Goal: Task Accomplishment & Management: Complete application form

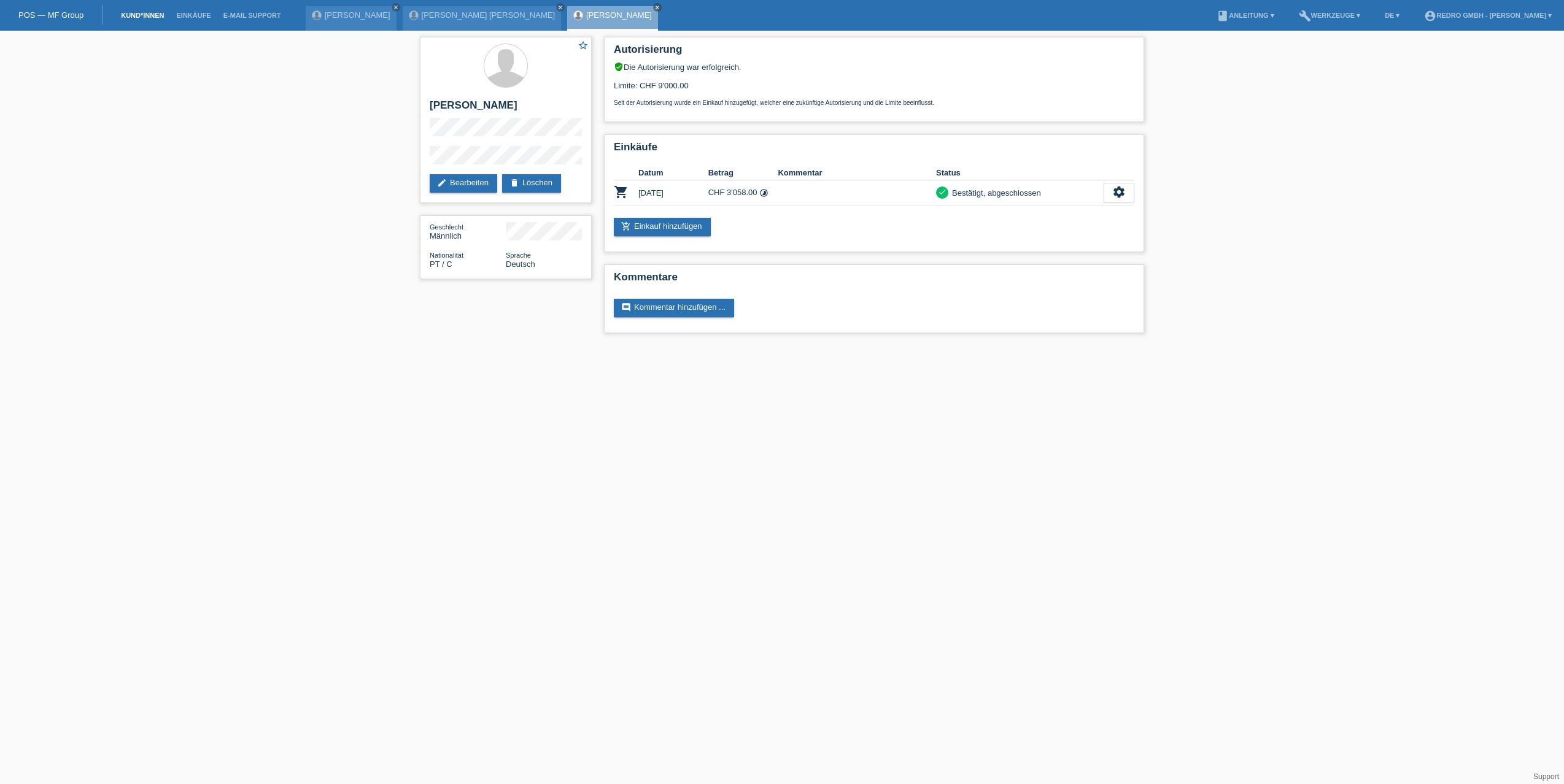
click at [140, 18] on link "Kund*innen" at bounding box center [142, 15] width 55 height 8
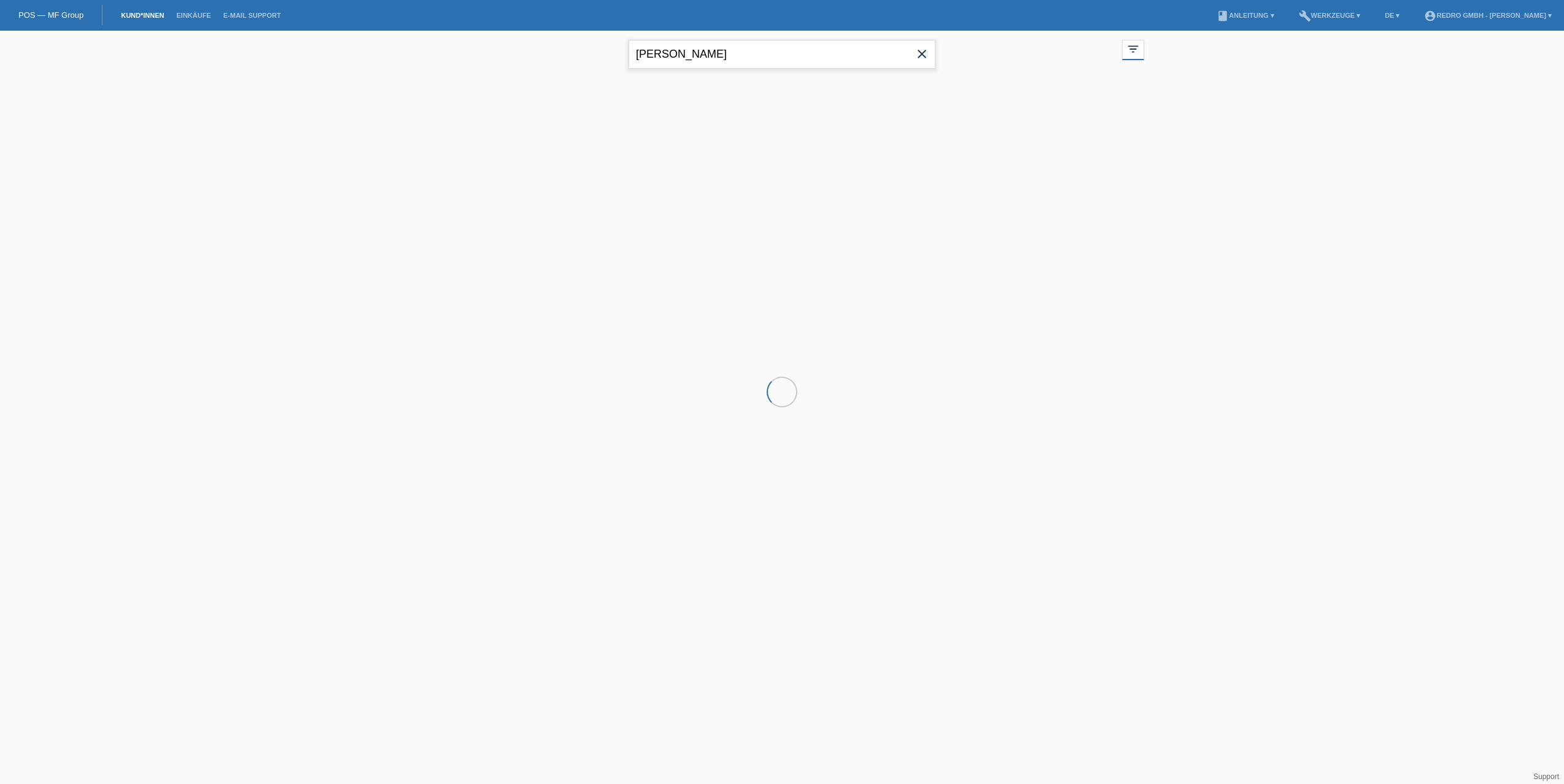
click at [670, 53] on input "Gaudencio" at bounding box center [782, 54] width 307 height 29
paste input "Veres"
type input "Veres"
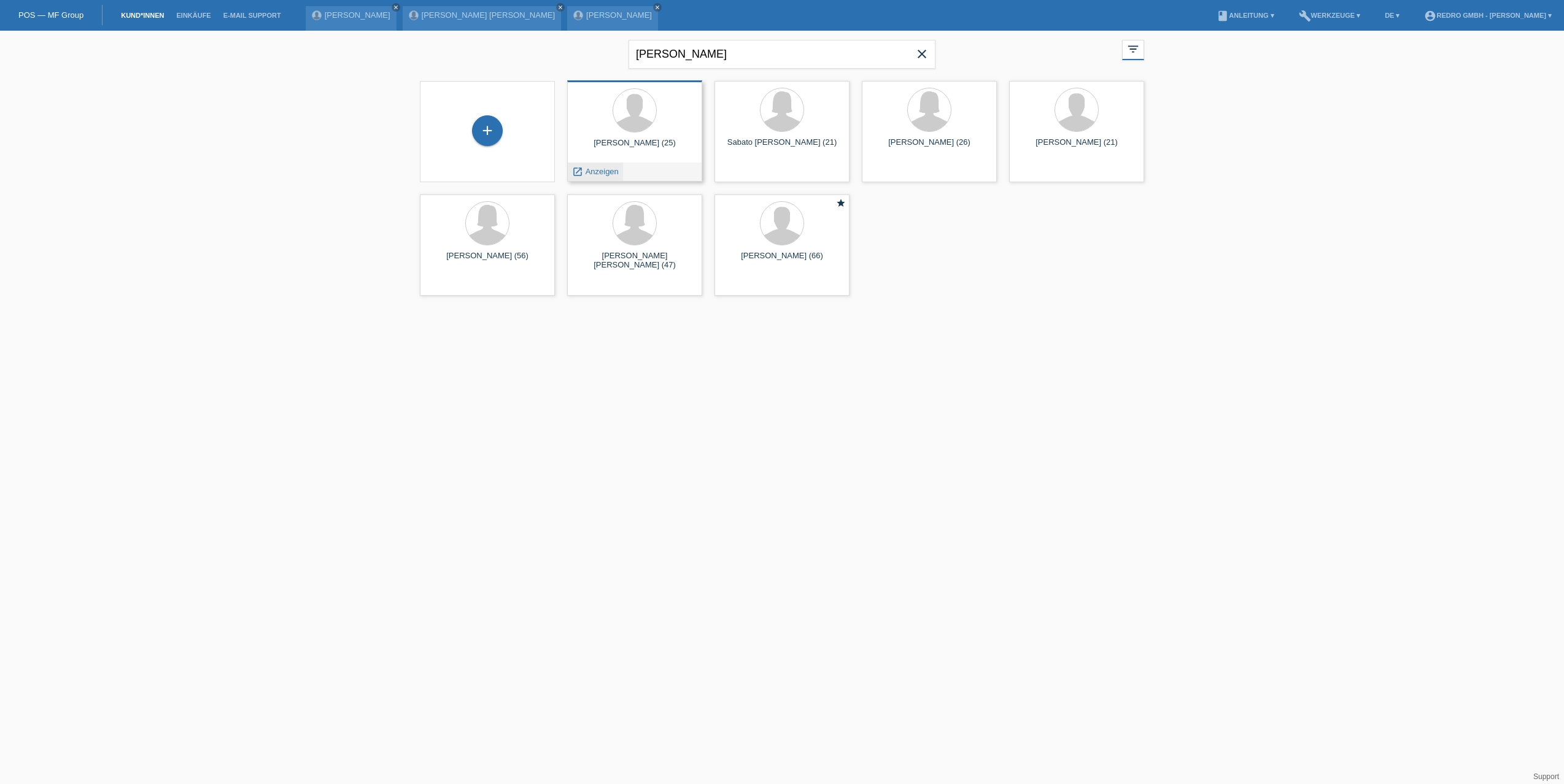
click at [607, 175] on span "Anzeigen" at bounding box center [602, 171] width 34 height 9
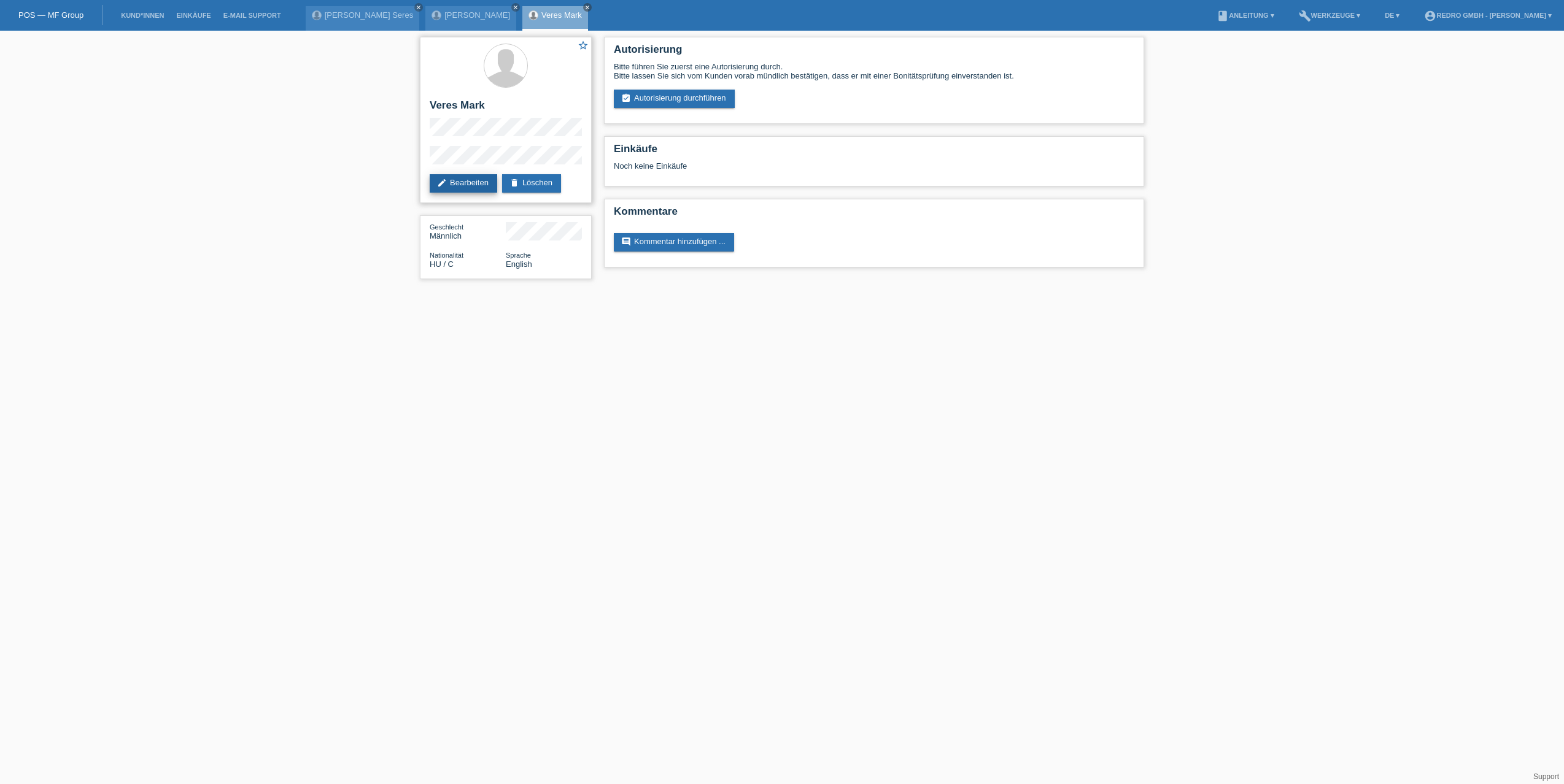
click at [450, 188] on link "edit Bearbeiten" at bounding box center [463, 183] width 67 height 18
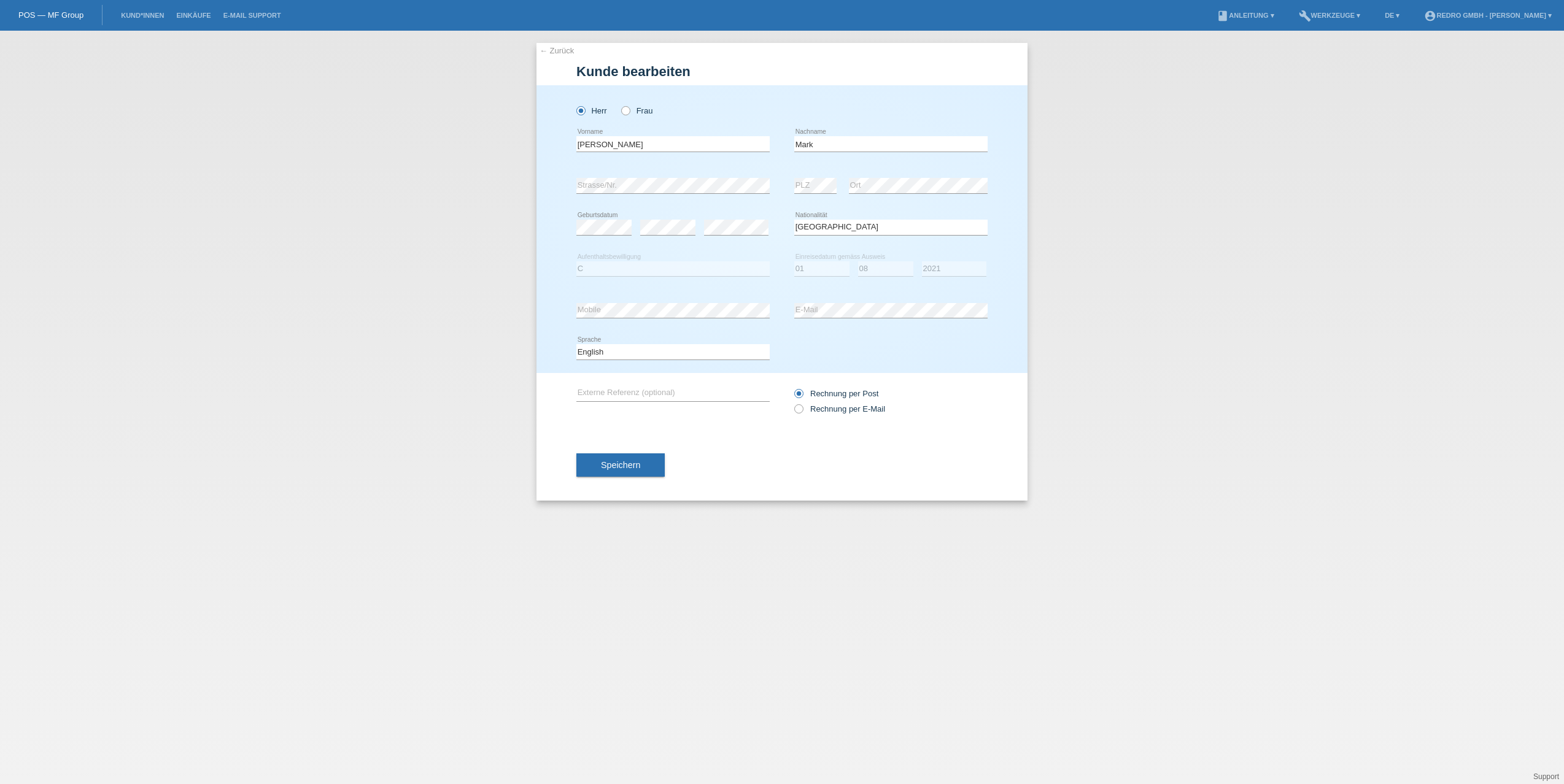
select select "HU"
select select "C"
select select "01"
select select "08"
click at [955, 270] on select "Jahr 2025 2024 2023 2022 2021 2020 2019 2018 2017 2016 2015 2014 2013 2012 2011…" at bounding box center [954, 269] width 65 height 15
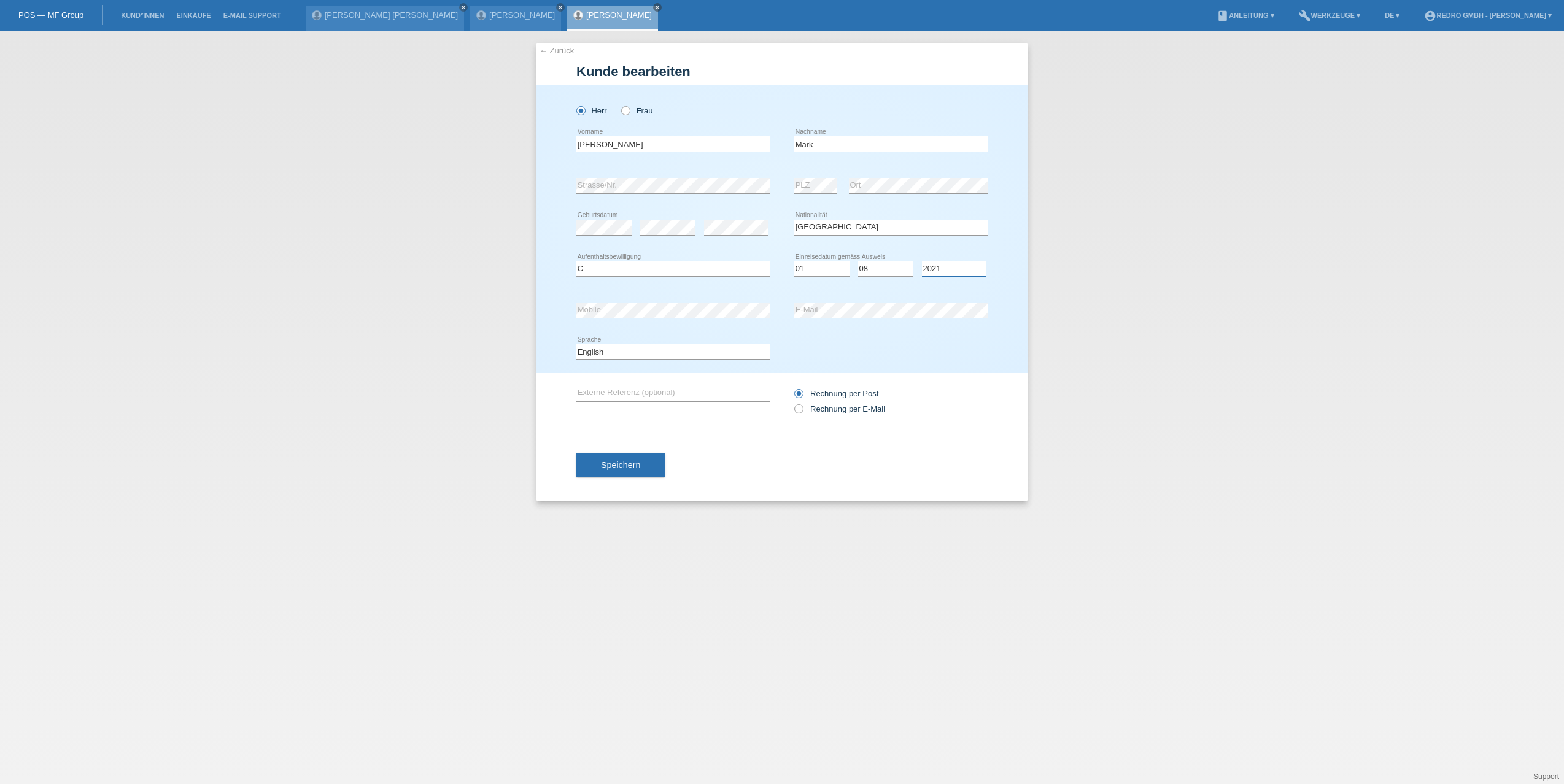
select select "2022"
click at [922, 262] on select "Jahr 2025 2024 2023 2022 2021 2020 2019 2018 2017 2016 2015 2014 2013 2012 2011…" at bounding box center [954, 269] width 65 height 15
click at [1168, 266] on div "← Zurück Kunde bearbeiten Herr Frau Veres error Vorname Mark C" at bounding box center [782, 408] width 1564 height 754
click at [625, 470] on button "Speichern" at bounding box center [621, 465] width 89 height 23
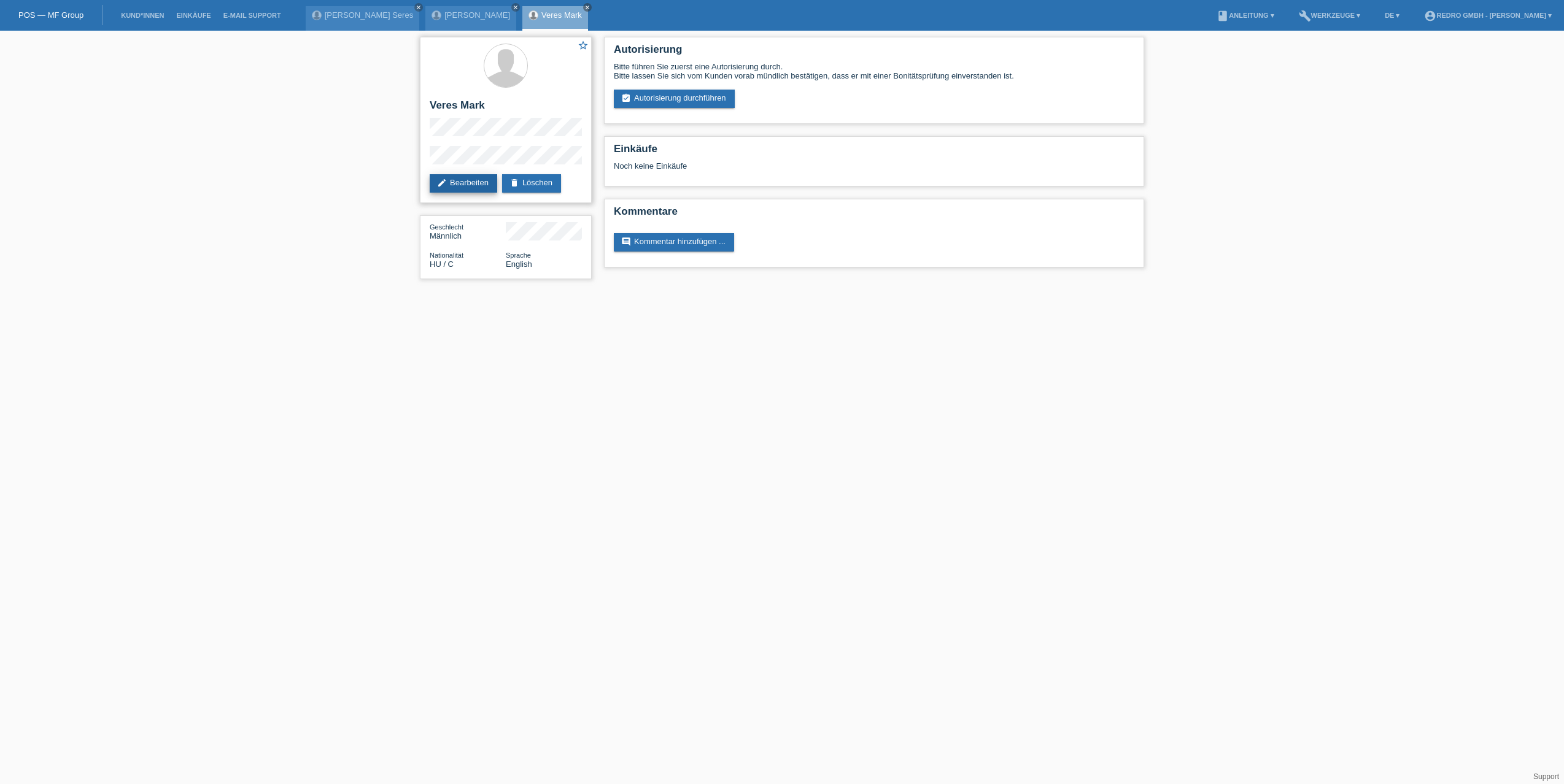
click at [454, 188] on link "edit Bearbeiten" at bounding box center [463, 183] width 67 height 18
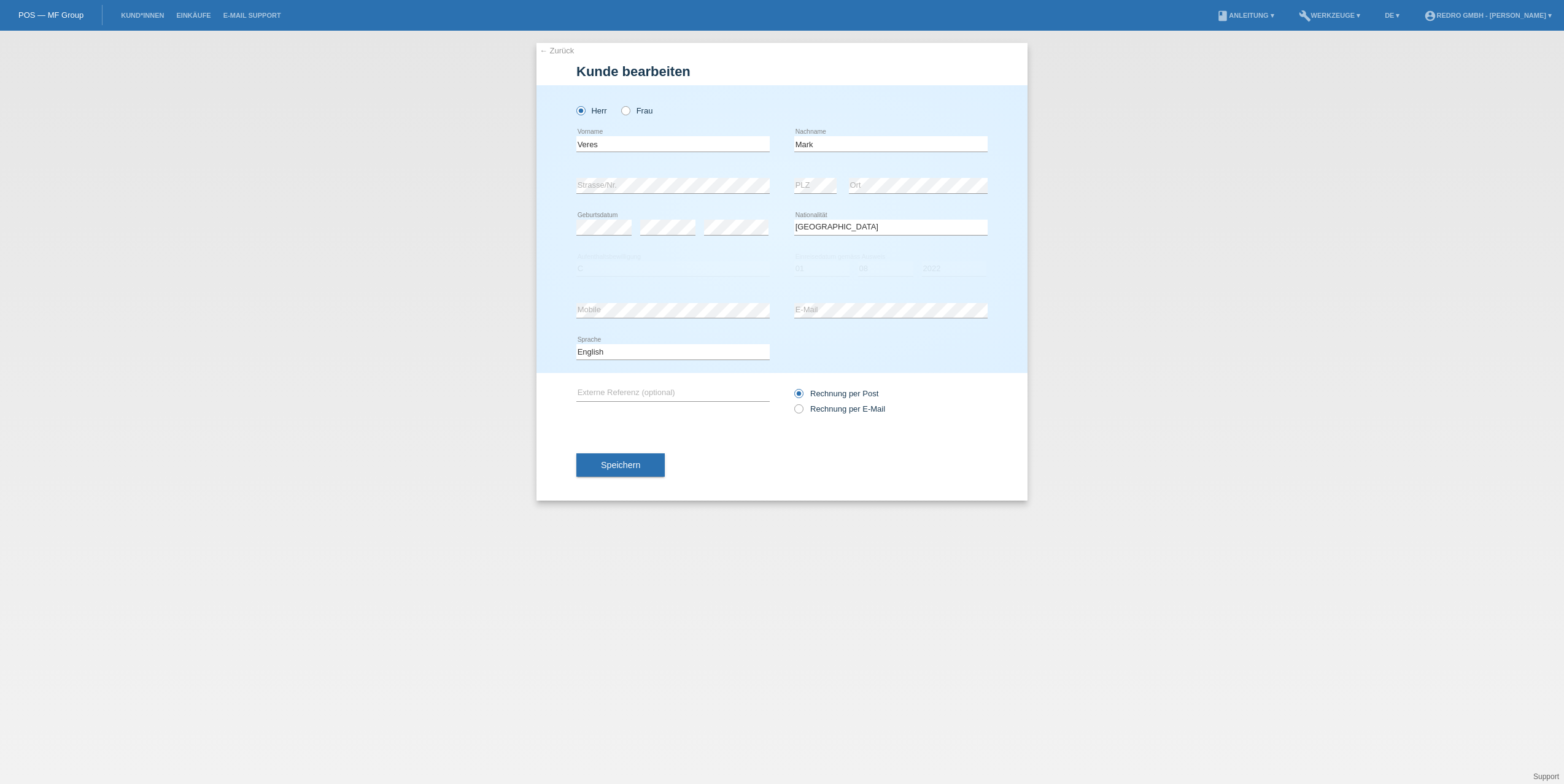
select select "HU"
select select "C"
select select "01"
select select "08"
select select "2022"
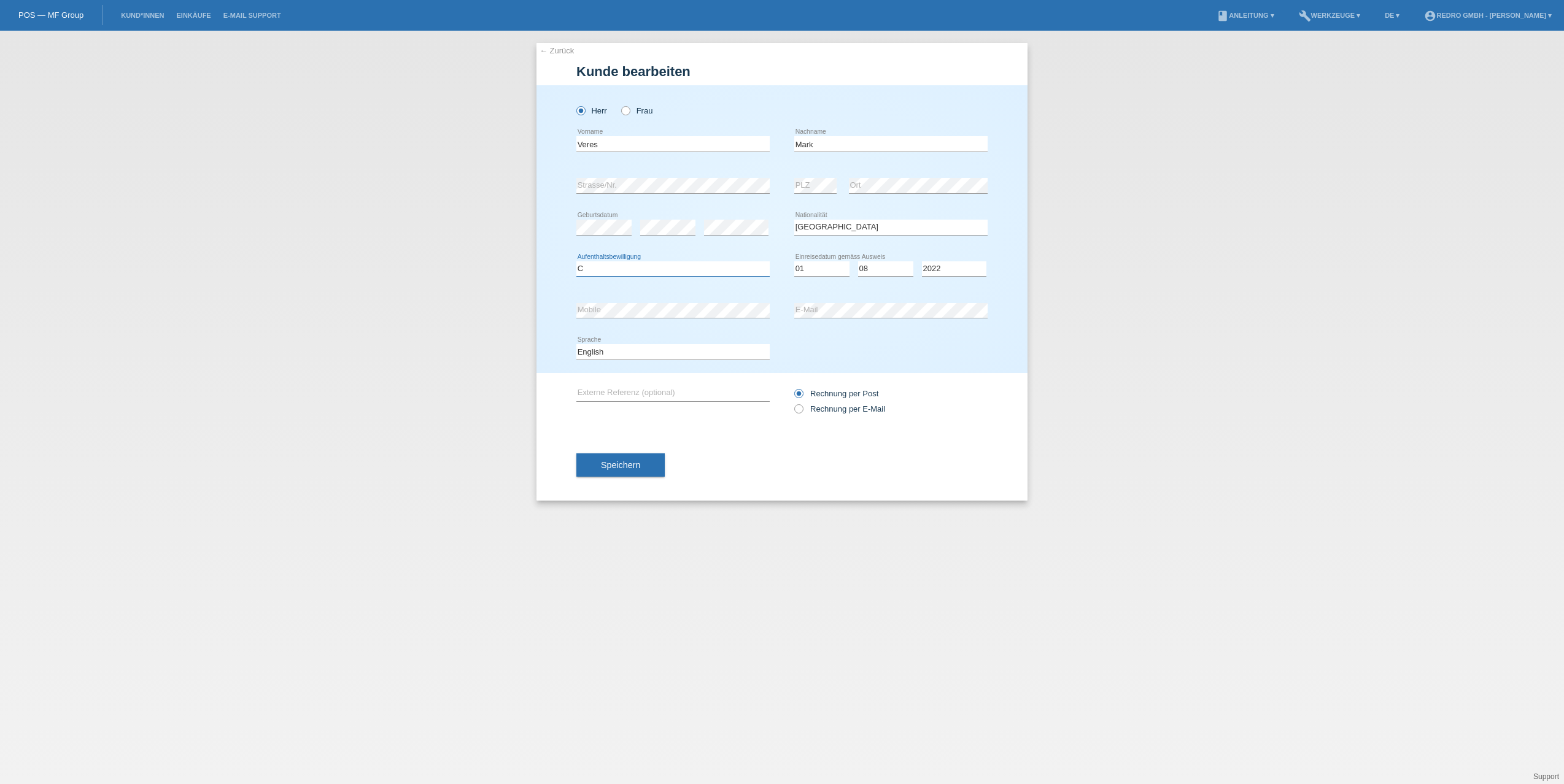
click at [597, 273] on select "Bitte auswählen... C B B - Flüchtlingsstatus Andere" at bounding box center [673, 269] width 194 height 15
select select "B"
click at [577, 262] on select "Bitte auswählen... C B B - Flüchtlingsstatus Andere" at bounding box center [673, 269] width 194 height 15
click at [623, 460] on span "Speichern" at bounding box center [621, 465] width 40 height 9
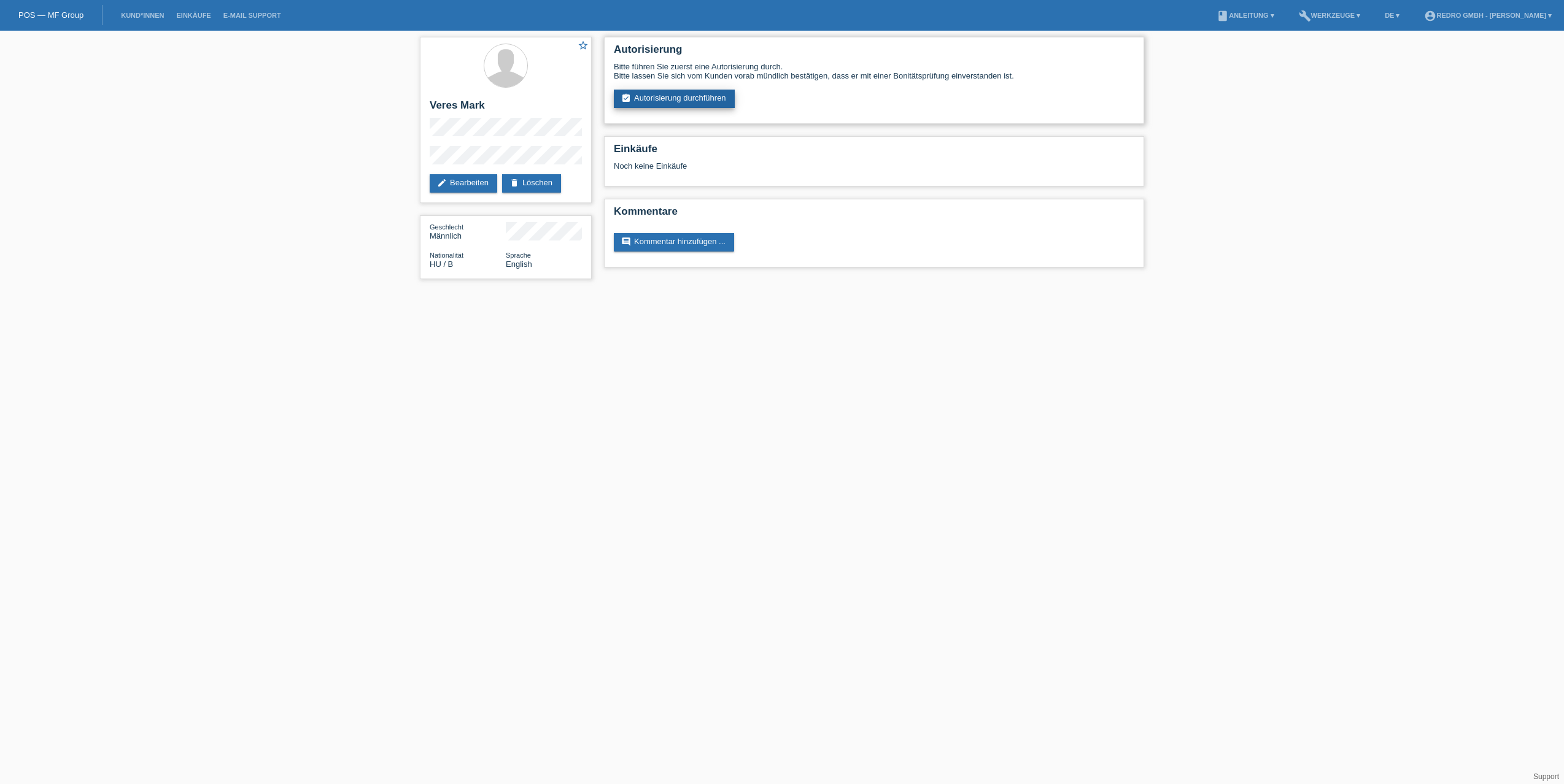
click at [685, 101] on link "assignment_turned_in Autorisierung durchführen" at bounding box center [674, 98] width 121 height 18
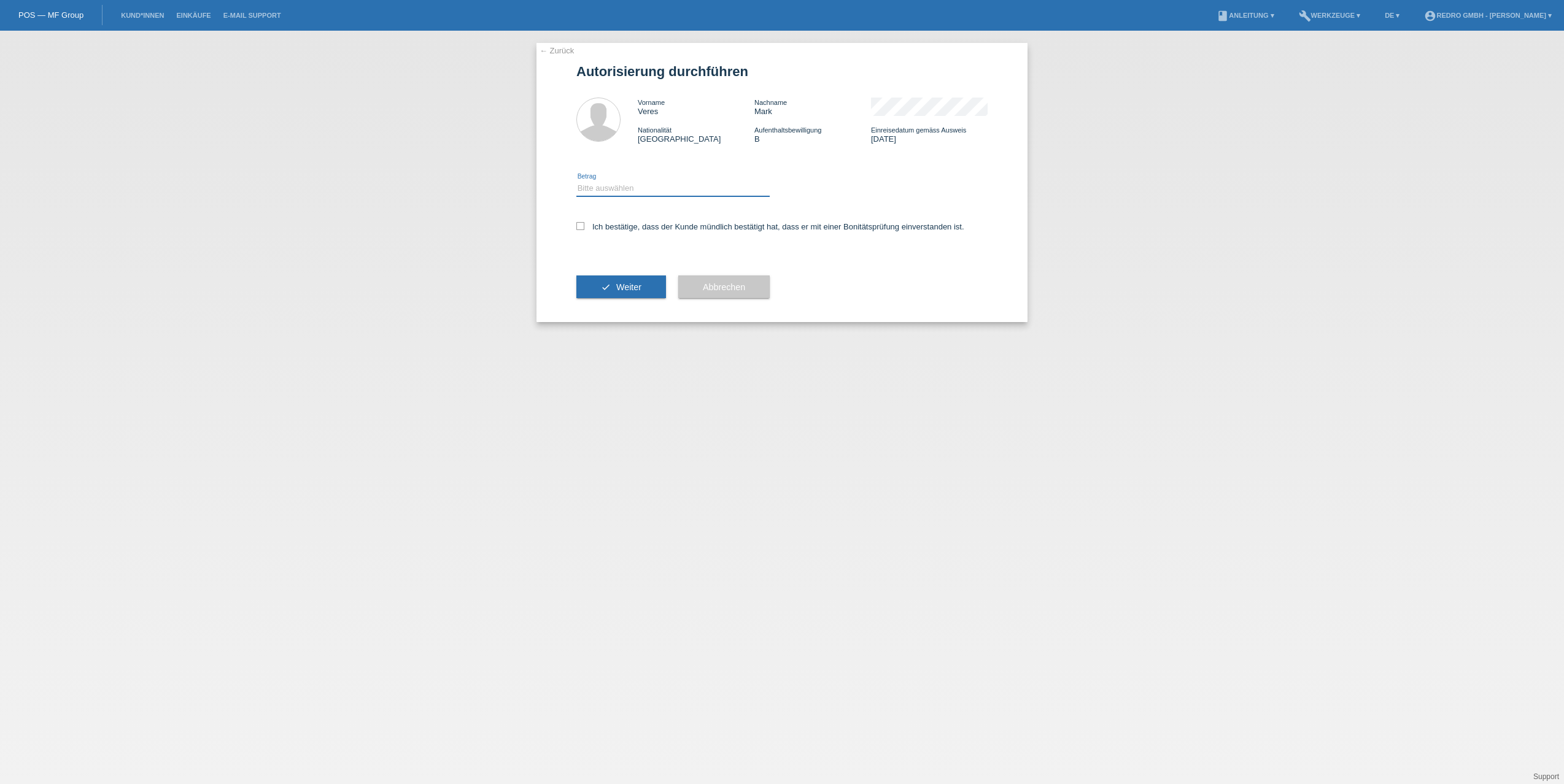
click at [634, 189] on select "Bitte auswählen CHF 1.00 - CHF 499.00 CHF 500.00 - CHF 1'999.00 CHF 2'000.00 - …" at bounding box center [673, 188] width 194 height 15
select select "1"
click at [577, 181] on select "Bitte auswählen CHF 1.00 - CHF 499.00 CHF 500.00 - CHF 1'999.00 CHF 2'000.00 - …" at bounding box center [673, 188] width 194 height 15
click at [613, 229] on label "Ich bestätige, dass der Kunde mündlich bestätigt hat, dass er mit einer Bonität…" at bounding box center [770, 226] width 388 height 9
click at [584, 229] on input "Ich bestätige, dass der Kunde mündlich bestätigt hat, dass er mit einer Bonität…" at bounding box center [580, 225] width 8 height 8
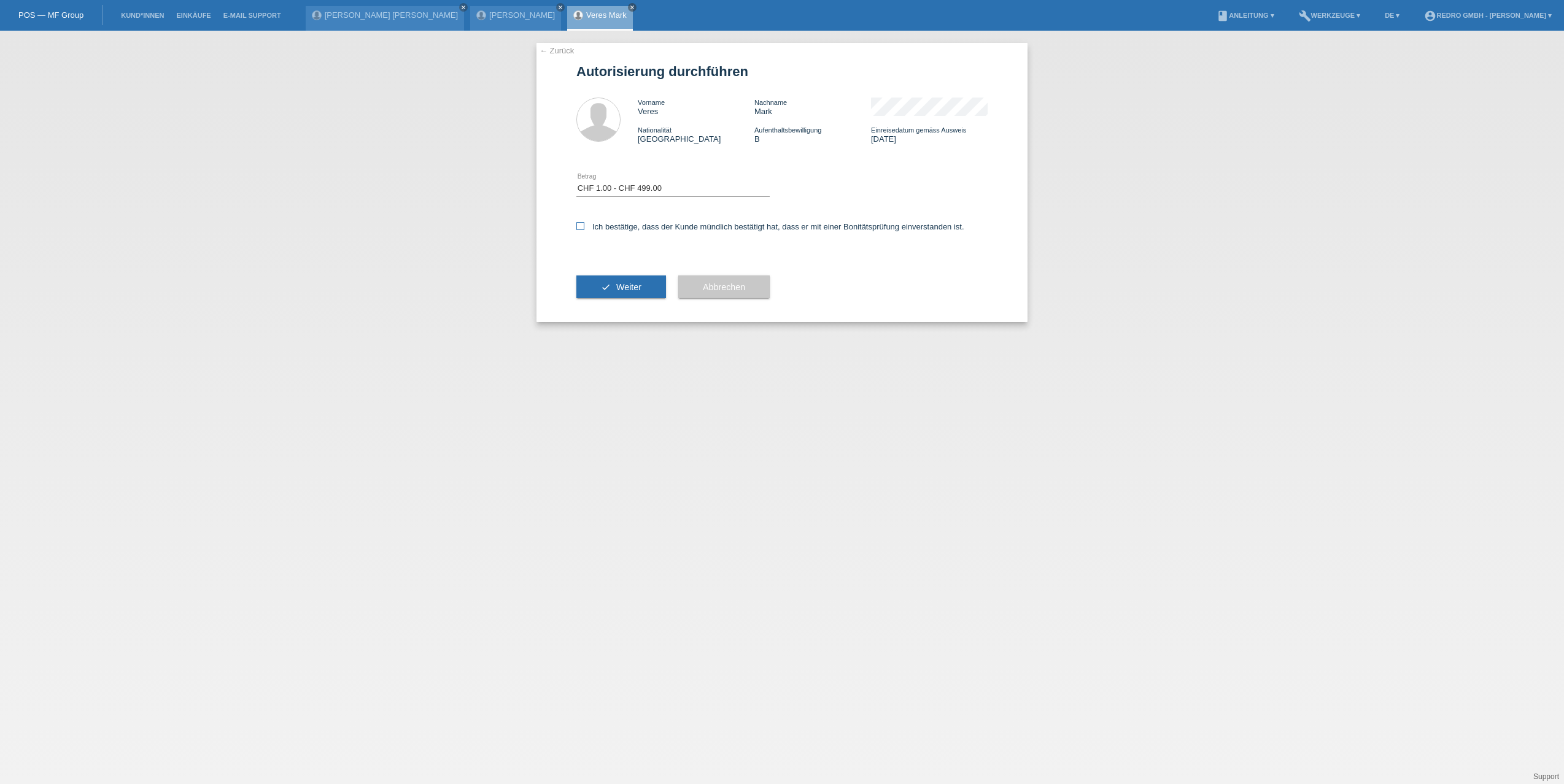
checkbox input "true"
click at [611, 293] on button "check Weiter" at bounding box center [621, 287] width 90 height 23
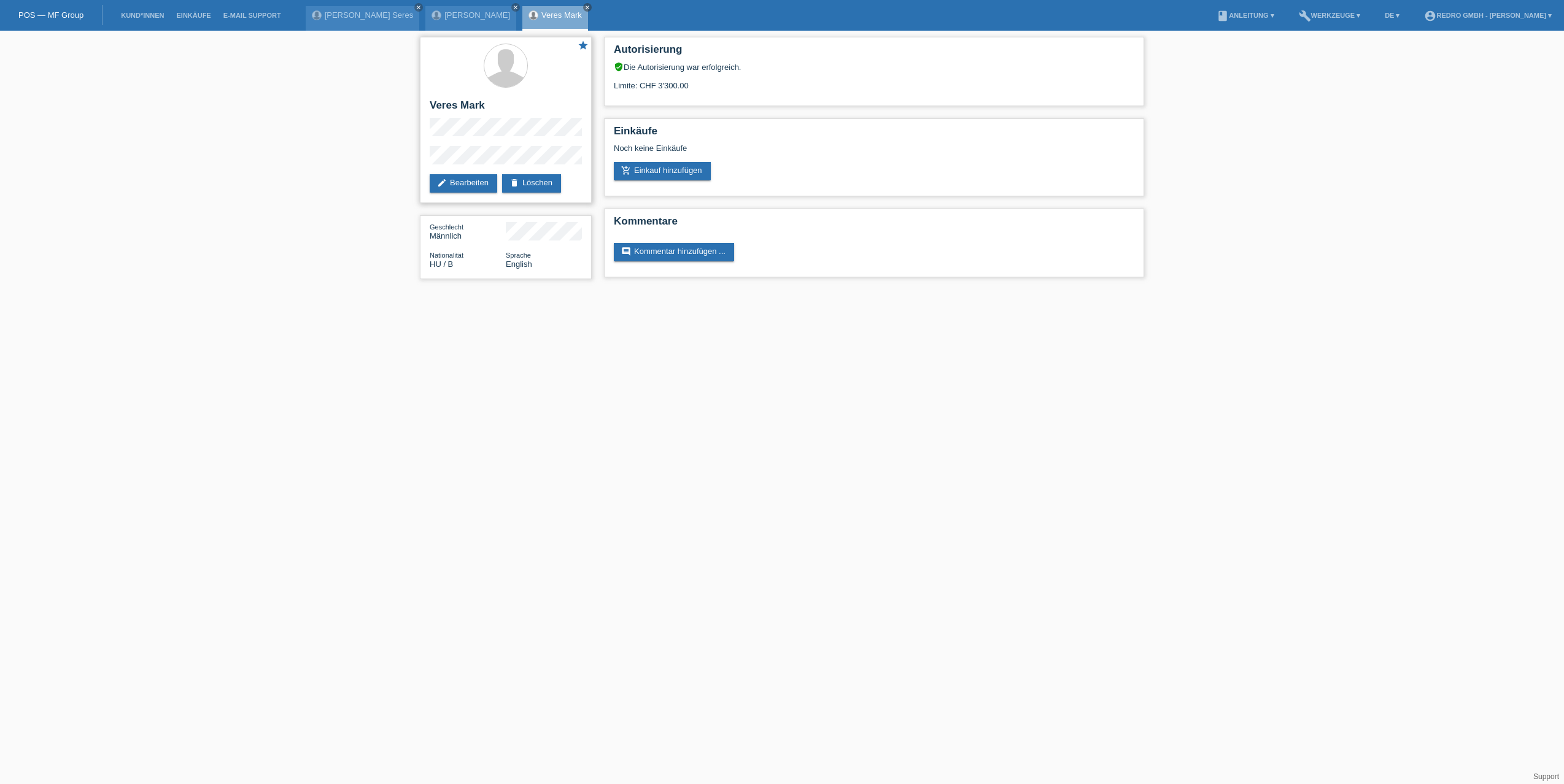
click at [585, 42] on icon "star" at bounding box center [583, 45] width 11 height 11
click at [280, 137] on div "star Veres Mark edit Bearbeiten delete Löschen Geschlecht Männlich Nationalität…" at bounding box center [782, 161] width 1564 height 261
click at [673, 175] on link "add_shopping_cart Einkauf hinzufügen" at bounding box center [662, 170] width 97 height 18
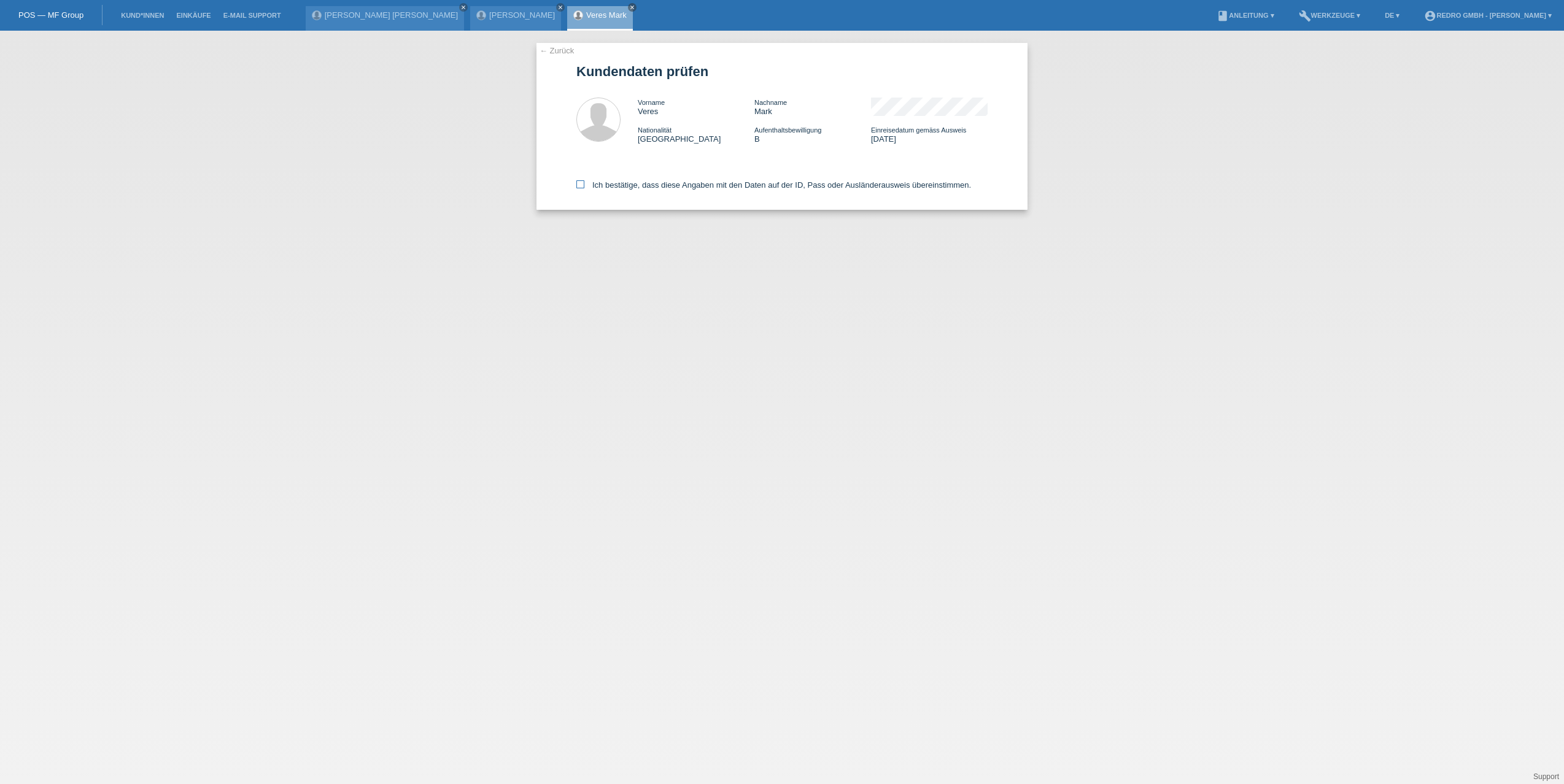
click at [614, 184] on label "Ich bestätige, dass diese Angaben mit den Daten auf der ID, Pass oder Ausländer…" at bounding box center [774, 185] width 394 height 9
click at [584, 184] on input "Ich bestätige, dass diese Angaben mit den Daten auf der ID, Pass oder Ausländer…" at bounding box center [580, 184] width 8 height 8
checkbox input "true"
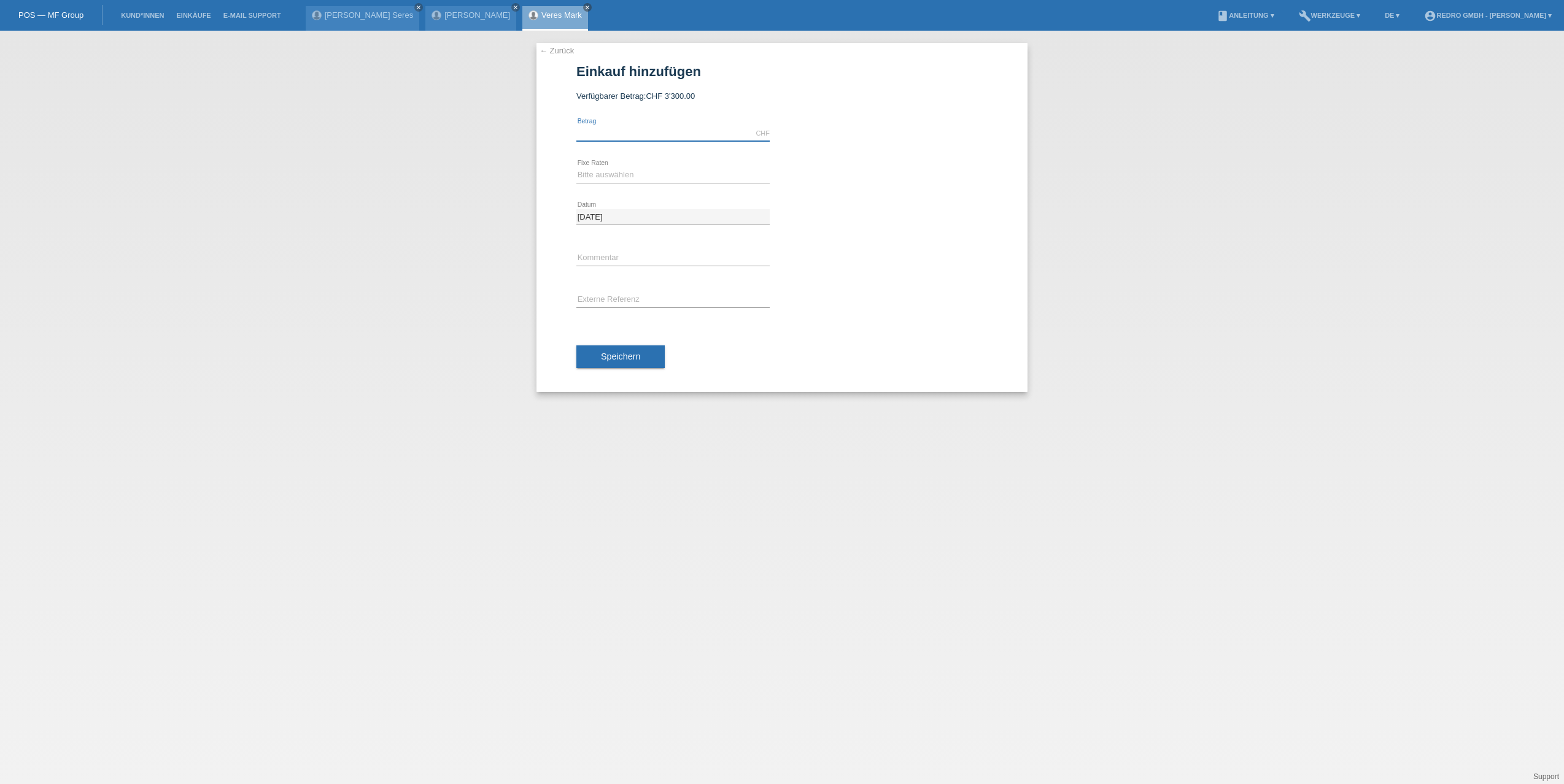
click at [597, 127] on input "text" at bounding box center [673, 133] width 194 height 15
paste input "2'801.00"
type input "2801.00"
drag, startPoint x: 540, startPoint y: 168, endPoint x: 600, endPoint y: 175, distance: 60.4
click at [541, 170] on div "← Zurück Einkauf hinzufügen Verfügbarer Betrag: CHF 3'300.00 2801.00 error" at bounding box center [782, 218] width 491 height 349
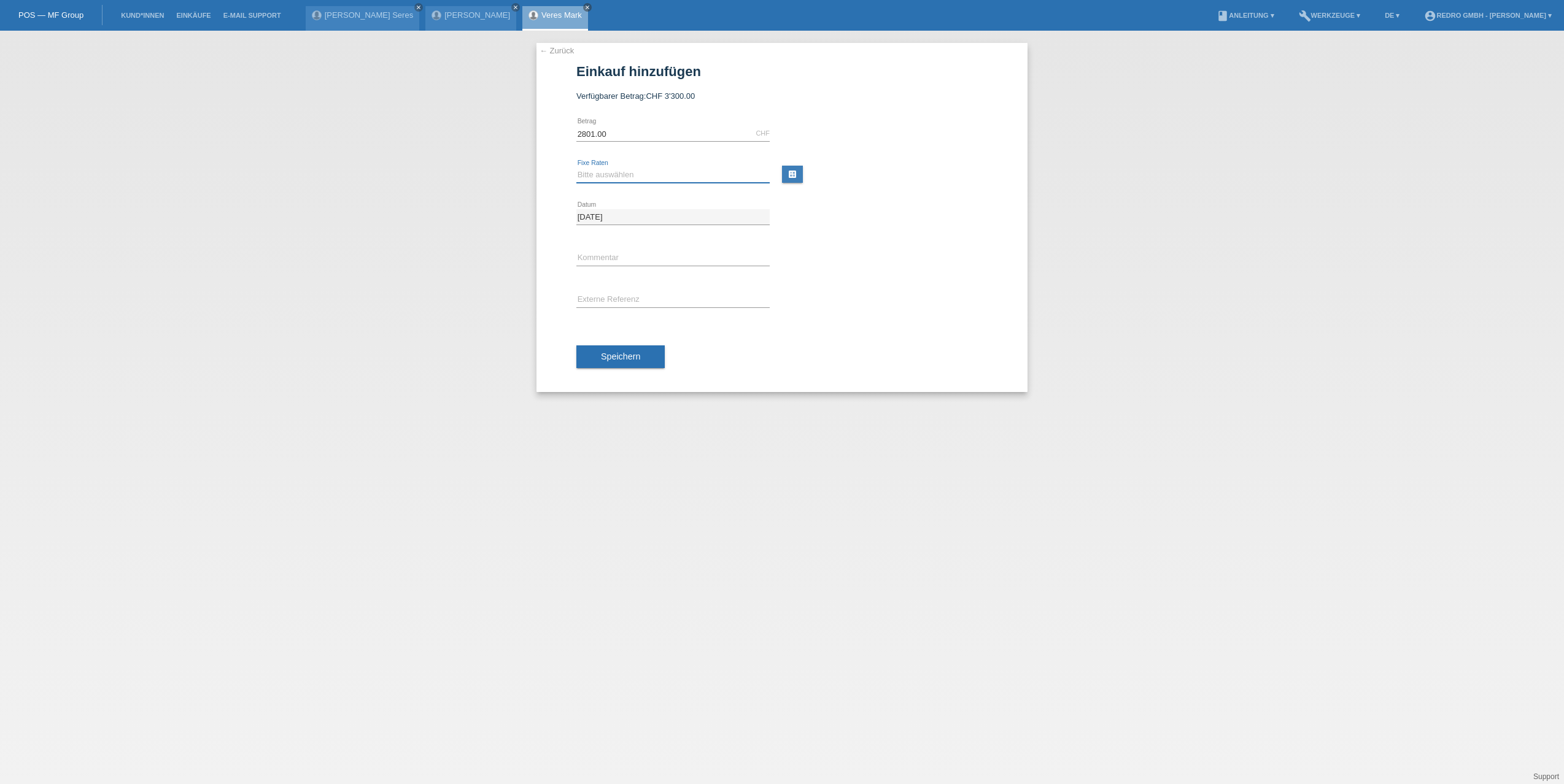
click at [615, 174] on select "Bitte auswählen 6 Raten 12 Raten 24 Raten 36 Raten" at bounding box center [673, 175] width 194 height 15
select select "585"
click at [577, 168] on select "Bitte auswählen 6 Raten 12 Raten 24 Raten 36 Raten" at bounding box center [673, 175] width 194 height 15
click at [609, 301] on input "text" at bounding box center [673, 300] width 194 height 15
type input "114776"
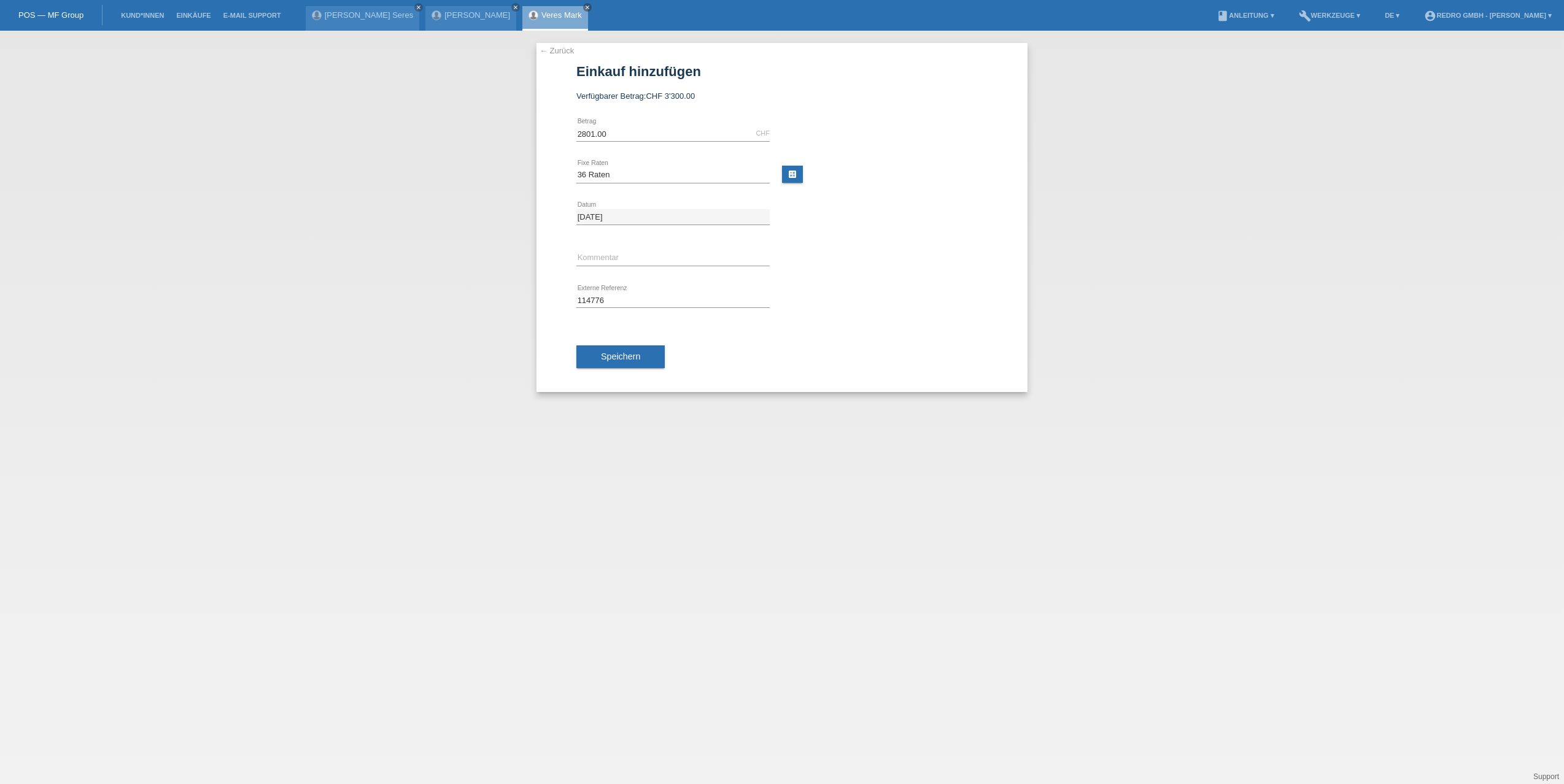
click at [870, 245] on div at bounding box center [891, 243] width 194 height 9
click at [647, 348] on button "Speichern" at bounding box center [621, 356] width 89 height 23
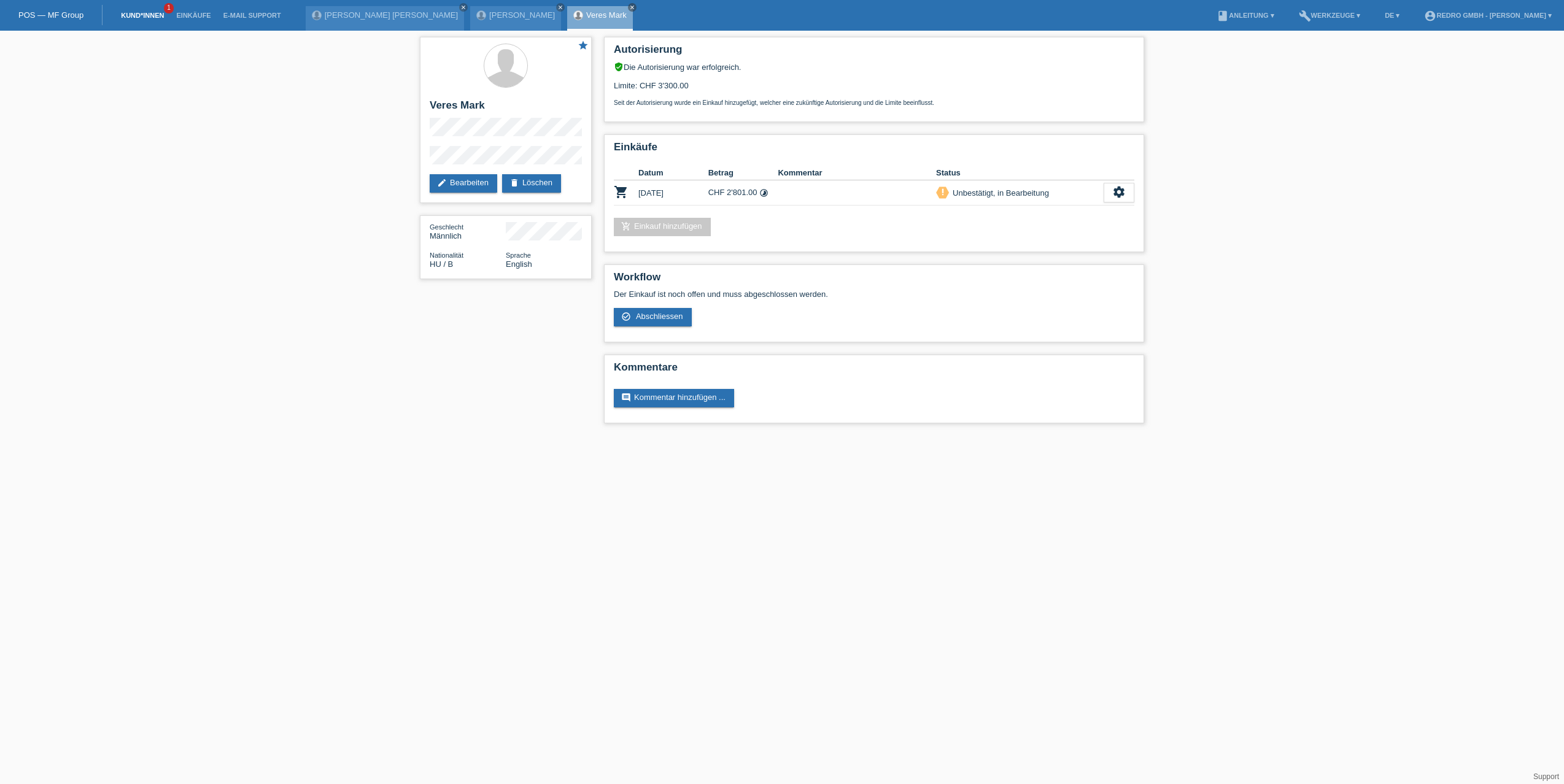
click at [153, 17] on link "Kund*innen" at bounding box center [142, 15] width 55 height 8
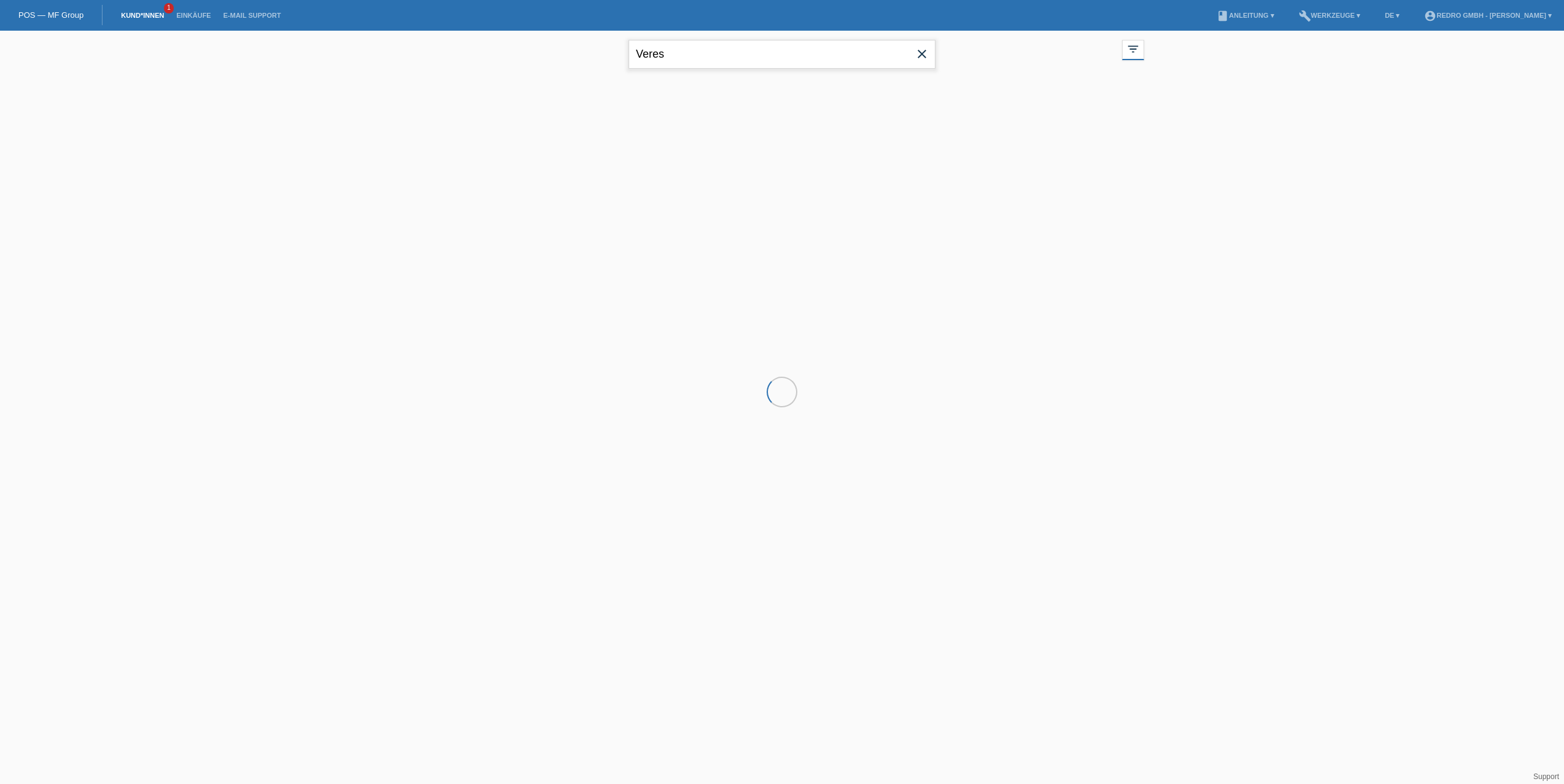
click at [698, 52] on input "Veres" at bounding box center [782, 54] width 307 height 29
paste input "Cron"
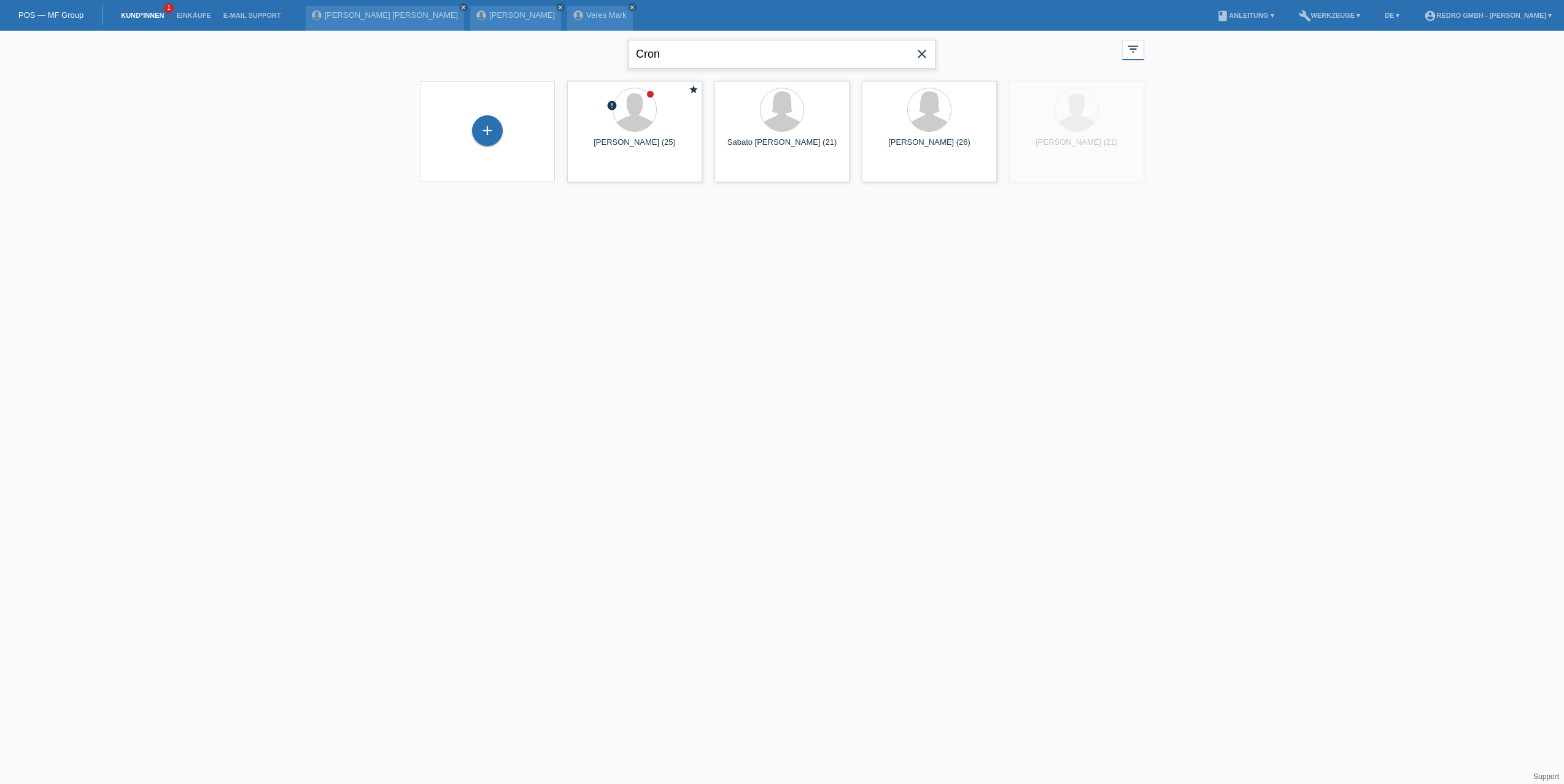
type input "Cron"
click at [739, 170] on span "Anzeigen" at bounding box center [749, 171] width 34 height 9
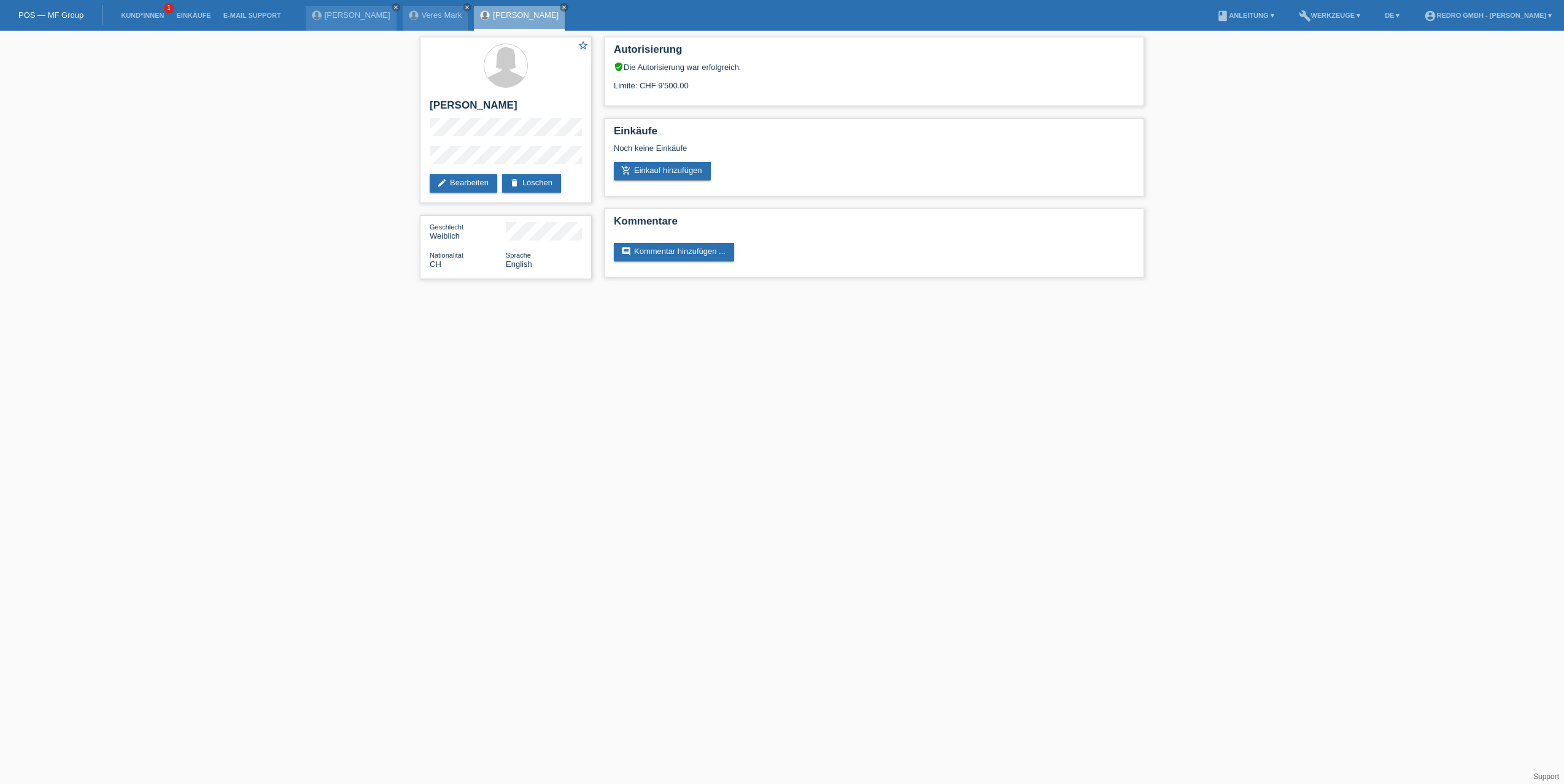
click at [1265, 121] on div "star_border [PERSON_NAME] edit Bearbeiten delete Löschen Geschlecht Weiblich Na…" at bounding box center [782, 161] width 1564 height 261
click at [434, 17] on link "Veres Mark" at bounding box center [442, 15] width 40 height 9
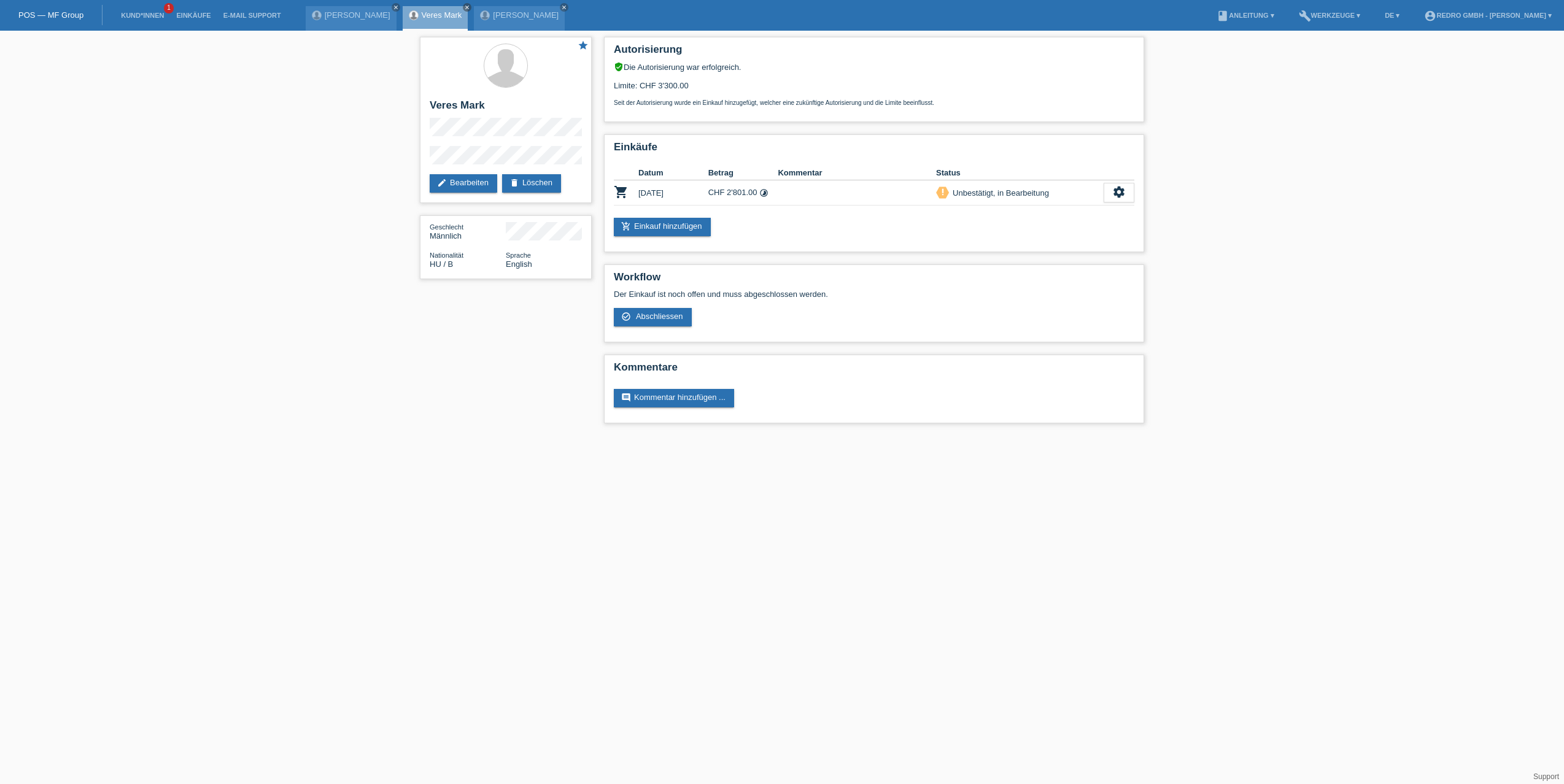
click at [430, 384] on div "star Veres Mark edit Bearbeiten delete Löschen Geschlecht Männlich Nationalität…" at bounding box center [782, 233] width 737 height 405
click at [411, 159] on div "star Veres Mark edit Bearbeiten delete Löschen Geschlecht Männlich Nationalität…" at bounding box center [782, 233] width 1564 height 405
click at [425, 149] on div "star Veres Mark edit Bearbeiten delete Löschen" at bounding box center [506, 120] width 172 height 166
click at [420, 164] on div "star Veres Mark edit Bearbeiten delete Löschen" at bounding box center [506, 120] width 172 height 166
click at [426, 150] on div "star Veres Mark edit Bearbeiten delete Löschen" at bounding box center [506, 120] width 172 height 166
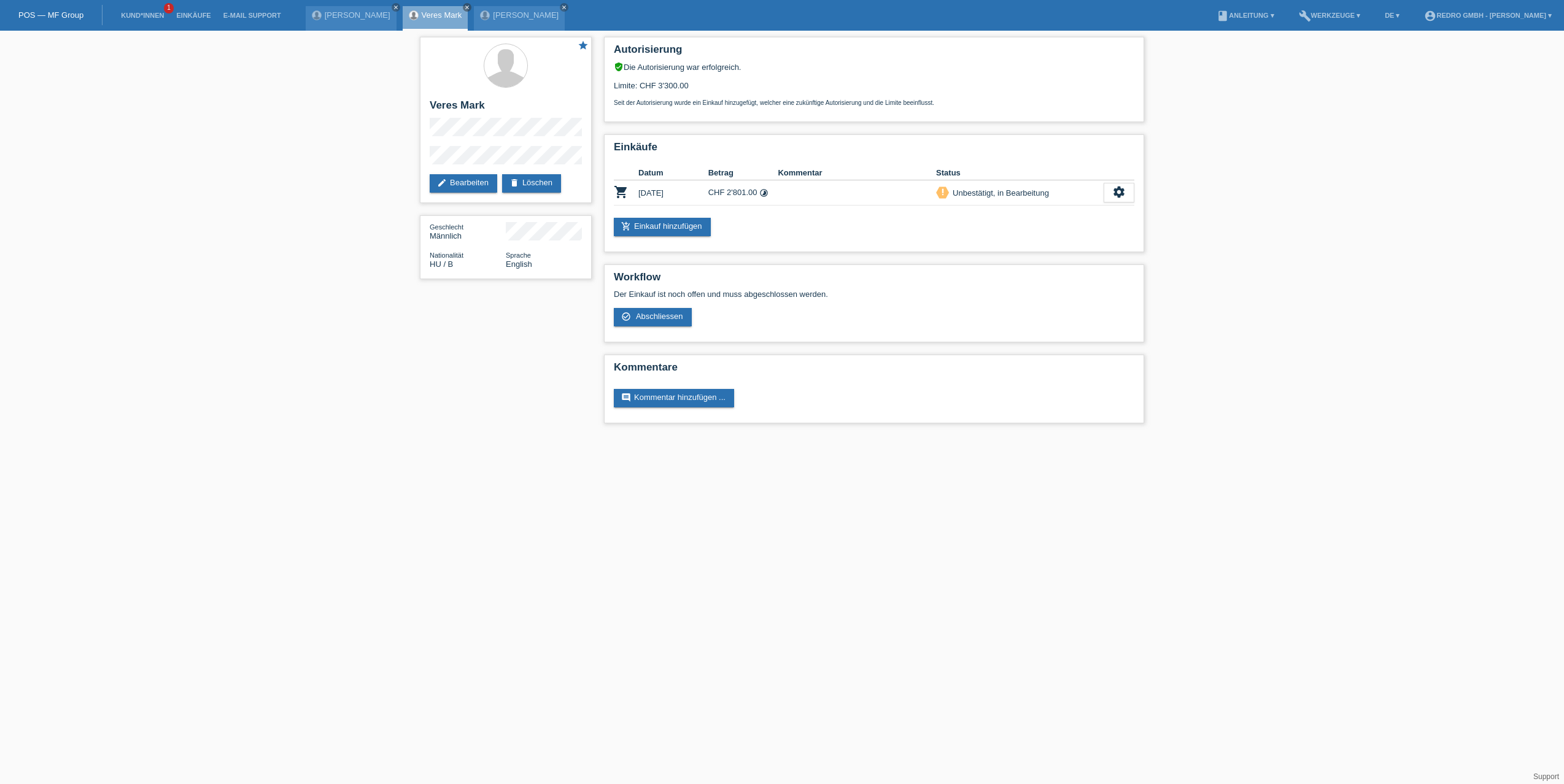
click at [481, 103] on h2 "Veres Mark" at bounding box center [505, 108] width 152 height 18
click at [438, 104] on h2 "Veres Mark" at bounding box center [505, 108] width 152 height 18
click at [420, 151] on div "star Veres Mark edit Bearbeiten delete Löschen" at bounding box center [506, 120] width 172 height 166
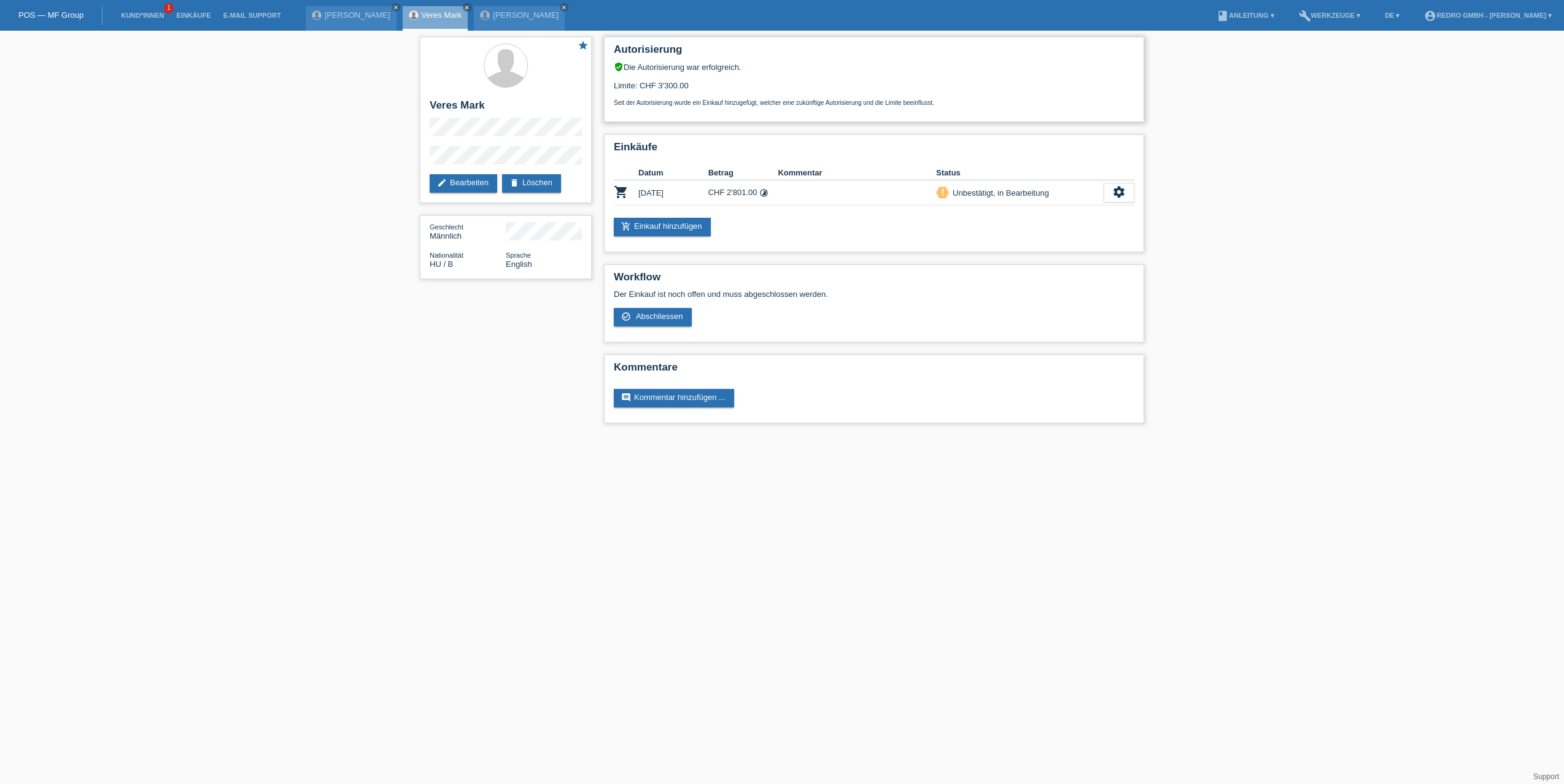
click at [887, 82] on div "Limite: CHF 3'300.00 Seit der Autorisierung wurde ein Einkauf hinzugefügt, welc…" at bounding box center [874, 89] width 521 height 34
click at [283, 177] on div "star Veres Mark edit Bearbeiten delete Löschen Geschlecht Männlich Nationalität…" at bounding box center [782, 233] width 1564 height 405
click at [1130, 189] on div "settings" at bounding box center [1119, 192] width 31 height 20
click at [1032, 249] on span "Abschliessen" at bounding box center [1020, 250] width 51 height 15
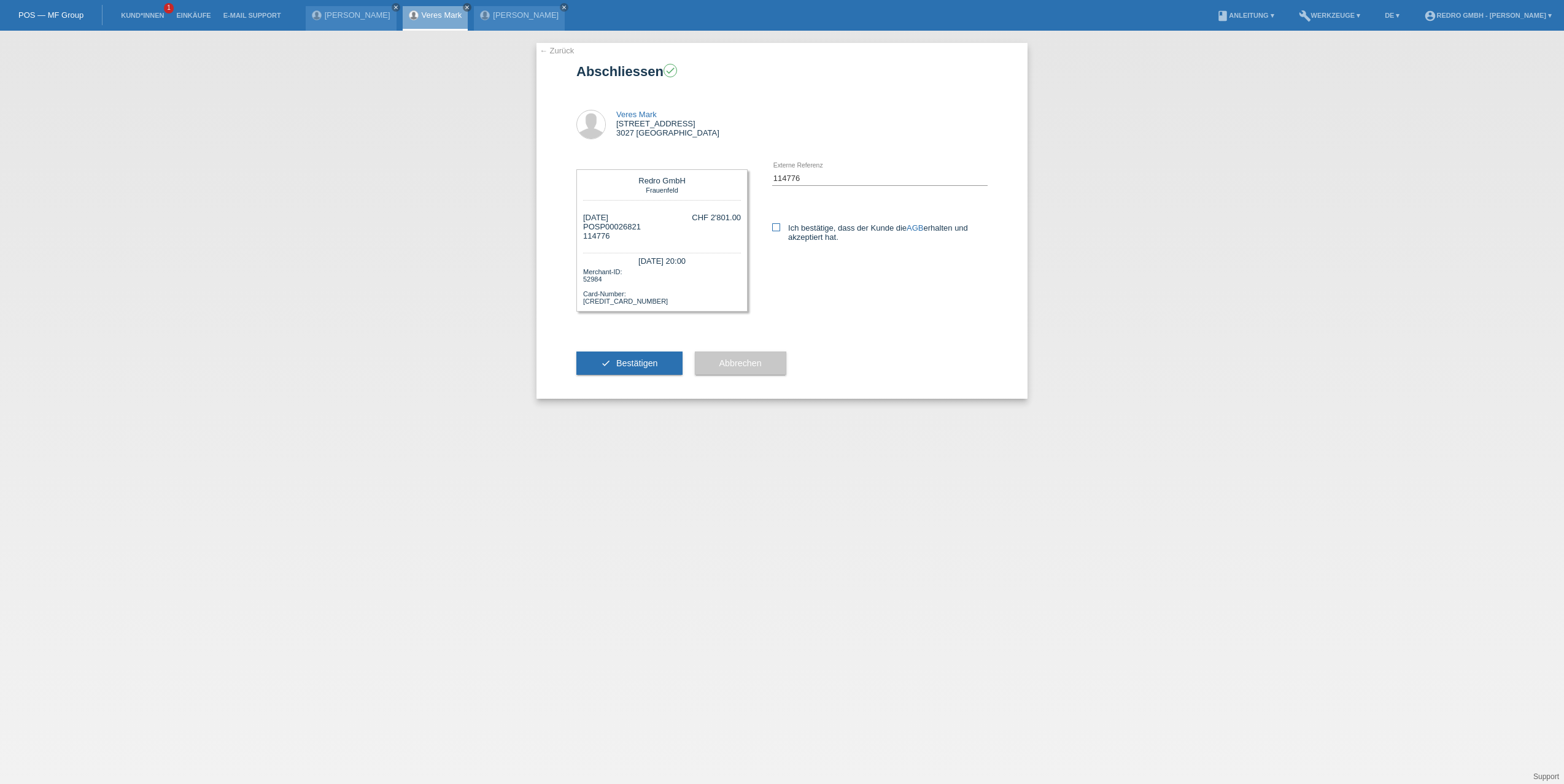
click at [782, 227] on label "Ich bestätige, dass der Kunde die AGB erhalten und akzeptiert hat." at bounding box center [880, 232] width 215 height 18
click at [780, 227] on input "Ich bestätige, dass der Kunde die AGB erhalten und akzeptiert hat." at bounding box center [776, 227] width 8 height 8
checkbox input "true"
click at [634, 357] on button "check Bestätigen" at bounding box center [629, 363] width 106 height 23
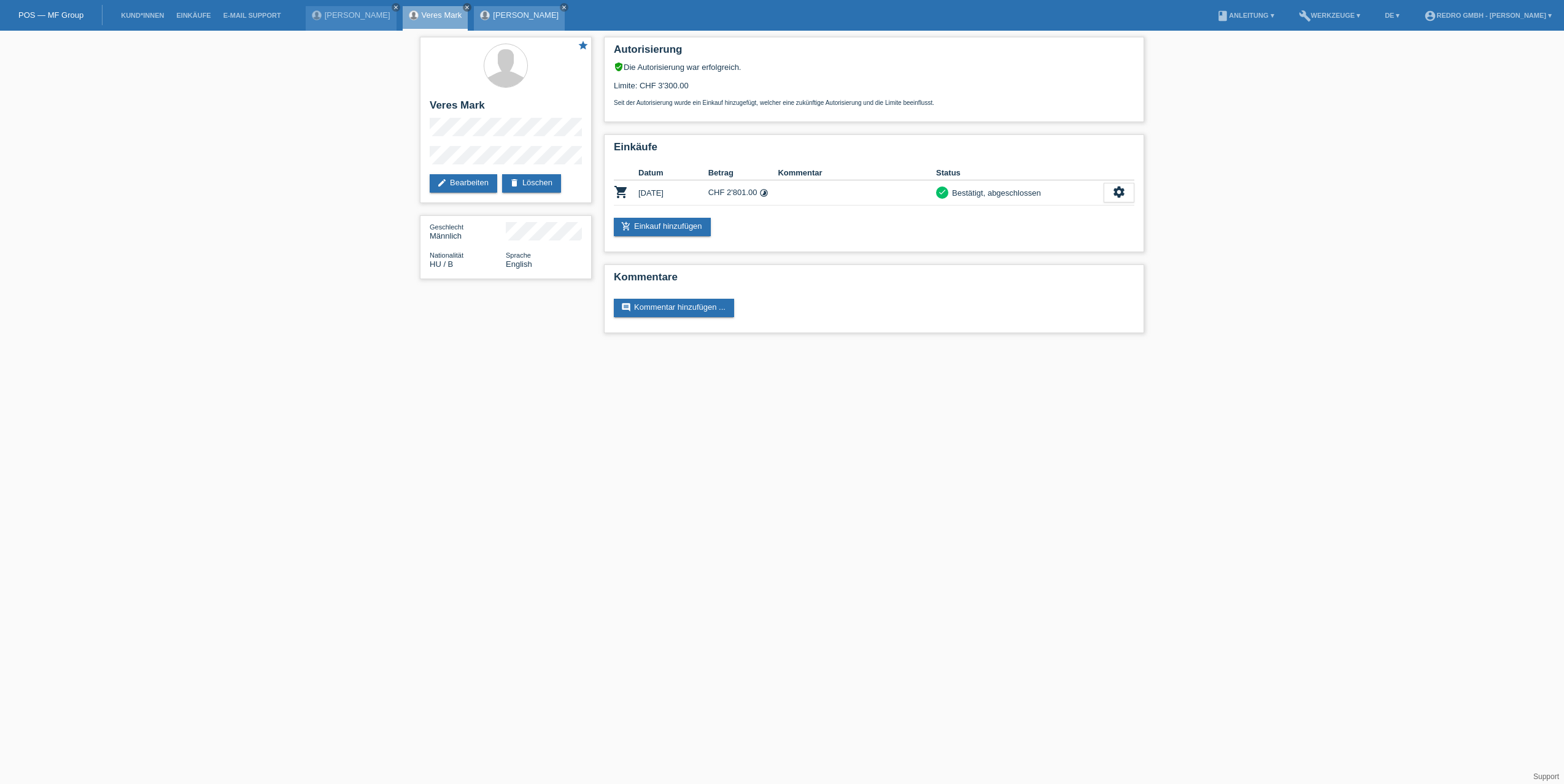
click at [497, 19] on link "[PERSON_NAME]" at bounding box center [526, 15] width 65 height 9
click at [498, 18] on link "[PERSON_NAME]" at bounding box center [526, 15] width 65 height 9
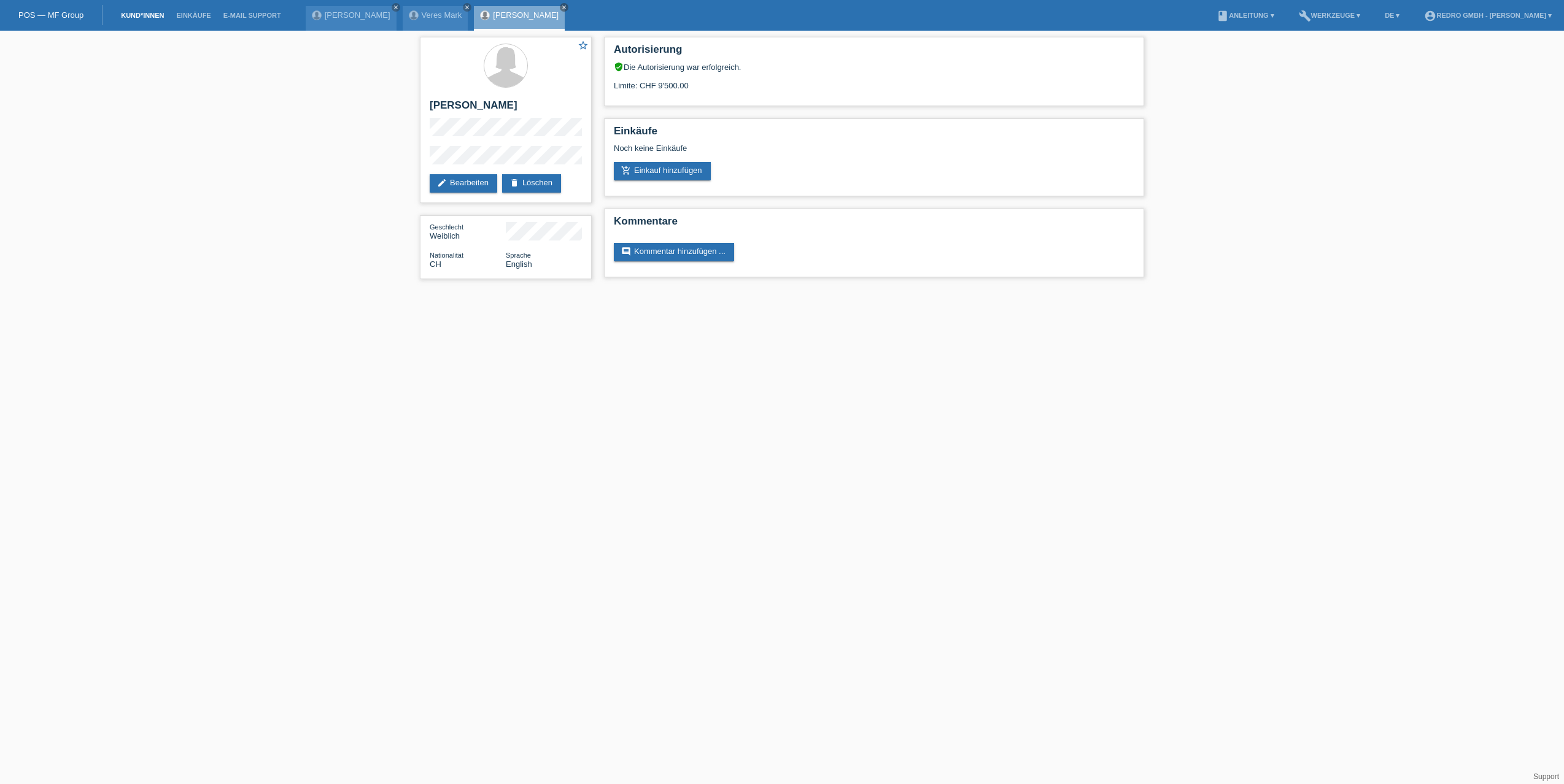
click at [149, 16] on link "Kund*innen" at bounding box center [142, 15] width 55 height 8
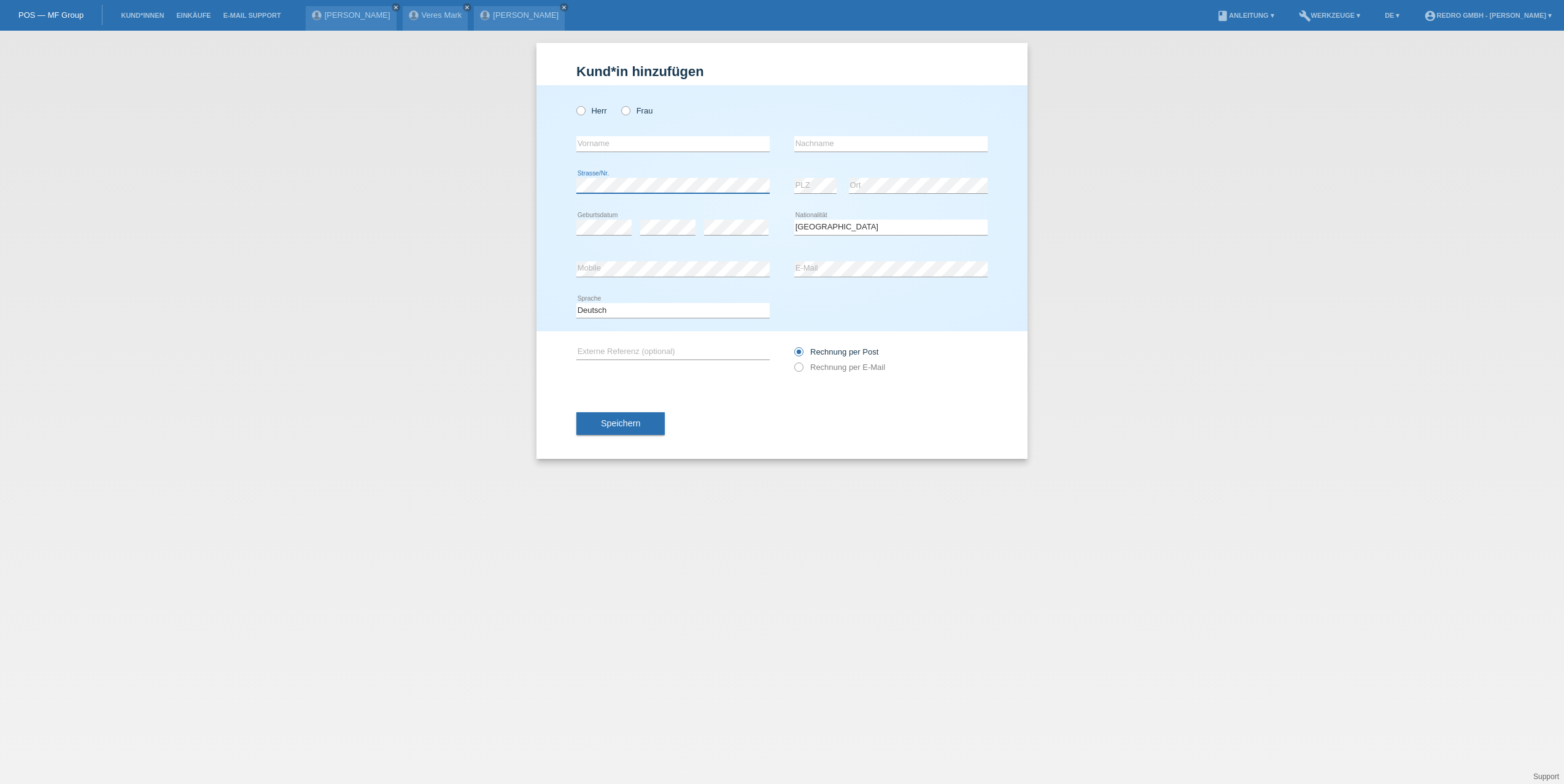
click at [681, 192] on div "error Strasse/Nr." at bounding box center [673, 186] width 194 height 16
click at [418, 205] on div "Kund*in hinzufügen Kunde hinzufügen Kundin hinzufügen Herr Frau error Vorname e…" at bounding box center [782, 408] width 1564 height 754
click at [622, 431] on button "Speichern" at bounding box center [621, 423] width 89 height 23
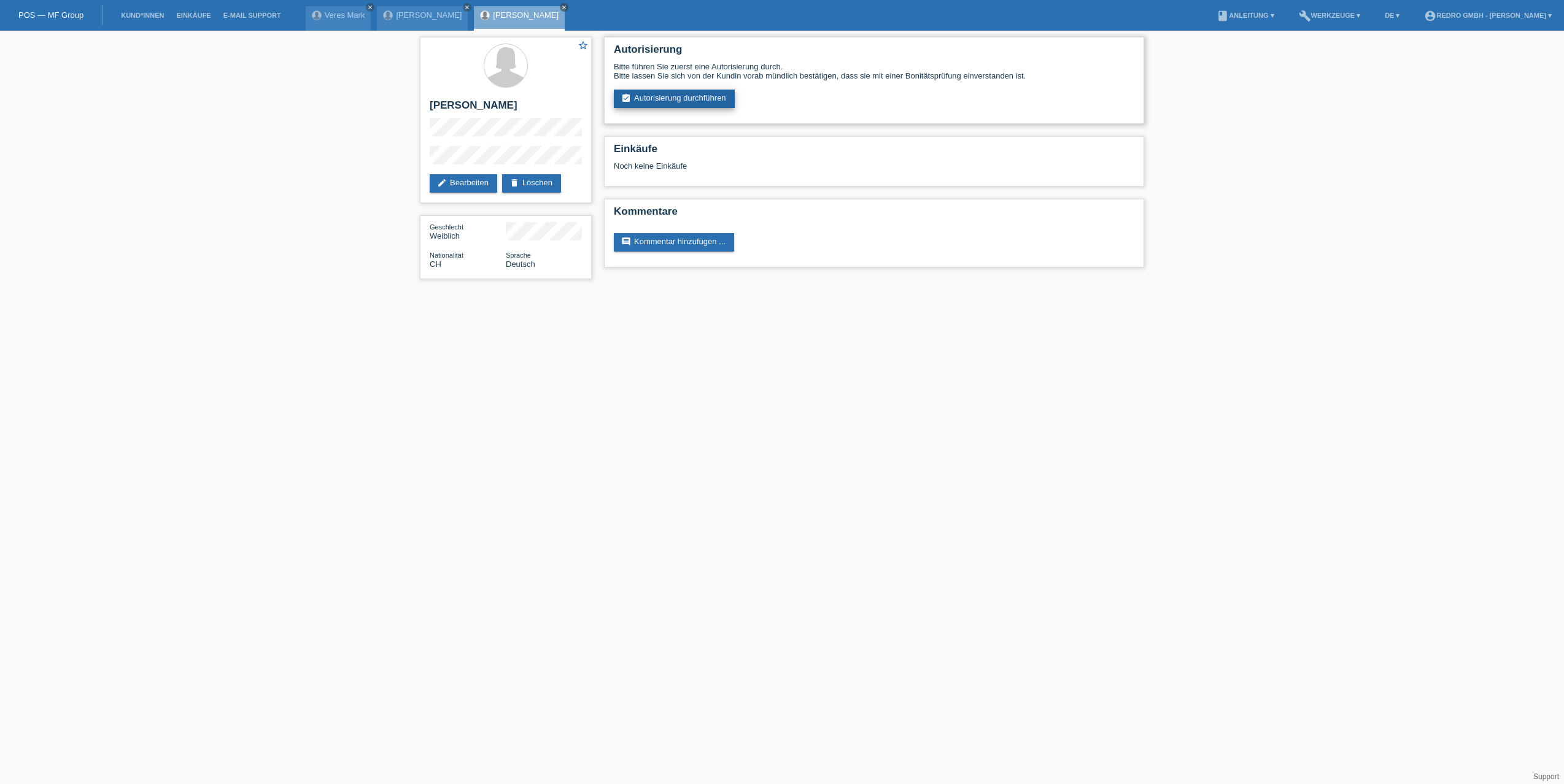
click at [676, 92] on link "assignment_turned_in Autorisierung durchführen" at bounding box center [674, 98] width 121 height 18
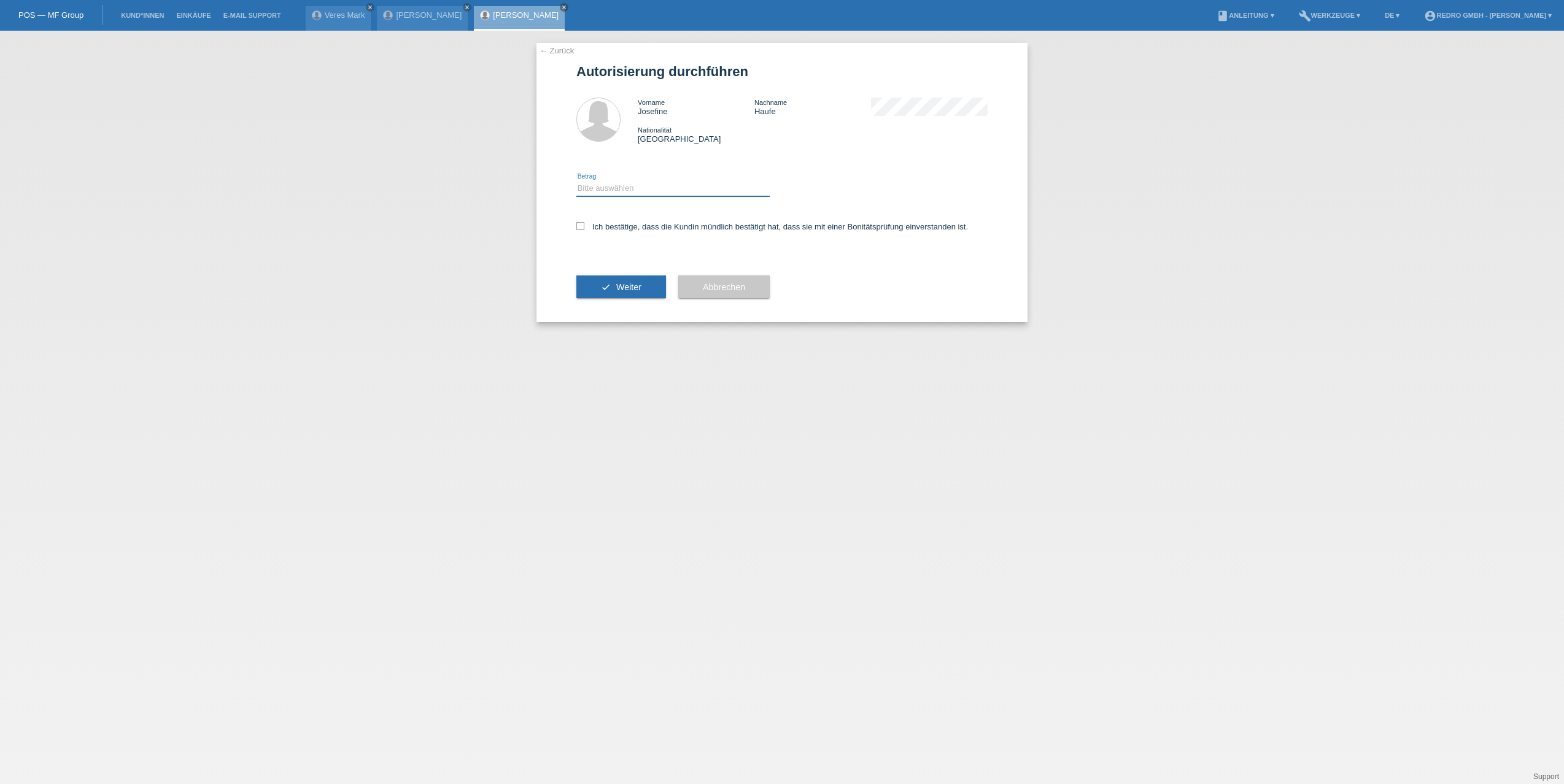
click at [621, 191] on select "Bitte auswählen CHF 1.00 - CHF 499.00 CHF 500.00 - CHF 1'999.00 CHF 2'000.00 - …" at bounding box center [673, 188] width 194 height 15
select select "1"
click at [577, 181] on select "Bitte auswählen CHF 1.00 - CHF 499.00 CHF 500.00 - CHF 1'999.00 CHF 2'000.00 - …" at bounding box center [673, 188] width 194 height 15
click at [612, 225] on label "Ich bestätige, dass die Kundin mündlich bestätigt hat, dass sie mit einer Bonit…" at bounding box center [772, 226] width 392 height 9
click at [584, 225] on input "Ich bestätige, dass die Kundin mündlich bestätigt hat, dass sie mit einer Bonit…" at bounding box center [580, 225] width 8 height 8
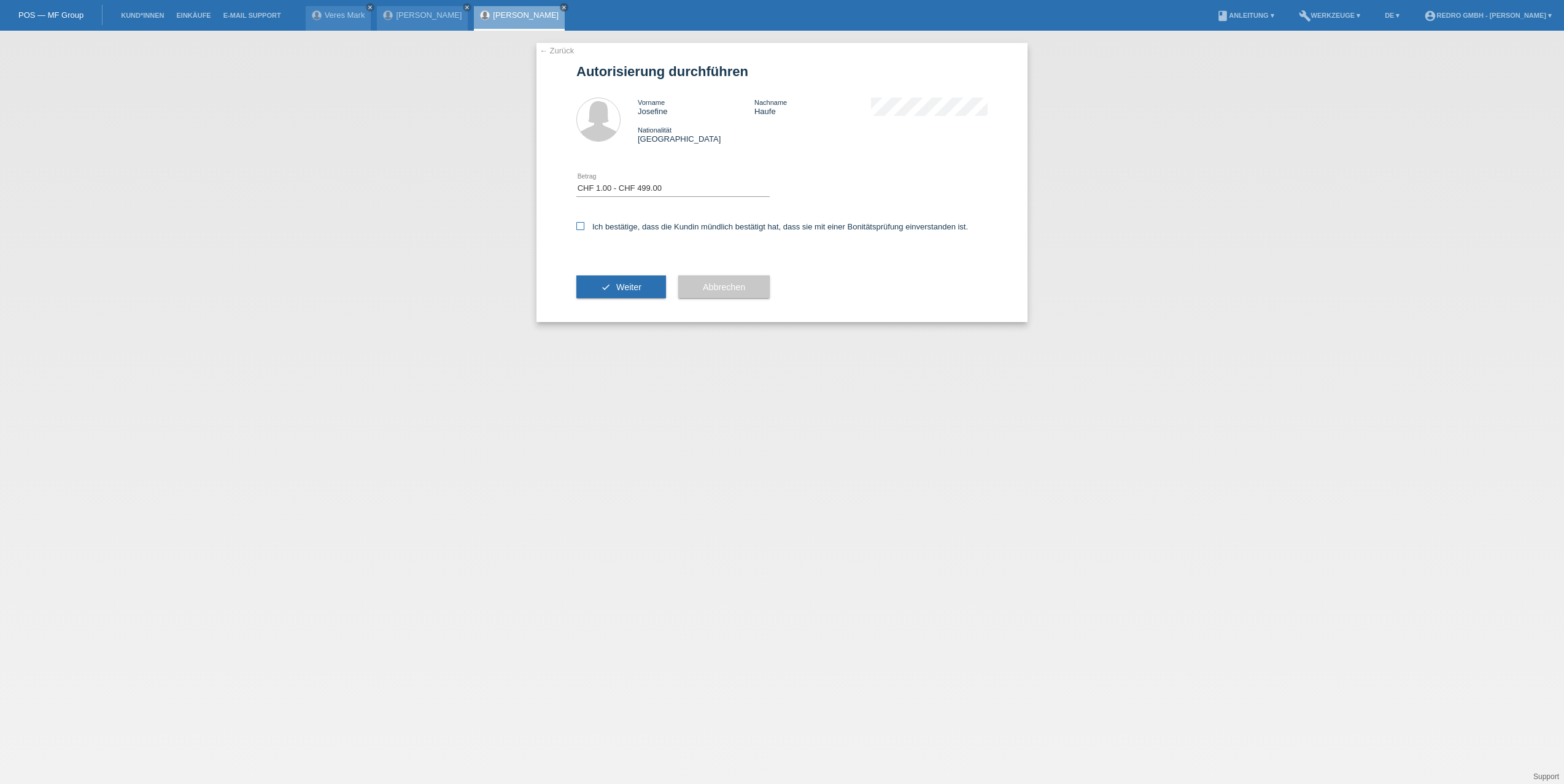
checkbox input "true"
click at [614, 292] on button "check Weiter" at bounding box center [621, 287] width 90 height 23
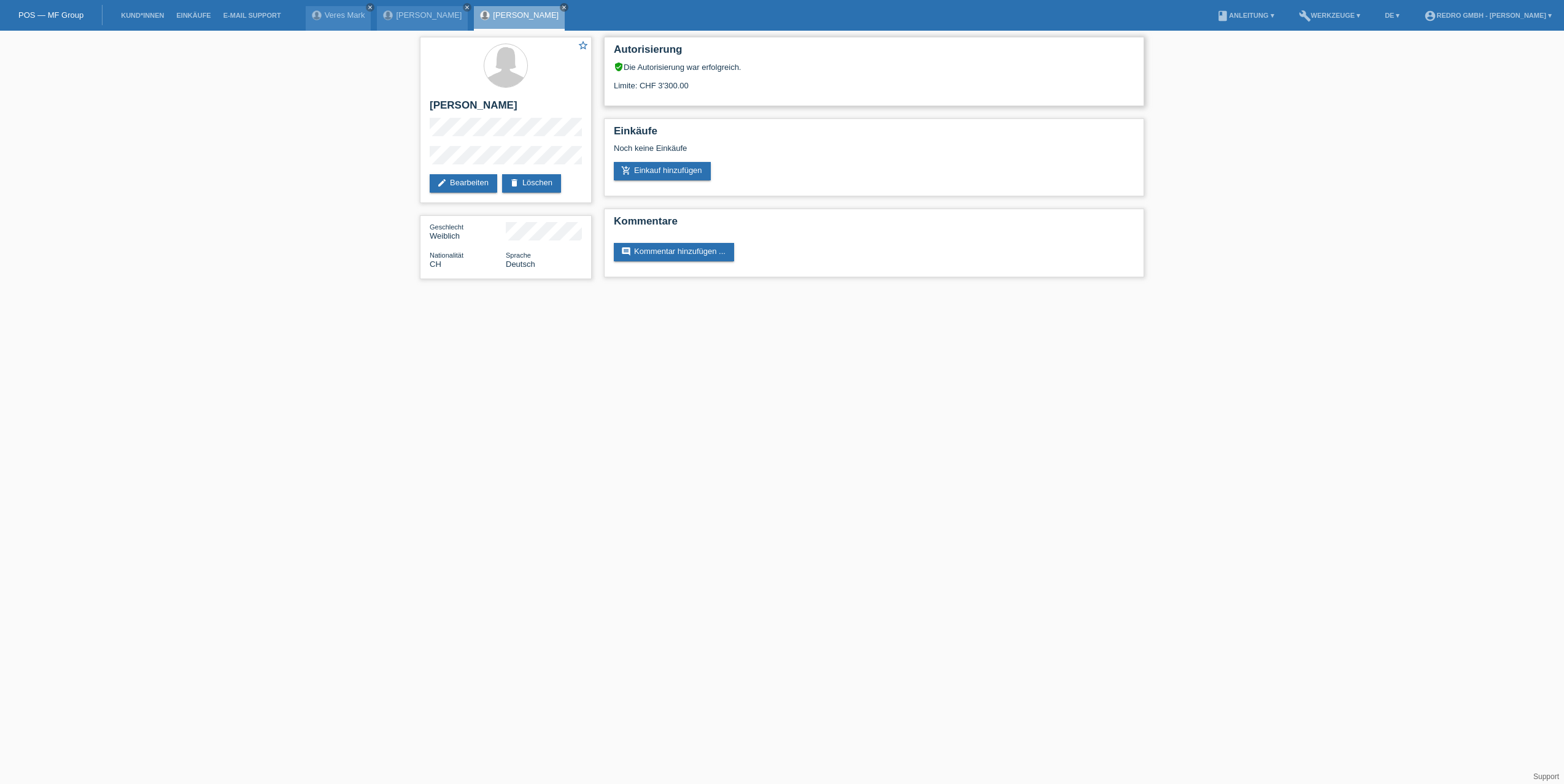
click at [744, 104] on div "Autorisierung verified_user Die Autorisierung war erfolgreich. Limite: CHF 3'30…" at bounding box center [874, 71] width 540 height 70
click at [128, 13] on link "Kund*innen" at bounding box center [142, 15] width 55 height 8
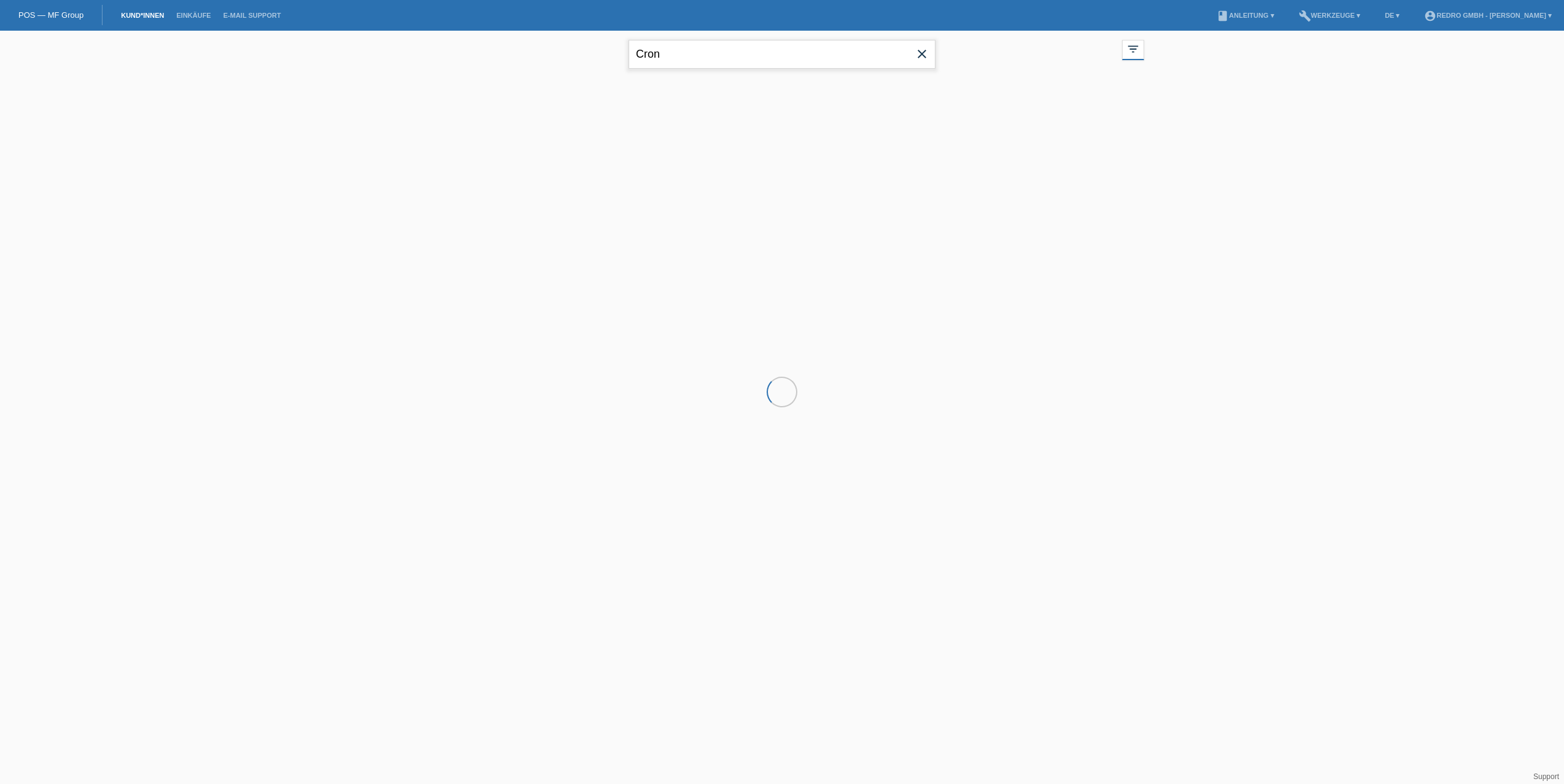
click at [683, 57] on input "Cron" at bounding box center [782, 54] width 307 height 29
paste input "[PERSON_NAME]"
type input "[PERSON_NAME]"
click at [590, 173] on span "Anzeigen" at bounding box center [602, 171] width 34 height 9
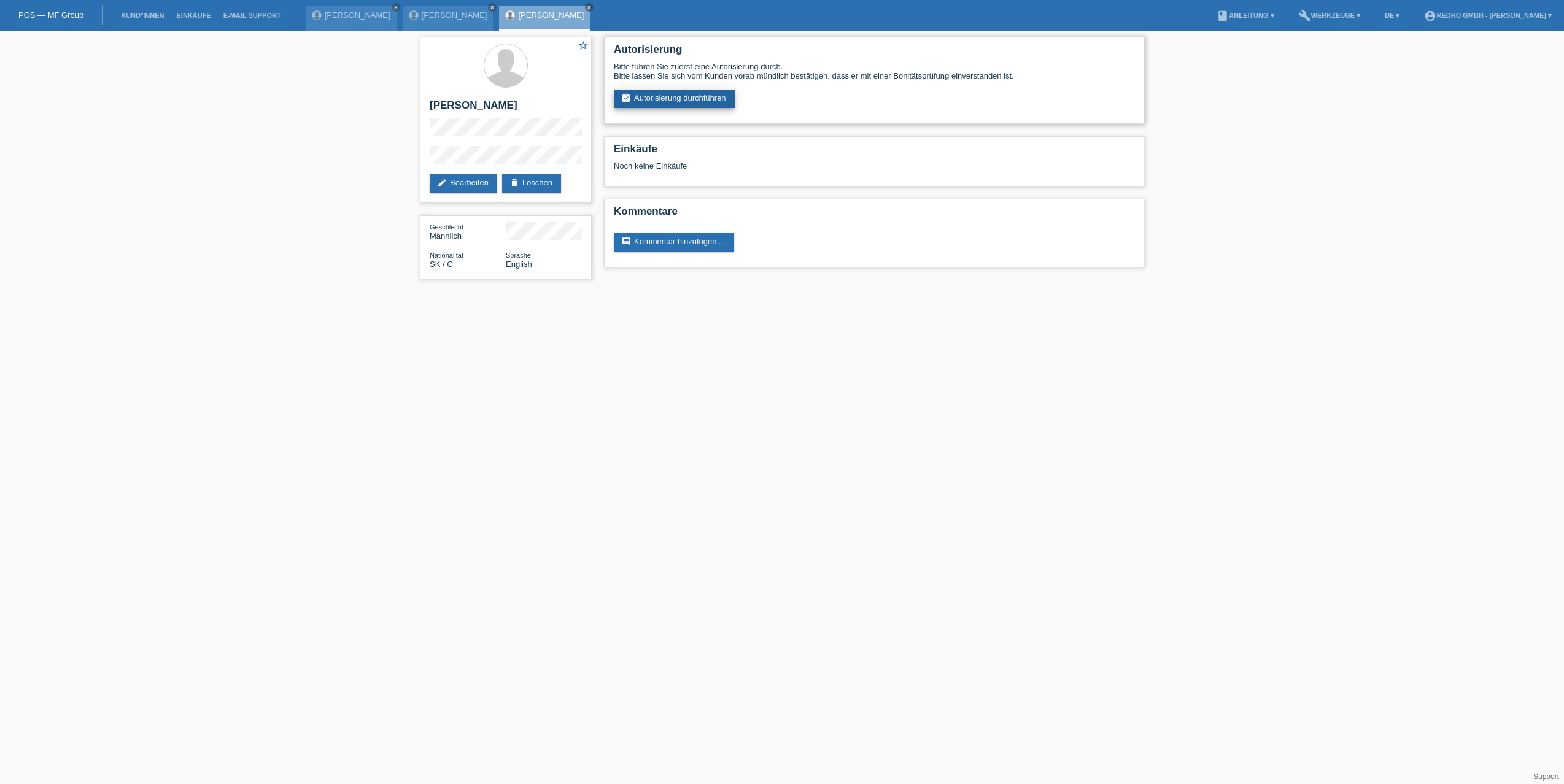
click at [654, 107] on link "assignment_turned_in Autorisierung durchführen" at bounding box center [674, 98] width 121 height 18
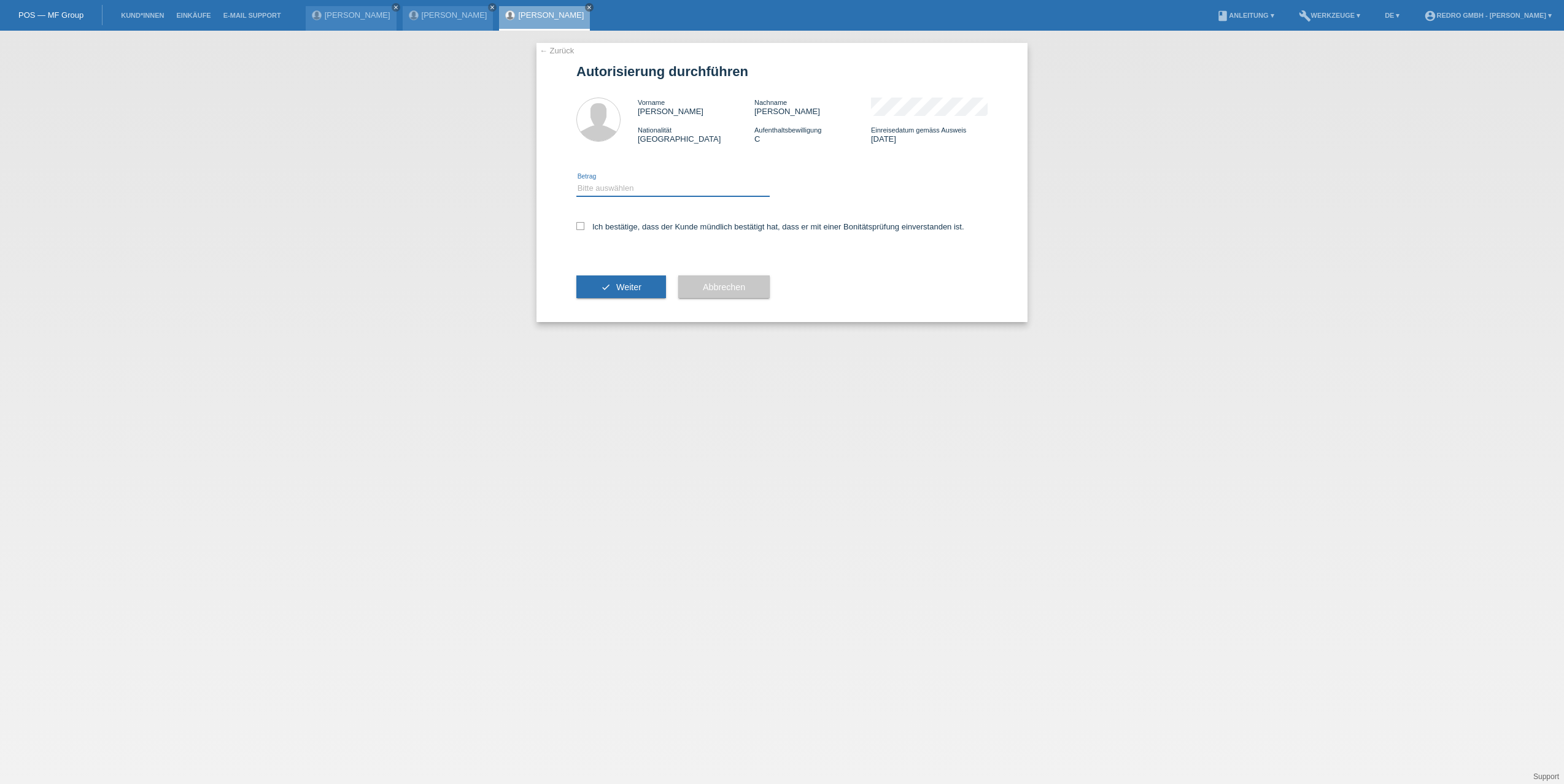
click at [602, 191] on select "Bitte auswählen CHF 1.00 - CHF 499.00 CHF 500.00 - CHF 1'999.00 CHF 2'000.00 - …" at bounding box center [673, 188] width 194 height 15
select select "1"
click at [577, 181] on select "Bitte auswählen CHF 1.00 - CHF 499.00 CHF 500.00 - CHF 1'999.00 CHF 2'000.00 - …" at bounding box center [673, 188] width 194 height 15
click at [609, 228] on label "Ich bestätige, dass der Kunde mündlich bestätigt hat, dass er mit einer Bonität…" at bounding box center [770, 226] width 388 height 9
click at [584, 228] on input "Ich bestätige, dass der Kunde mündlich bestätigt hat, dass er mit einer Bonität…" at bounding box center [580, 225] width 8 height 8
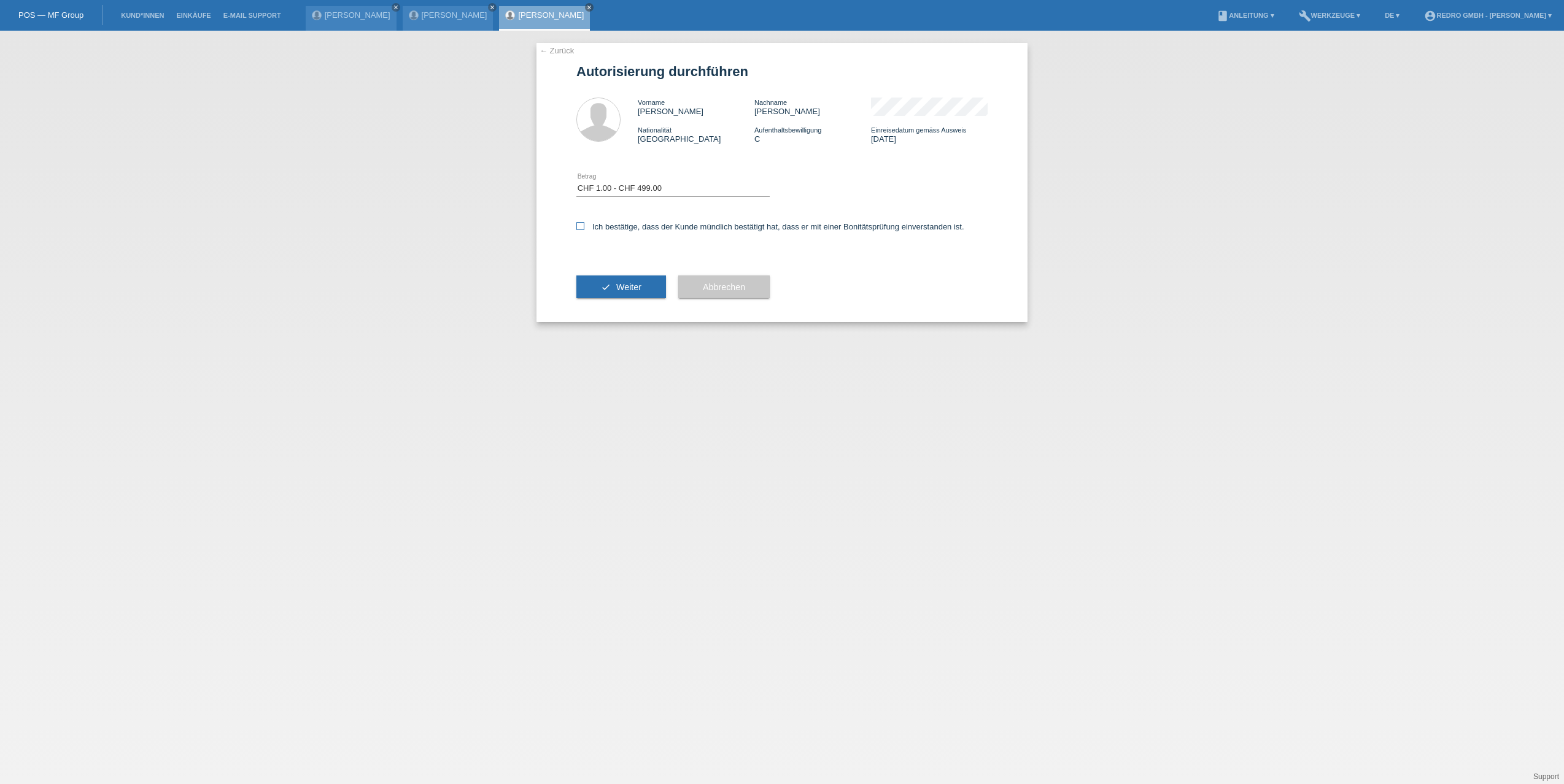
checkbox input "true"
click at [715, 281] on button "Abbrechen" at bounding box center [724, 287] width 91 height 23
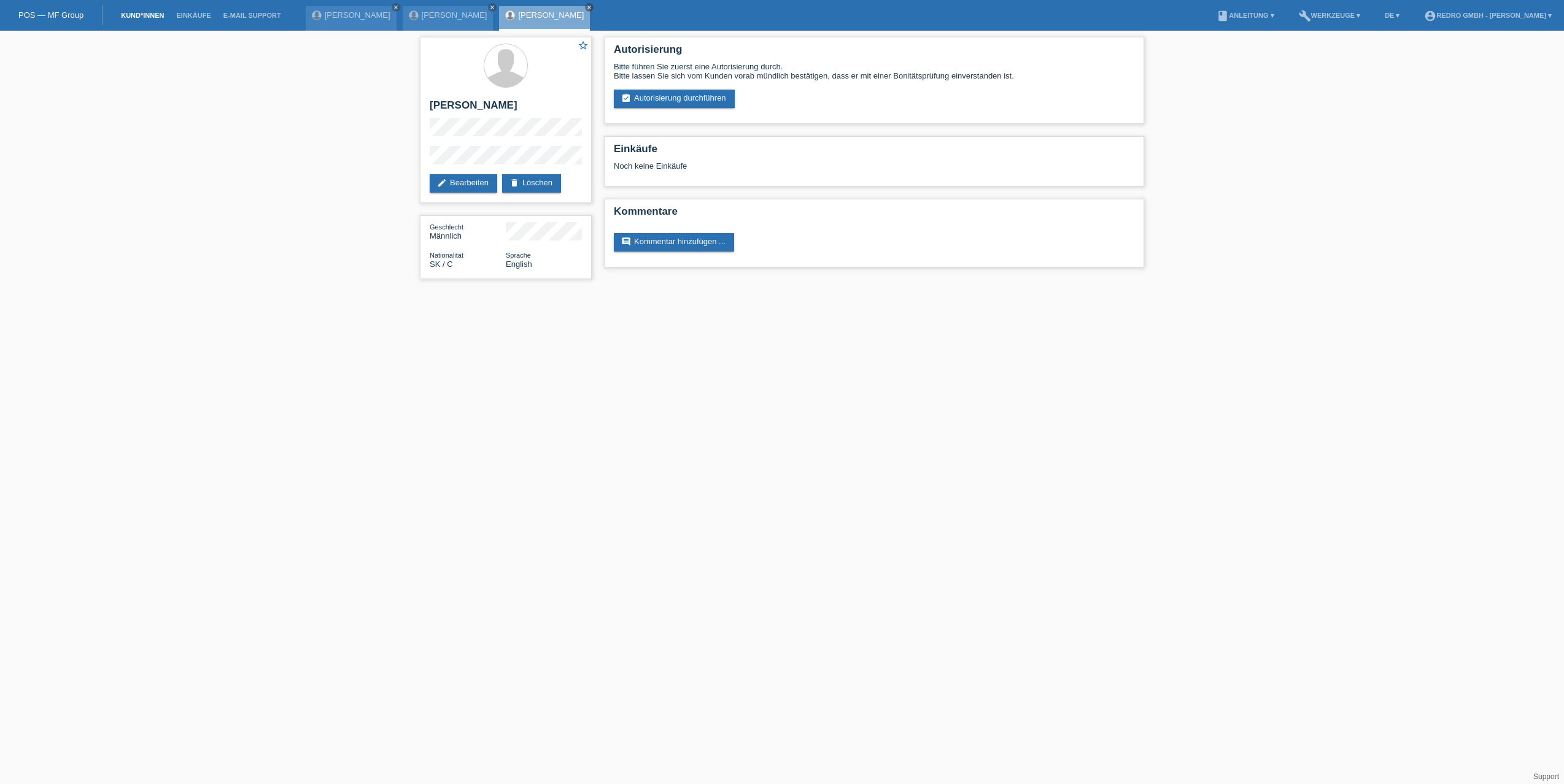
click at [161, 15] on link "Kund*innen" at bounding box center [142, 15] width 55 height 8
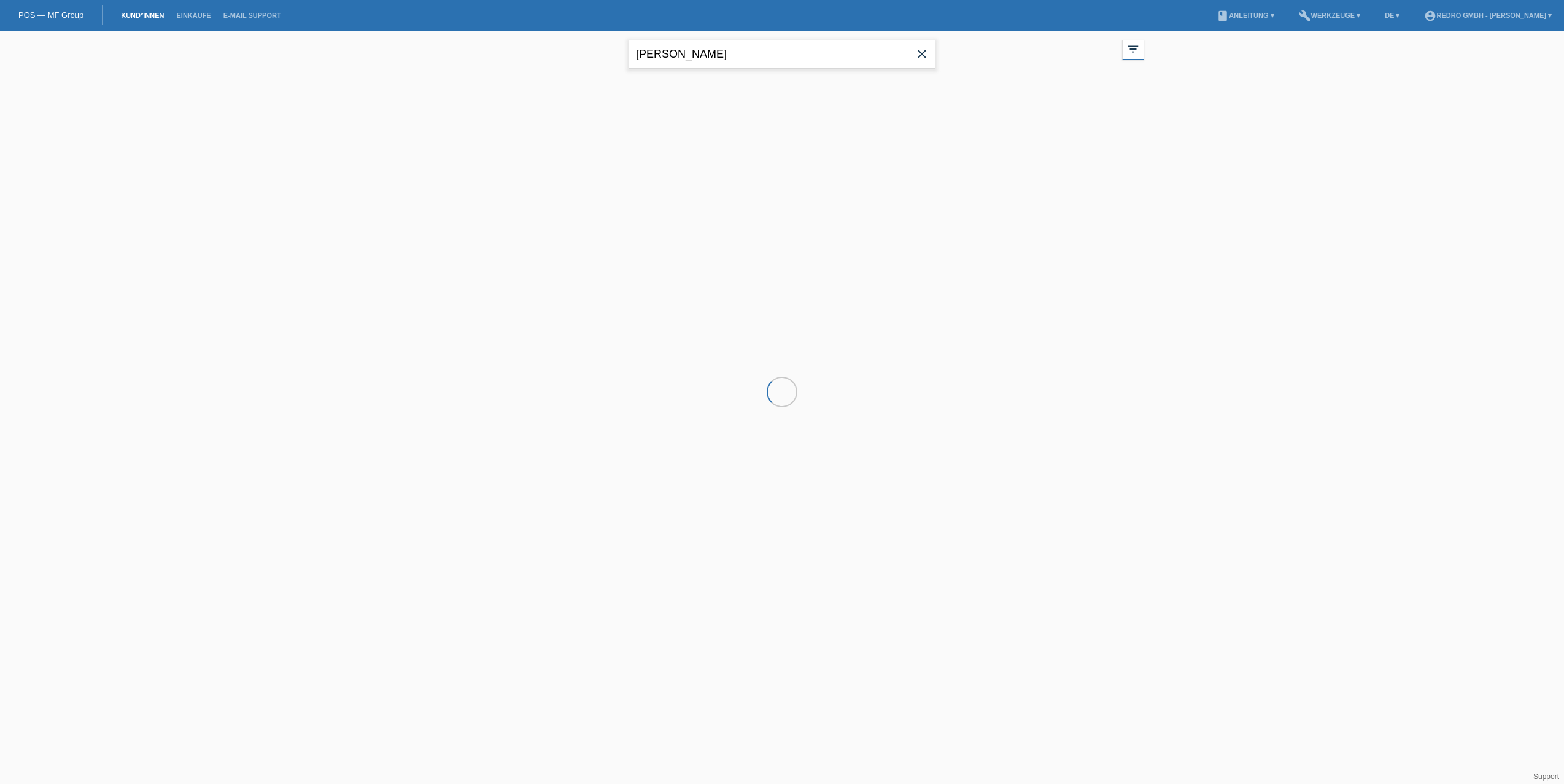
click at [660, 67] on input "[PERSON_NAME]" at bounding box center [782, 54] width 307 height 29
paste input "Radomir"
type input "Radomir"
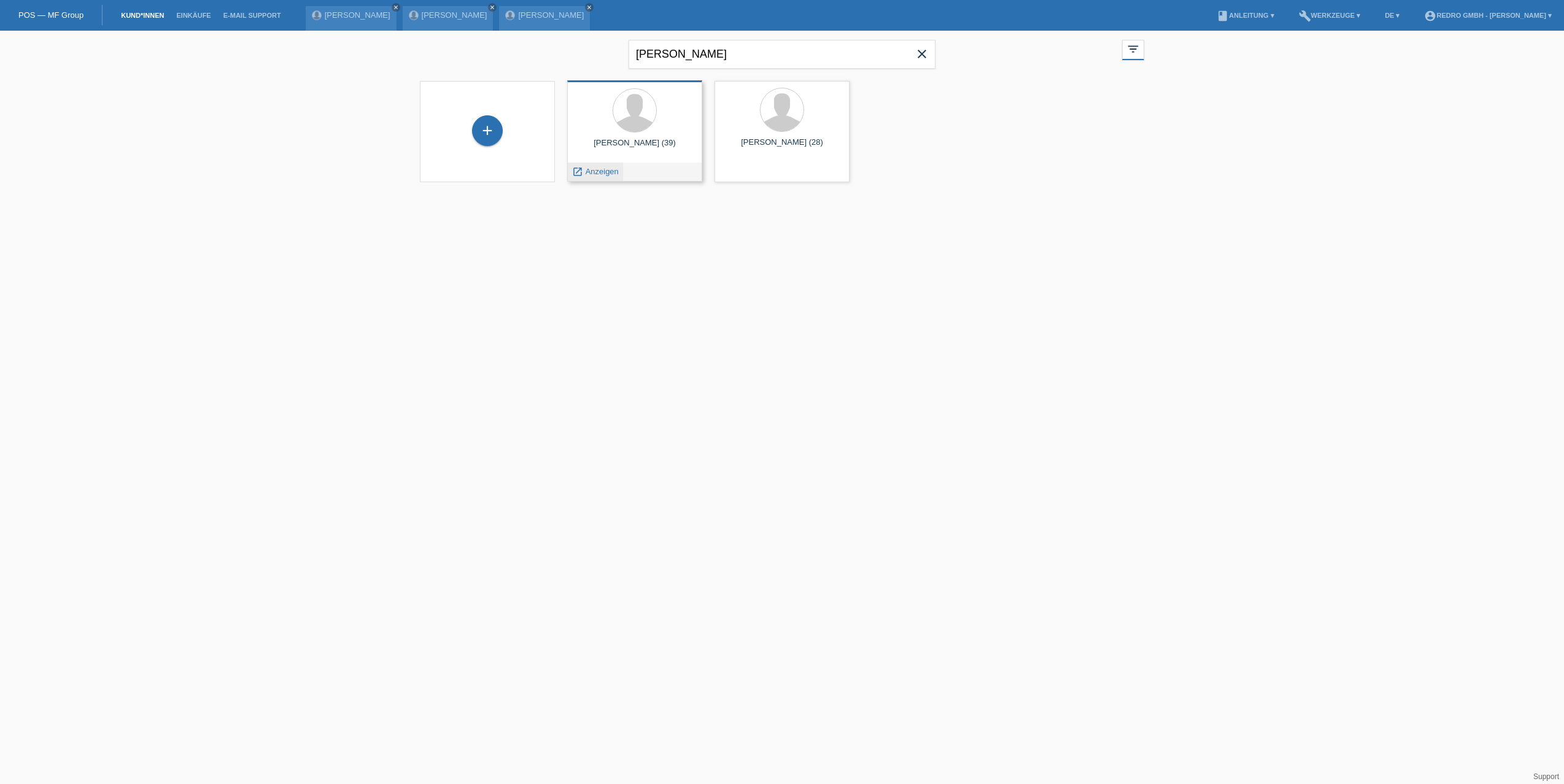
click at [596, 171] on span "Anzeigen" at bounding box center [602, 171] width 34 height 9
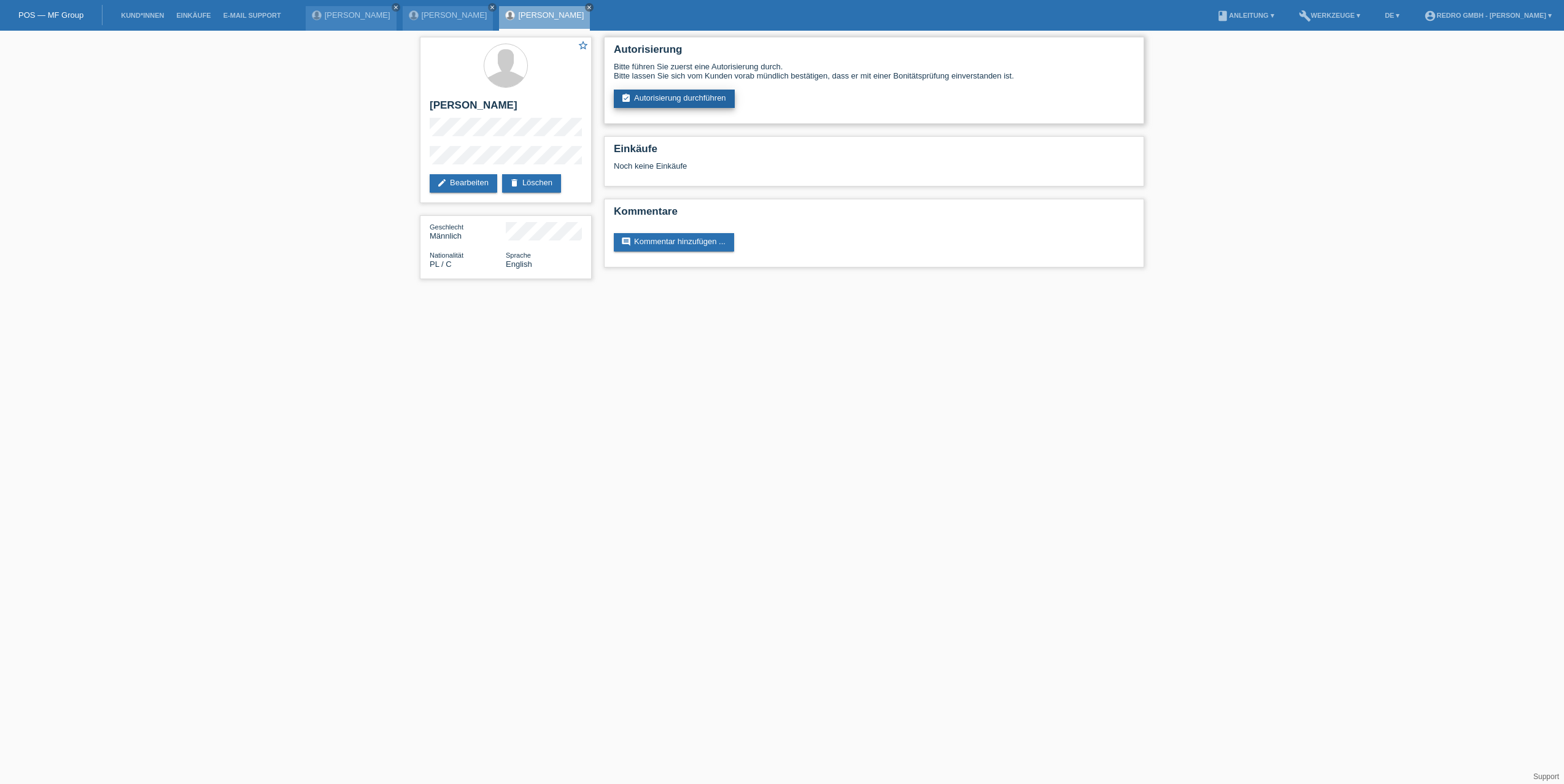
click at [657, 96] on link "assignment_turned_in Autorisierung durchführen" at bounding box center [674, 98] width 121 height 18
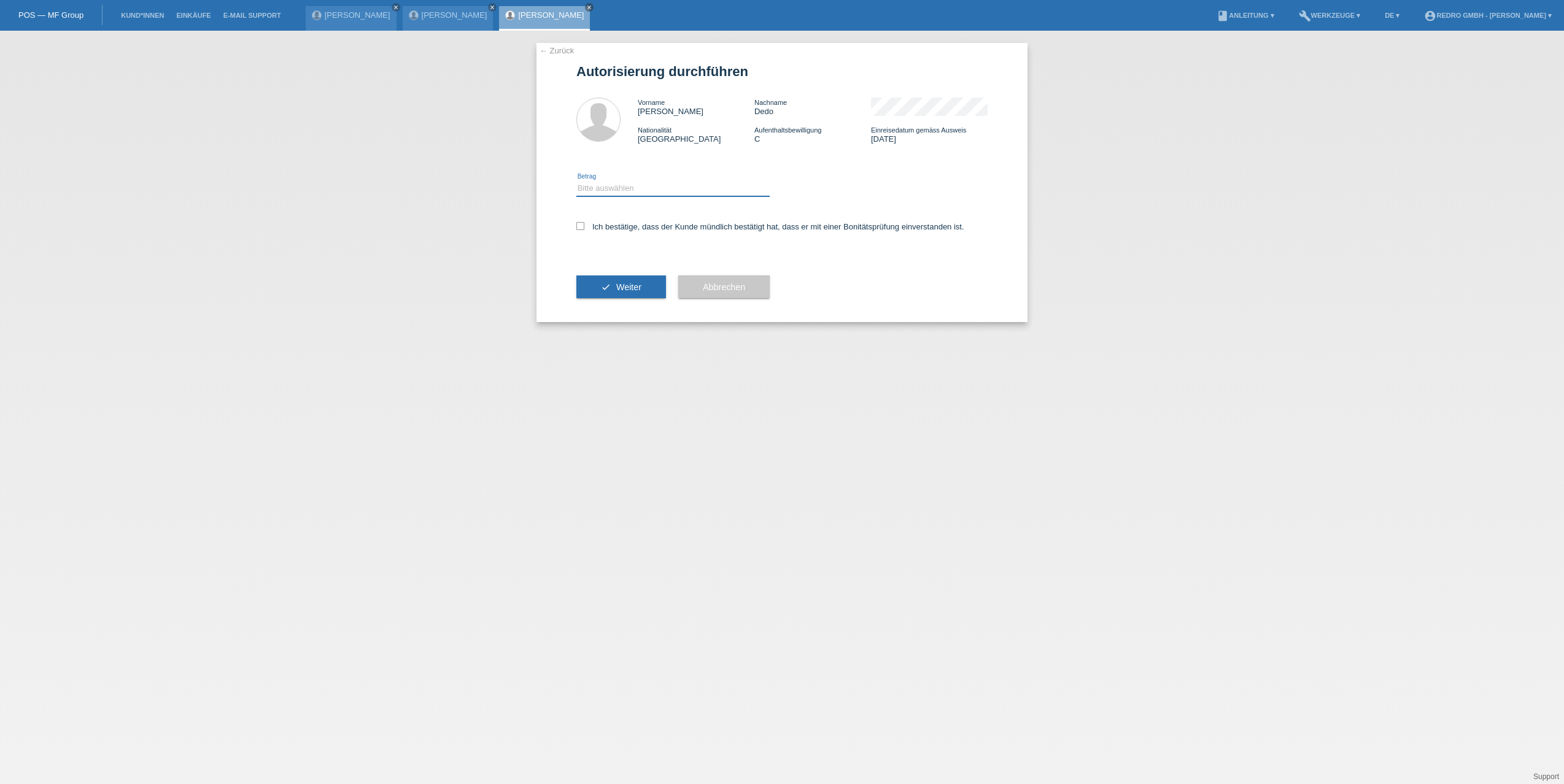
click at [603, 191] on select "Bitte auswählen CHF 1.00 - CHF 499.00 CHF 500.00 - CHF 1'999.00 CHF 2'000.00 - …" at bounding box center [673, 188] width 194 height 15
select select "1"
click at [577, 181] on select "Bitte auswählen CHF 1.00 - CHF 499.00 CHF 500.00 - CHF 1'999.00 CHF 2'000.00 - …" at bounding box center [673, 188] width 194 height 15
click at [605, 230] on label "Ich bestätige, dass der Kunde mündlich bestätigt hat, dass er mit einer Bonität…" at bounding box center [770, 226] width 388 height 9
click at [584, 230] on input "Ich bestätige, dass der Kunde mündlich bestätigt hat, dass er mit einer Bonität…" at bounding box center [580, 225] width 8 height 8
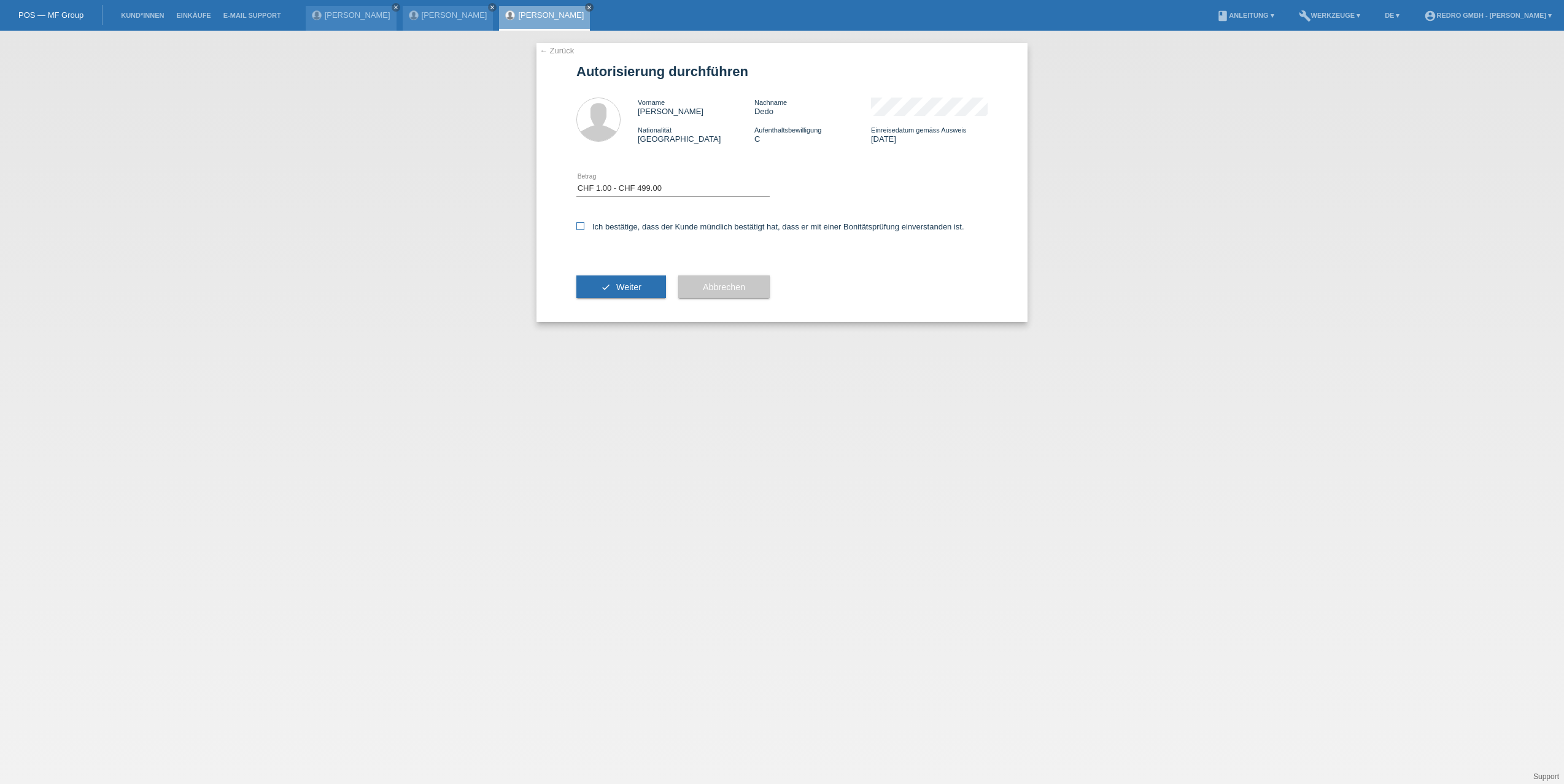
checkbox input "true"
click at [609, 278] on button "check Weiter" at bounding box center [621, 287] width 90 height 23
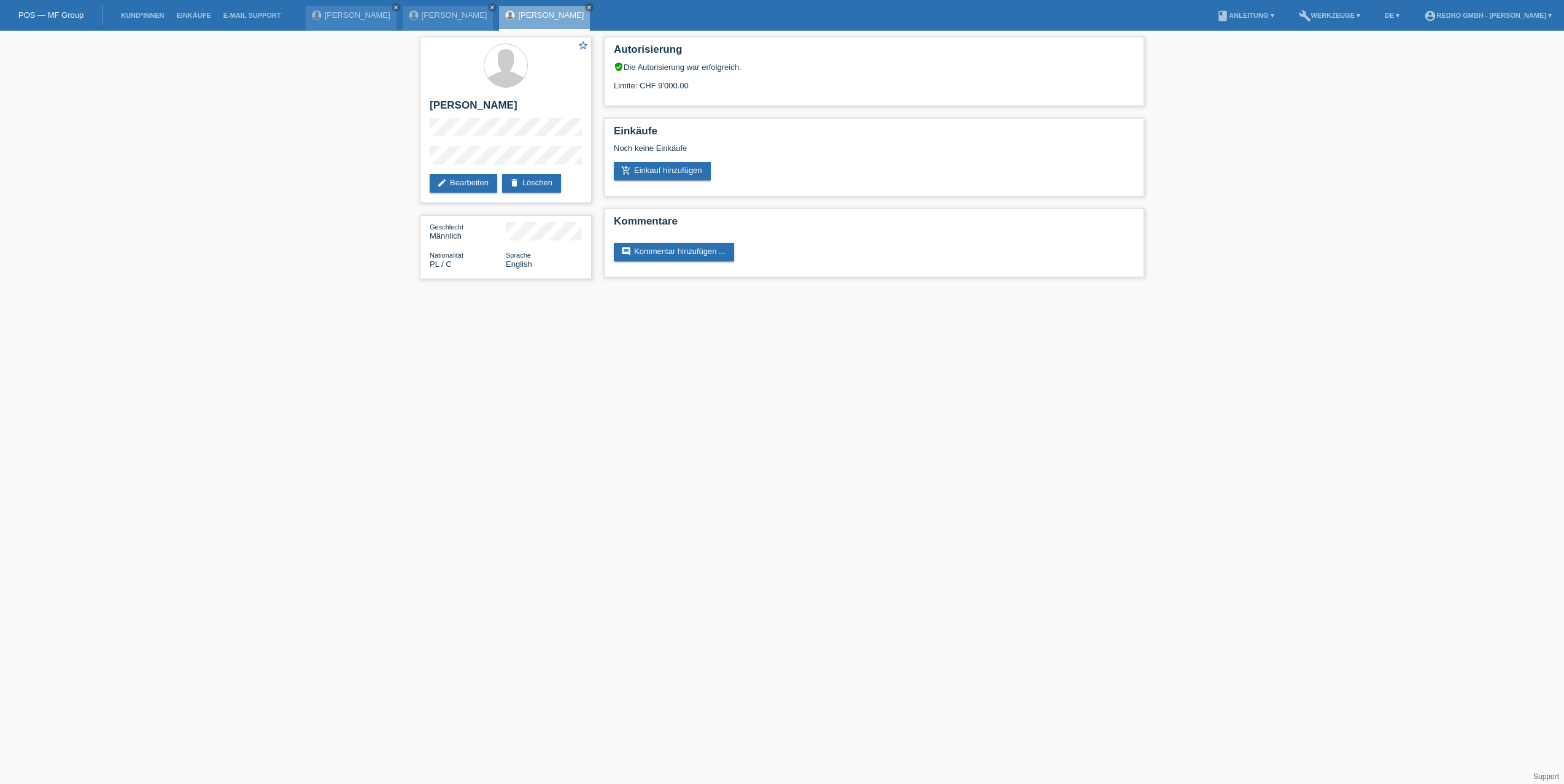
click at [325, 292] on html "POS — MF Group Kund*innen Einkäufe E-Mail Support [PERSON_NAME] close close" at bounding box center [782, 145] width 1564 height 292
click at [109, 16] on ul "Kund*innen Einkäufe E-Mail Support" at bounding box center [201, 15] width 184 height 31
click at [125, 16] on link "Kund*innen" at bounding box center [142, 15] width 55 height 8
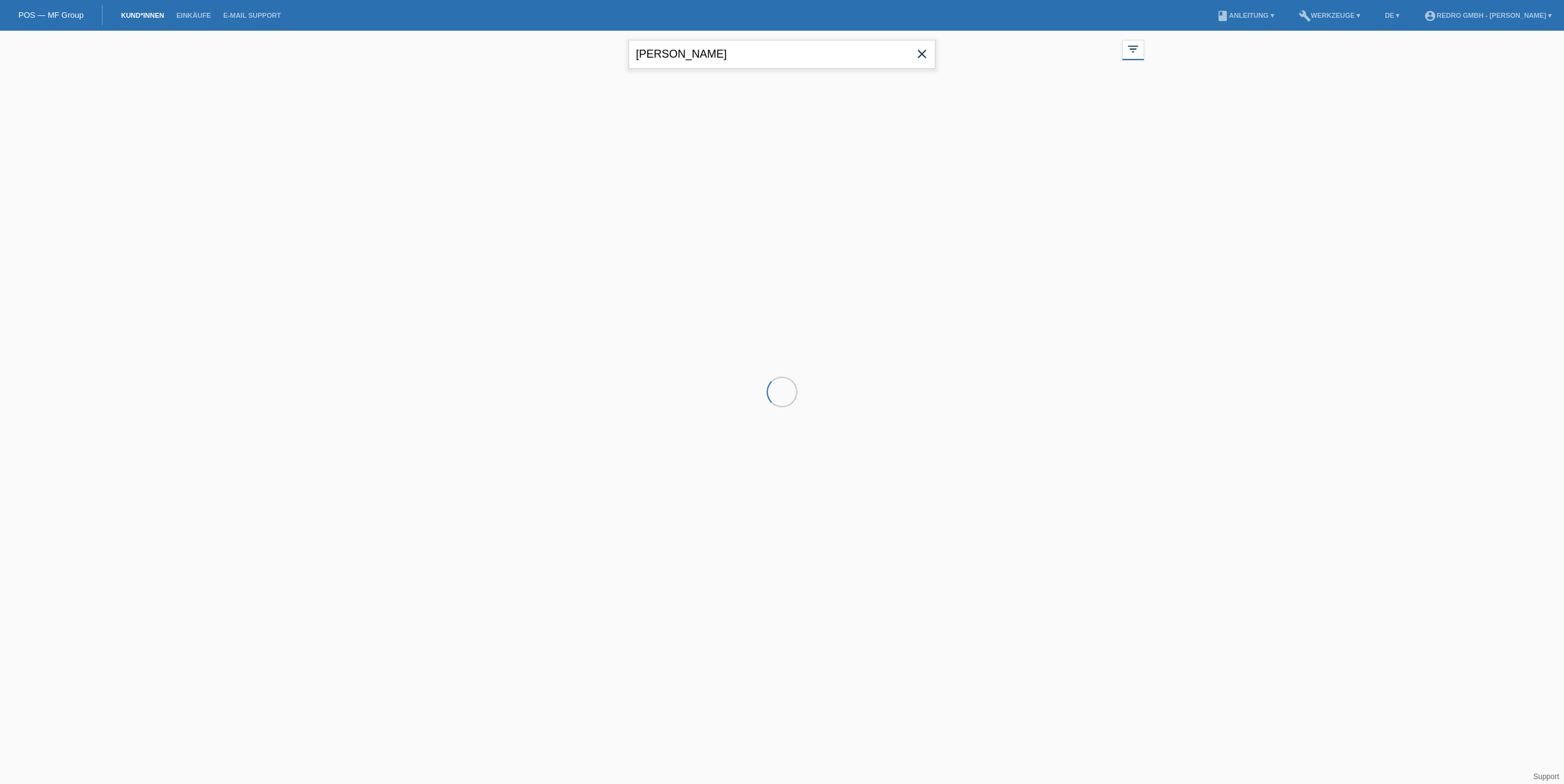
click at [662, 59] on input "[PERSON_NAME]" at bounding box center [782, 54] width 307 height 29
paste input "Luchian"
type input "Luchian"
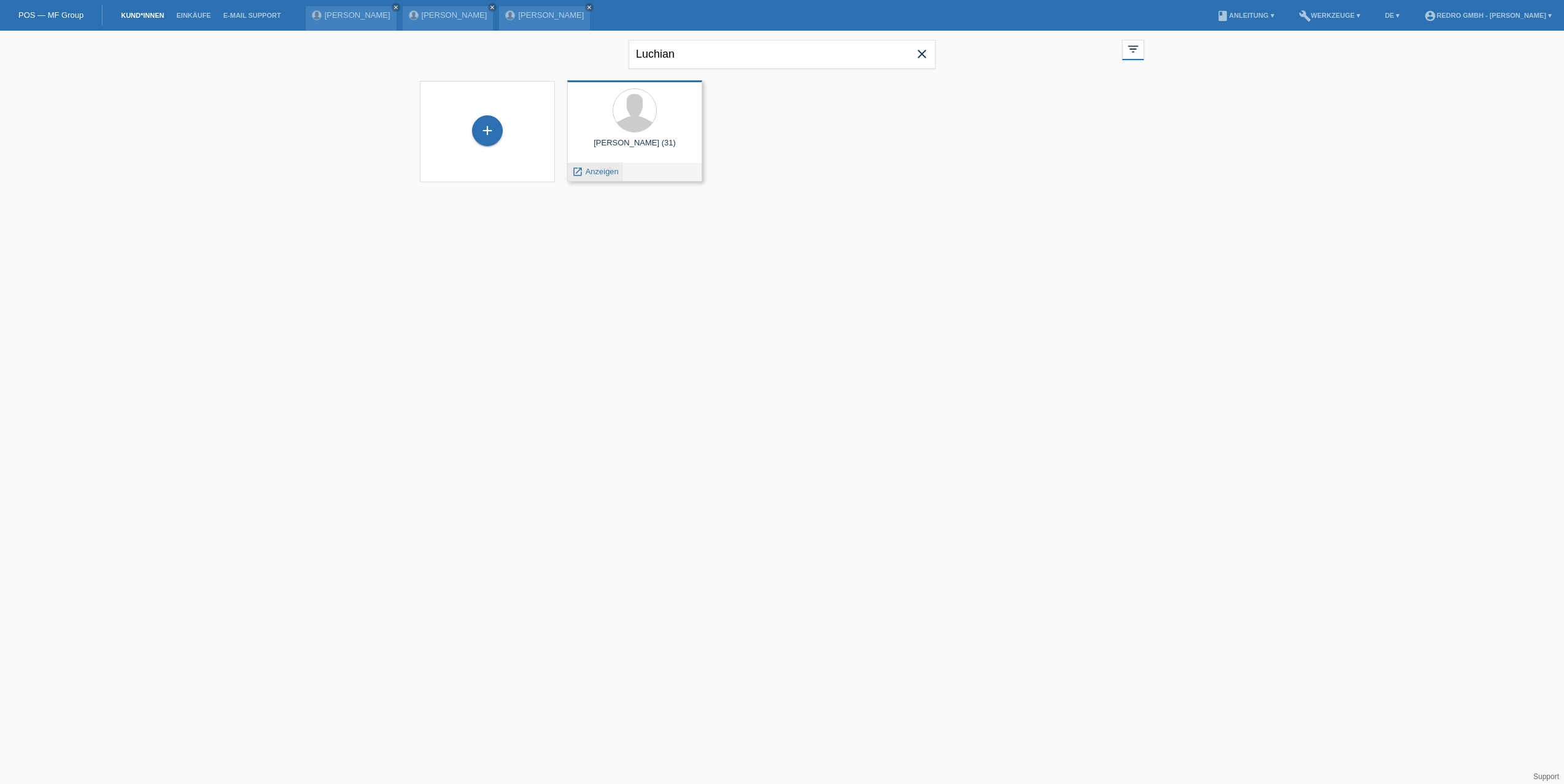
click at [591, 168] on span "Anzeigen" at bounding box center [602, 171] width 34 height 9
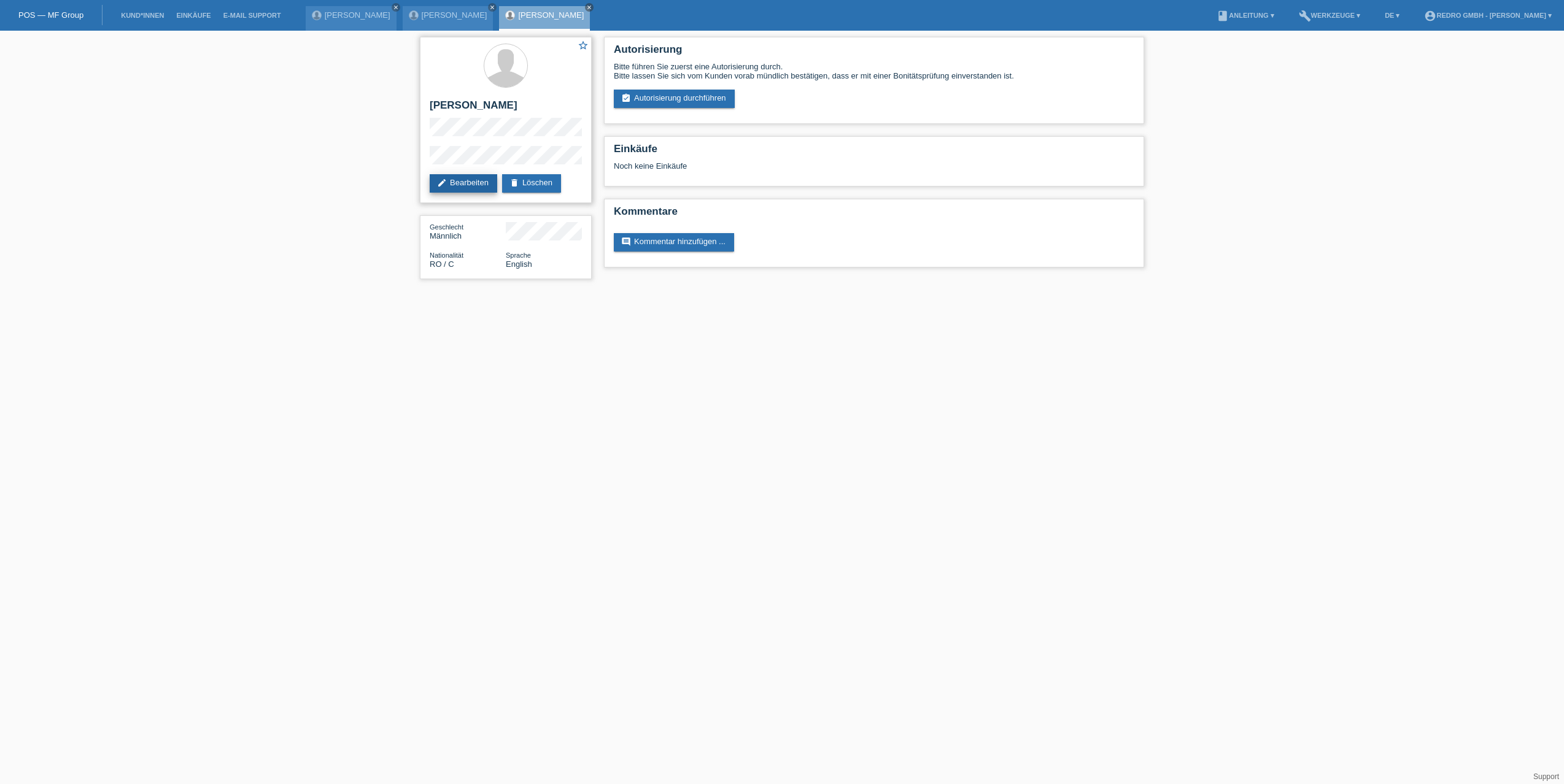
click at [437, 179] on icon "edit" at bounding box center [442, 182] width 9 height 9
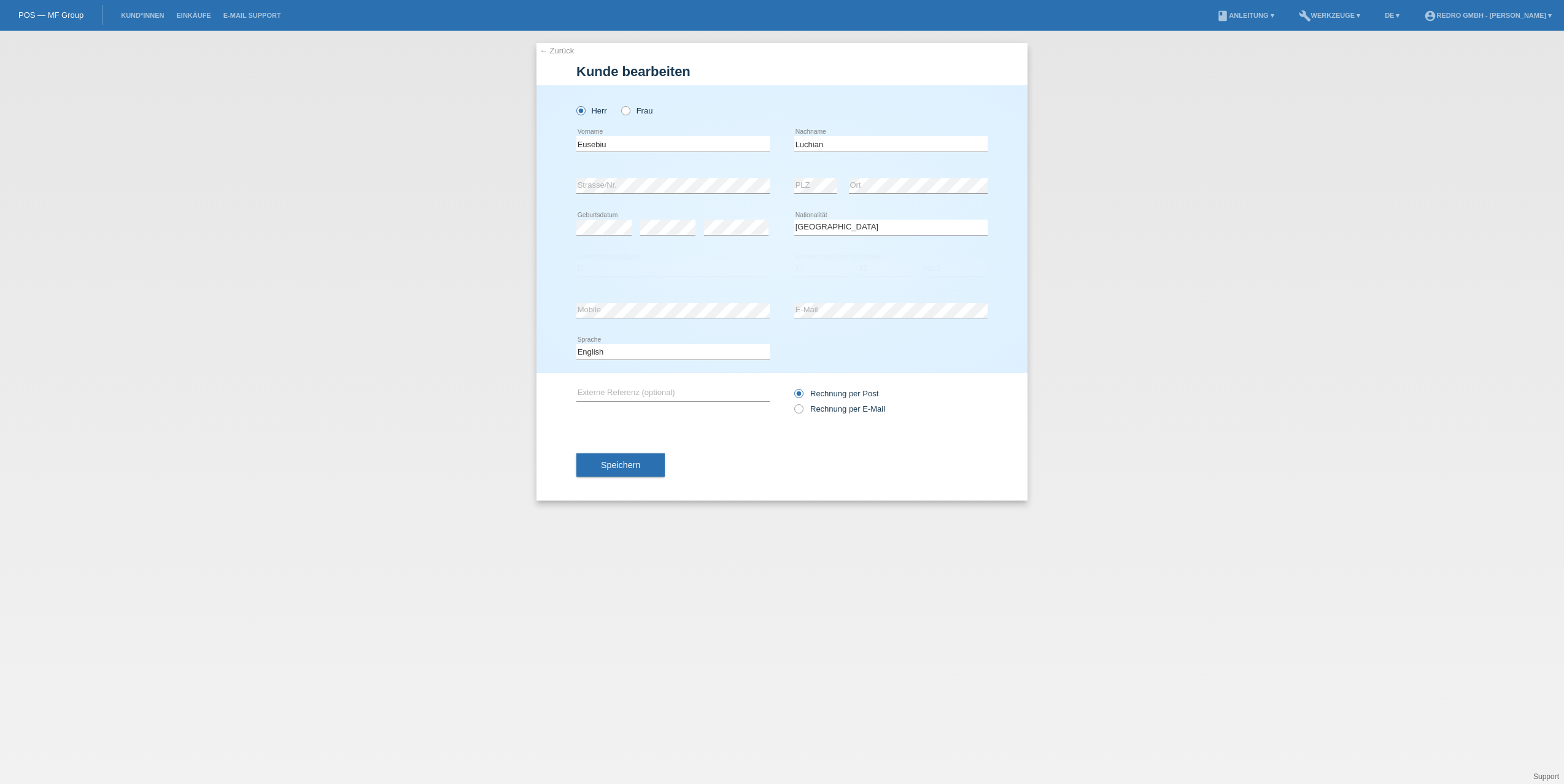
select select "RO"
select select "C"
select select "11"
select select "2012"
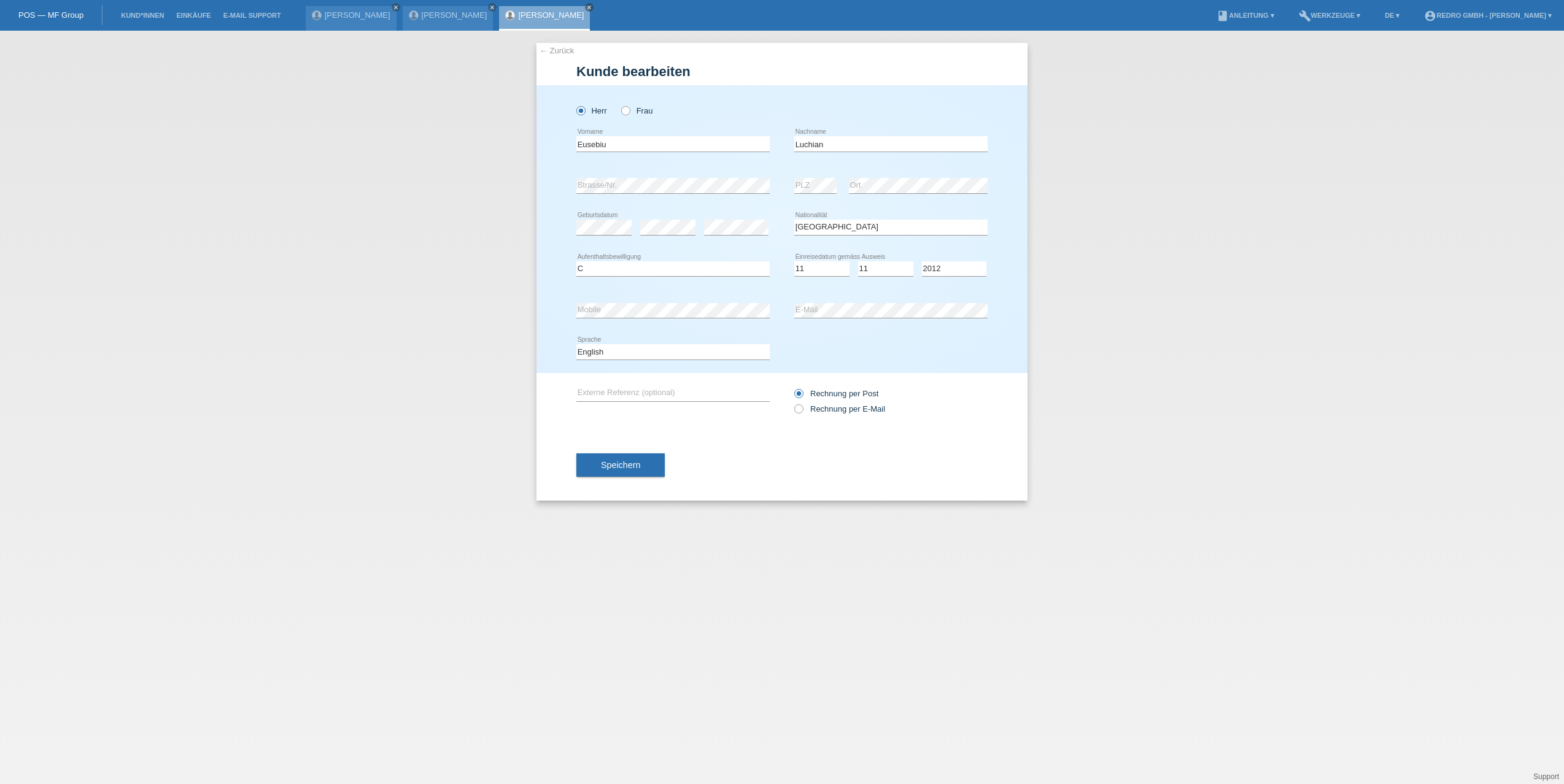
click at [555, 56] on div "← Zurück Kunde bearbeiten Herr Frau PLZ" at bounding box center [782, 272] width 491 height 458
click at [557, 52] on link "← Zurück" at bounding box center [557, 50] width 34 height 9
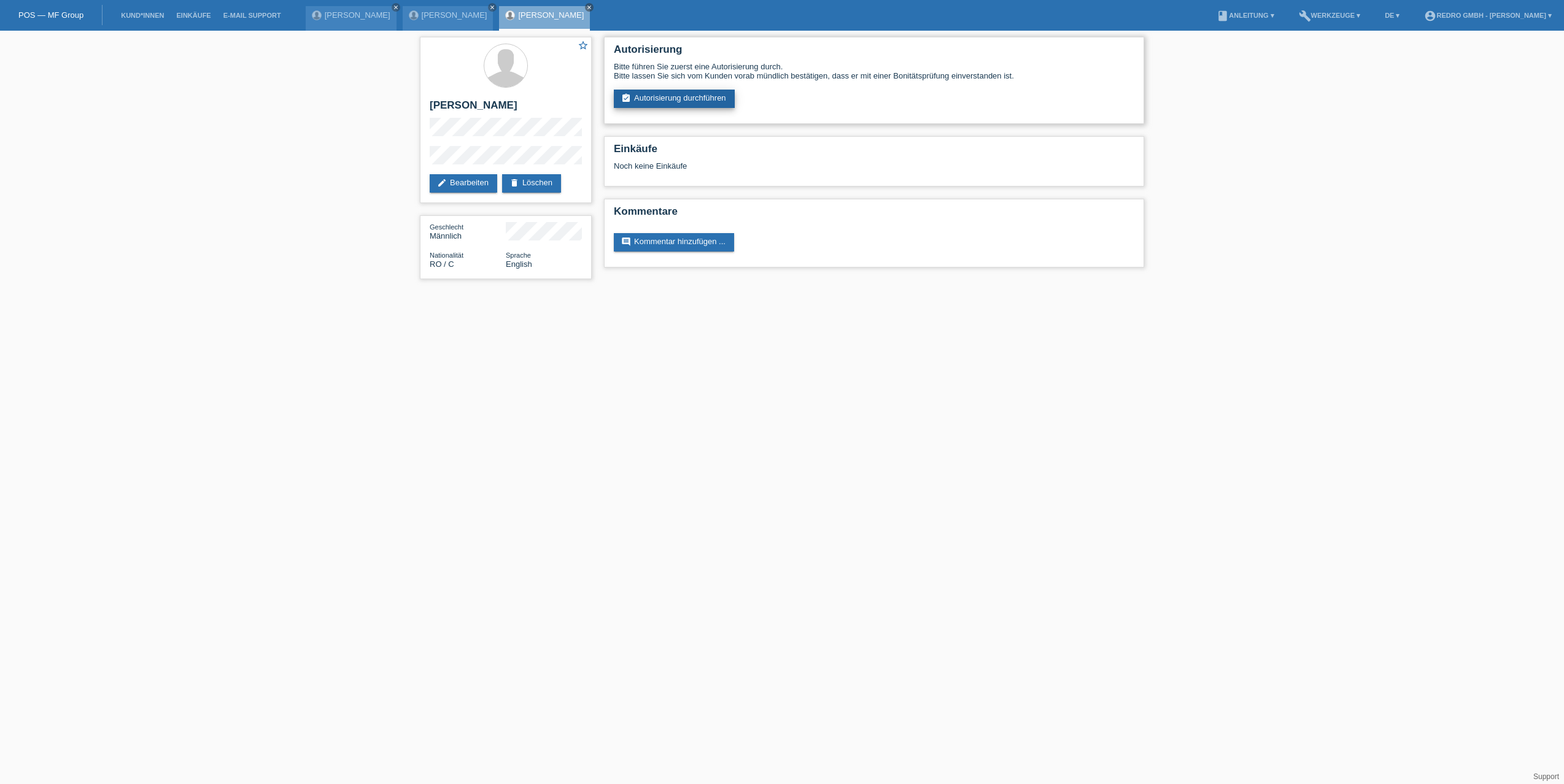
click at [641, 104] on link "assignment_turned_in Autorisierung durchführen" at bounding box center [674, 98] width 121 height 18
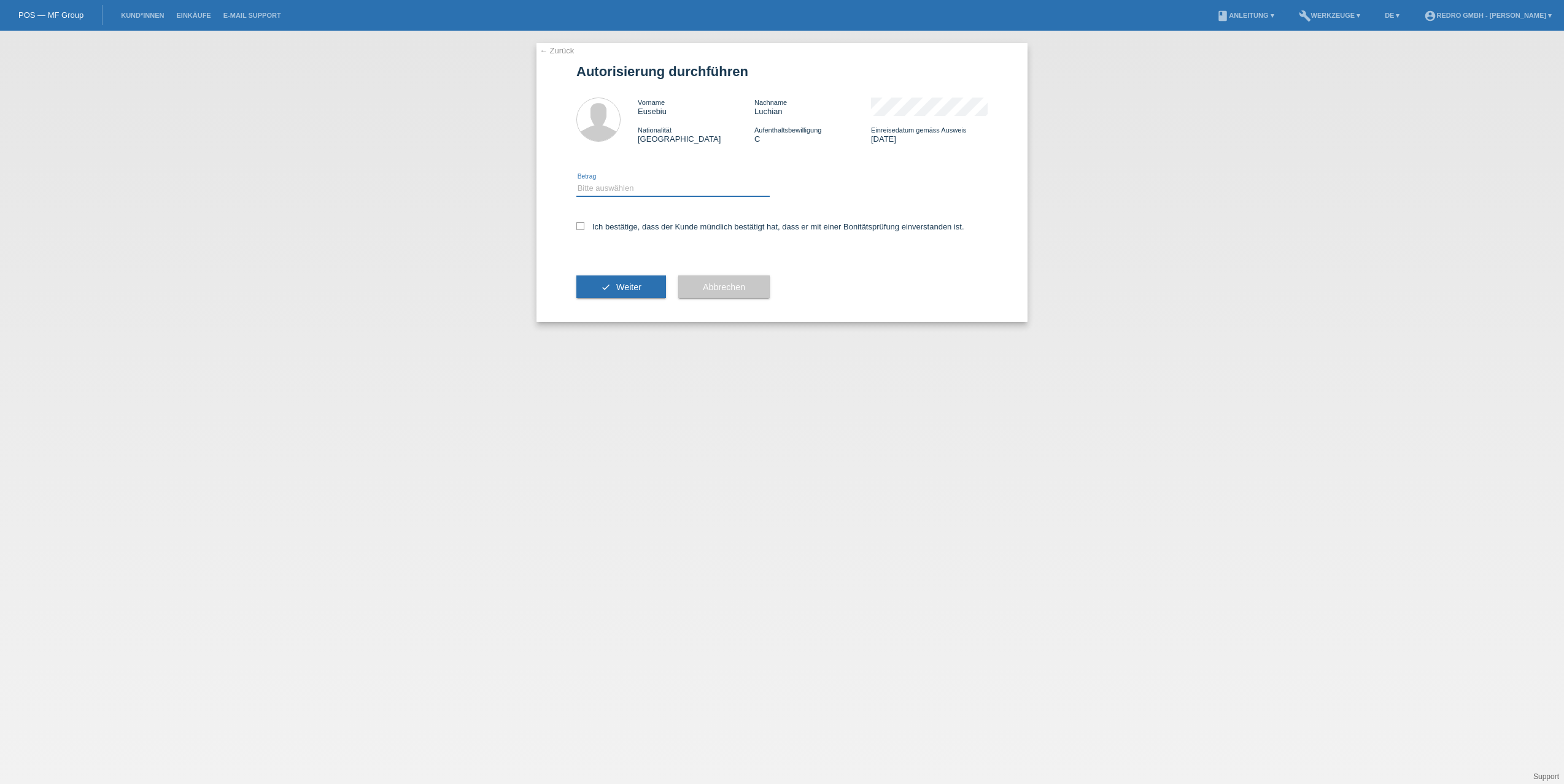
click at [624, 182] on select "Bitte auswählen CHF 1.00 - CHF 499.00 CHF 500.00 - CHF 1'999.00 CHF 2'000.00 - …" at bounding box center [673, 188] width 194 height 15
select select "1"
click at [577, 181] on select "Bitte auswählen CHF 1.00 - CHF 499.00 CHF 500.00 - CHF 1'999.00 CHF 2'000.00 - …" at bounding box center [673, 188] width 194 height 15
click at [612, 227] on label "Ich bestätige, dass der Kunde mündlich bestätigt hat, dass er mit einer Bonität…" at bounding box center [770, 226] width 388 height 9
click at [584, 227] on input "Ich bestätige, dass der Kunde mündlich bestätigt hat, dass er mit einer Bonität…" at bounding box center [580, 225] width 8 height 8
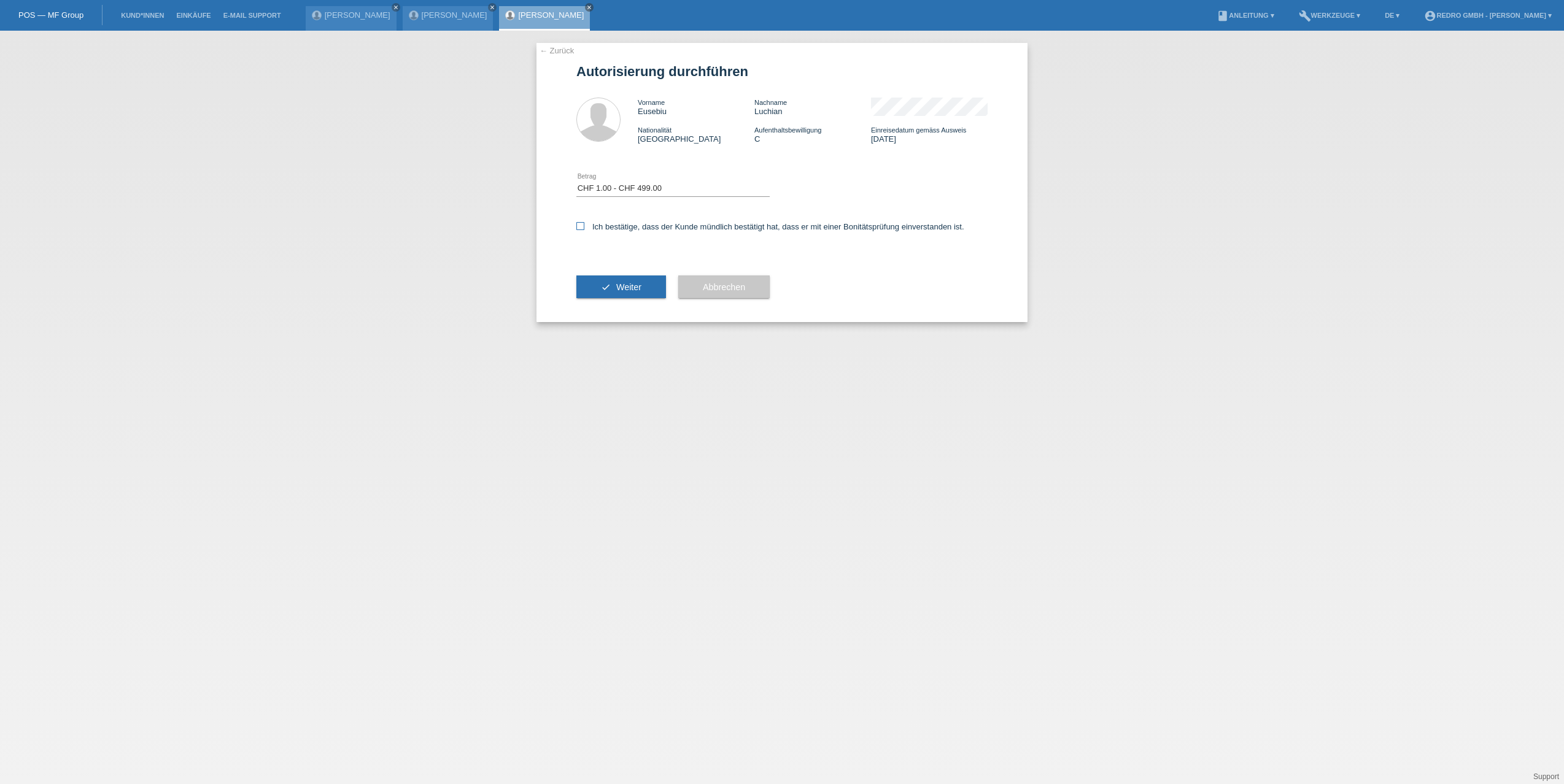
checkbox input "true"
click at [619, 283] on span "Weiter" at bounding box center [628, 287] width 25 height 9
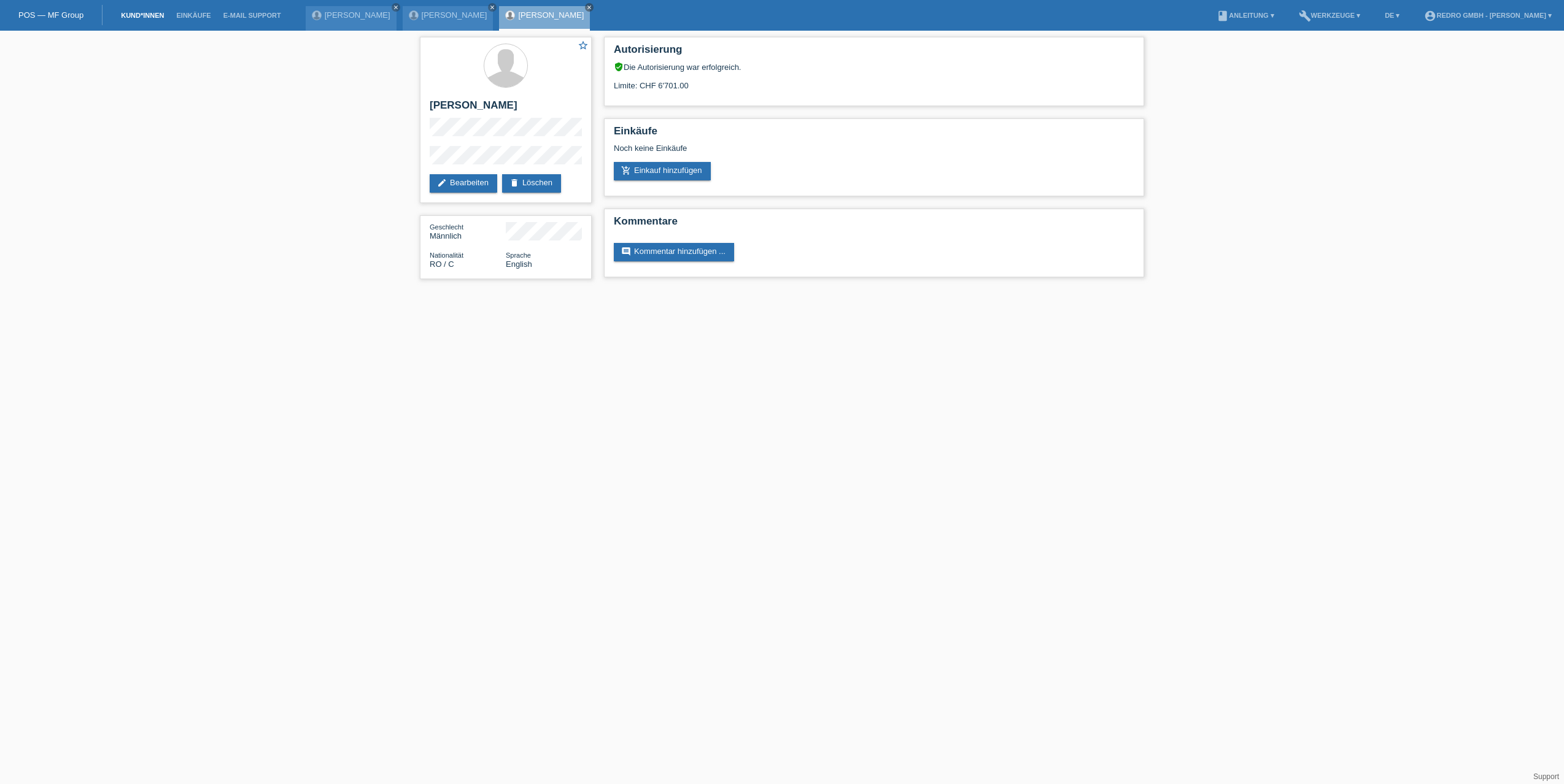
click at [151, 16] on link "Kund*innen" at bounding box center [142, 15] width 55 height 8
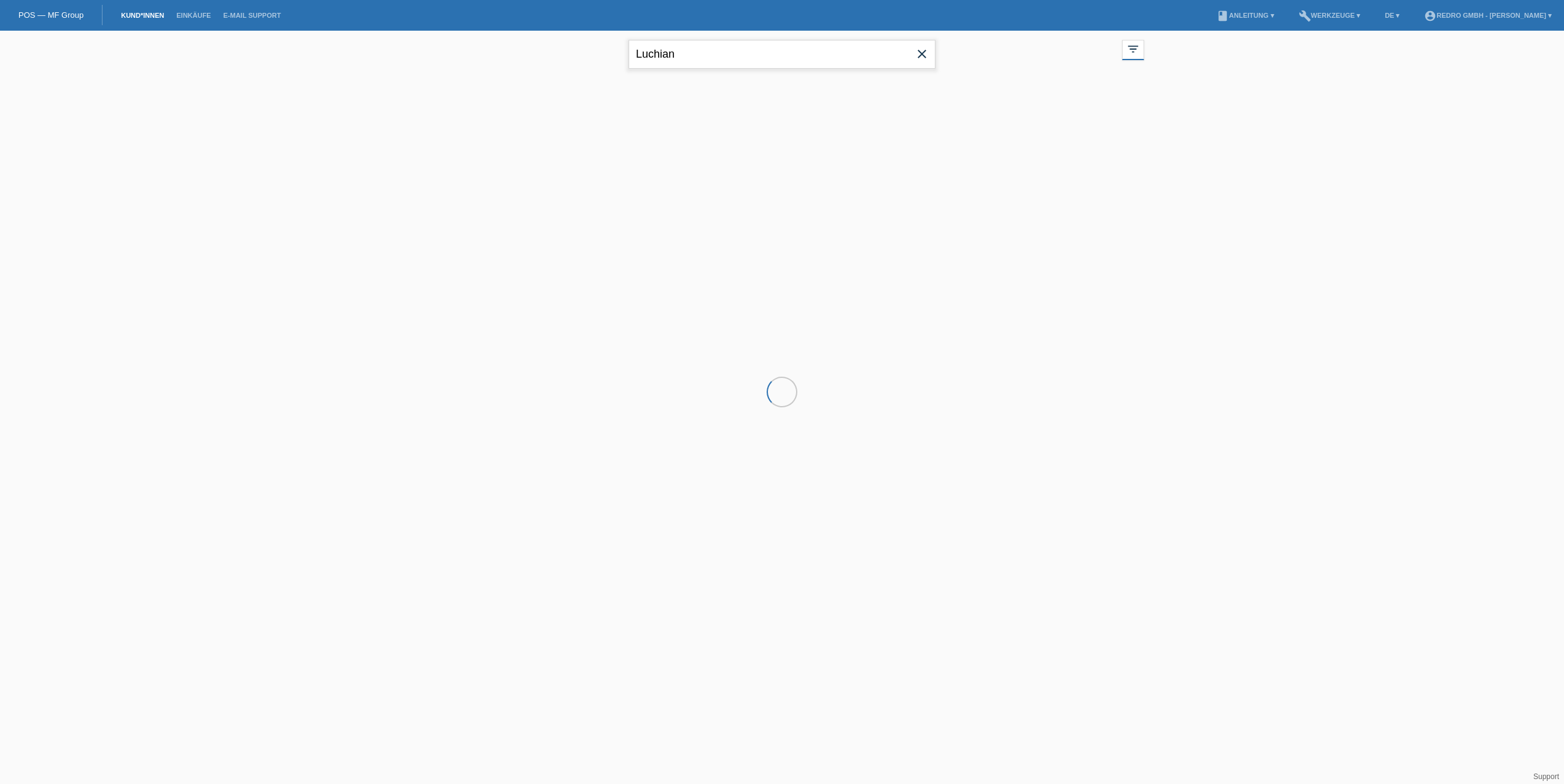
click at [681, 63] on input "Luchian" at bounding box center [782, 54] width 307 height 29
paste input "[PERSON_NAME]"
type input "[PERSON_NAME]"
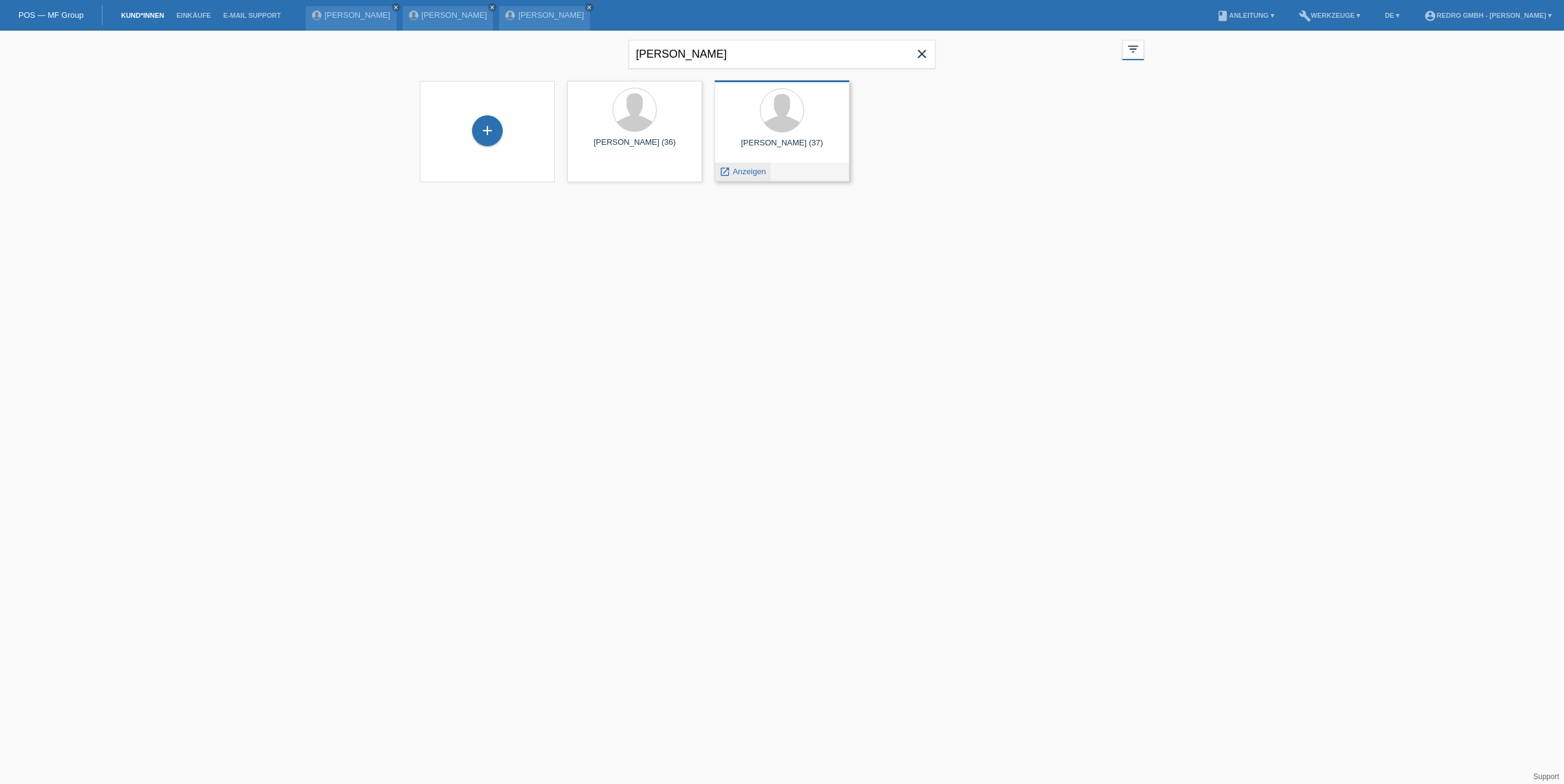
click at [735, 172] on span "Anzeigen" at bounding box center [749, 171] width 34 height 9
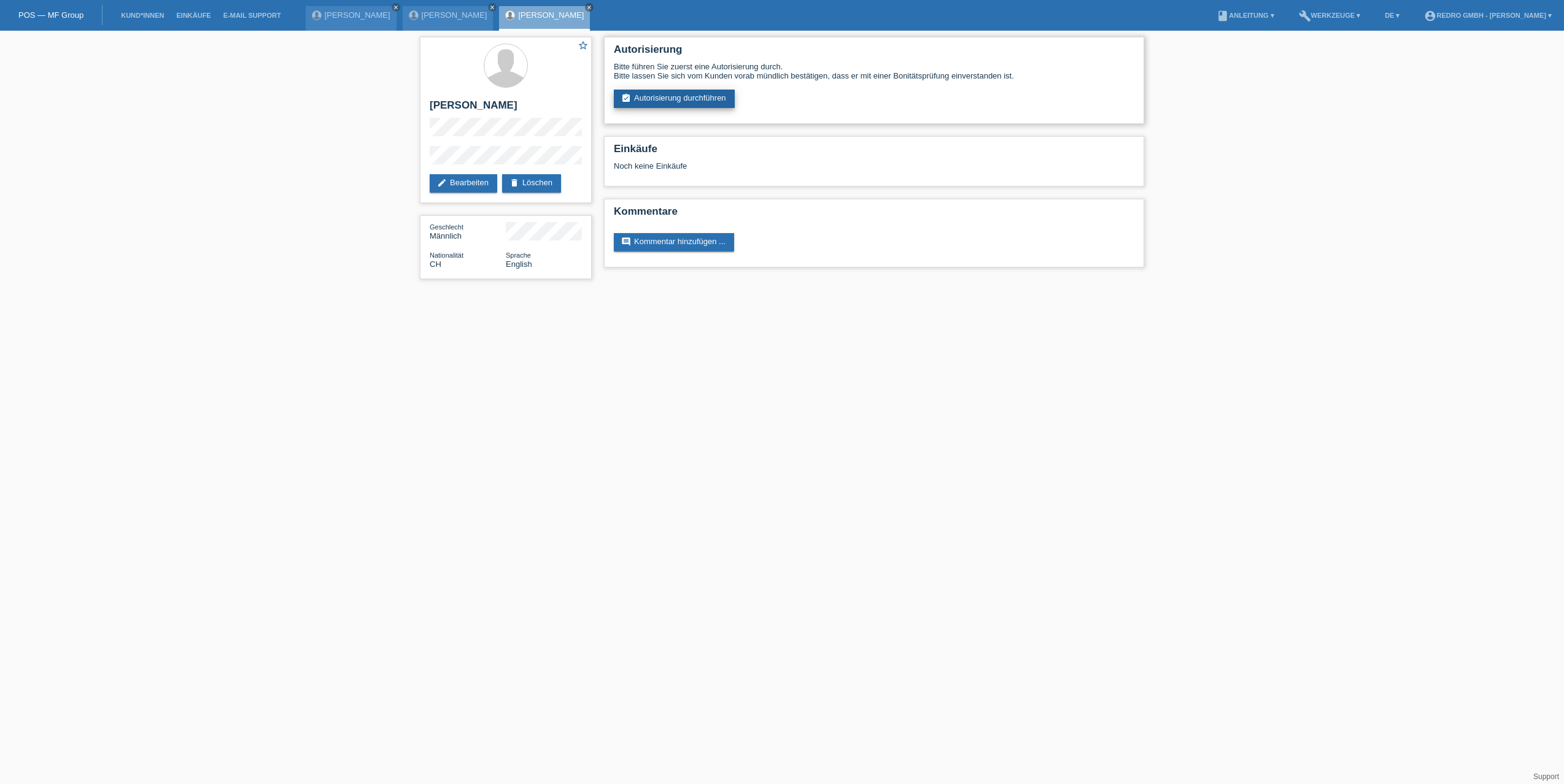
click at [647, 94] on link "assignment_turned_in Autorisierung durchführen" at bounding box center [674, 98] width 121 height 18
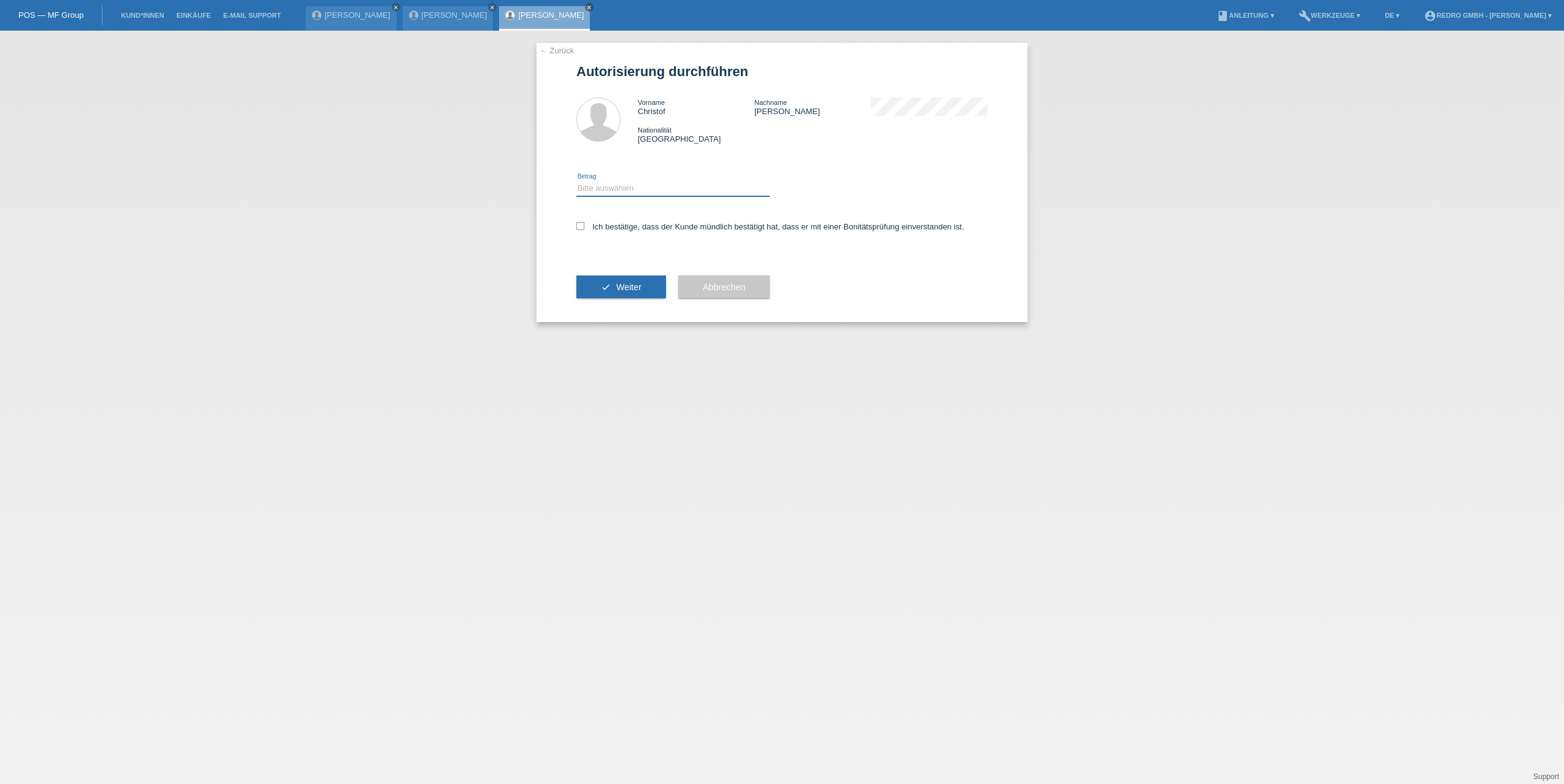
click at [639, 185] on select "Bitte auswählen CHF 1.00 - CHF 499.00 CHF 500.00 - CHF 1'999.00 CHF 2'000.00 - …" at bounding box center [673, 188] width 194 height 15
select select "1"
click at [577, 181] on select "Bitte auswählen CHF 1.00 - CHF 499.00 CHF 500.00 - CHF 1'999.00 CHF 2'000.00 - …" at bounding box center [673, 188] width 194 height 15
click at [621, 226] on label "Ich bestätige, dass der Kunde mündlich bestätigt hat, dass er mit einer Bonität…" at bounding box center [770, 226] width 388 height 9
click at [584, 226] on input "Ich bestätige, dass der Kunde mündlich bestätigt hat, dass er mit einer Bonität…" at bounding box center [580, 225] width 8 height 8
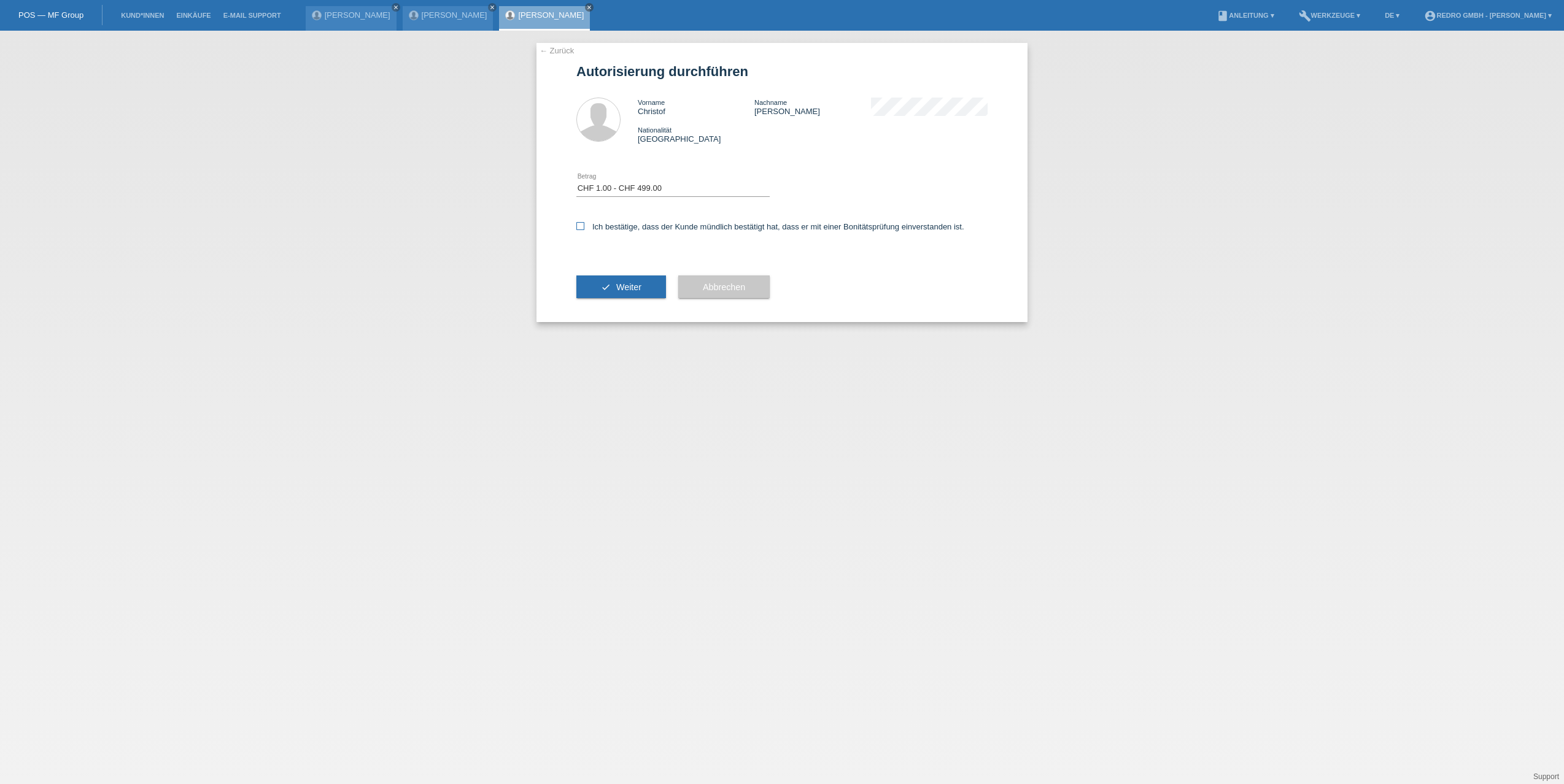
checkbox input "true"
click at [607, 292] on button "check Weiter" at bounding box center [621, 287] width 90 height 23
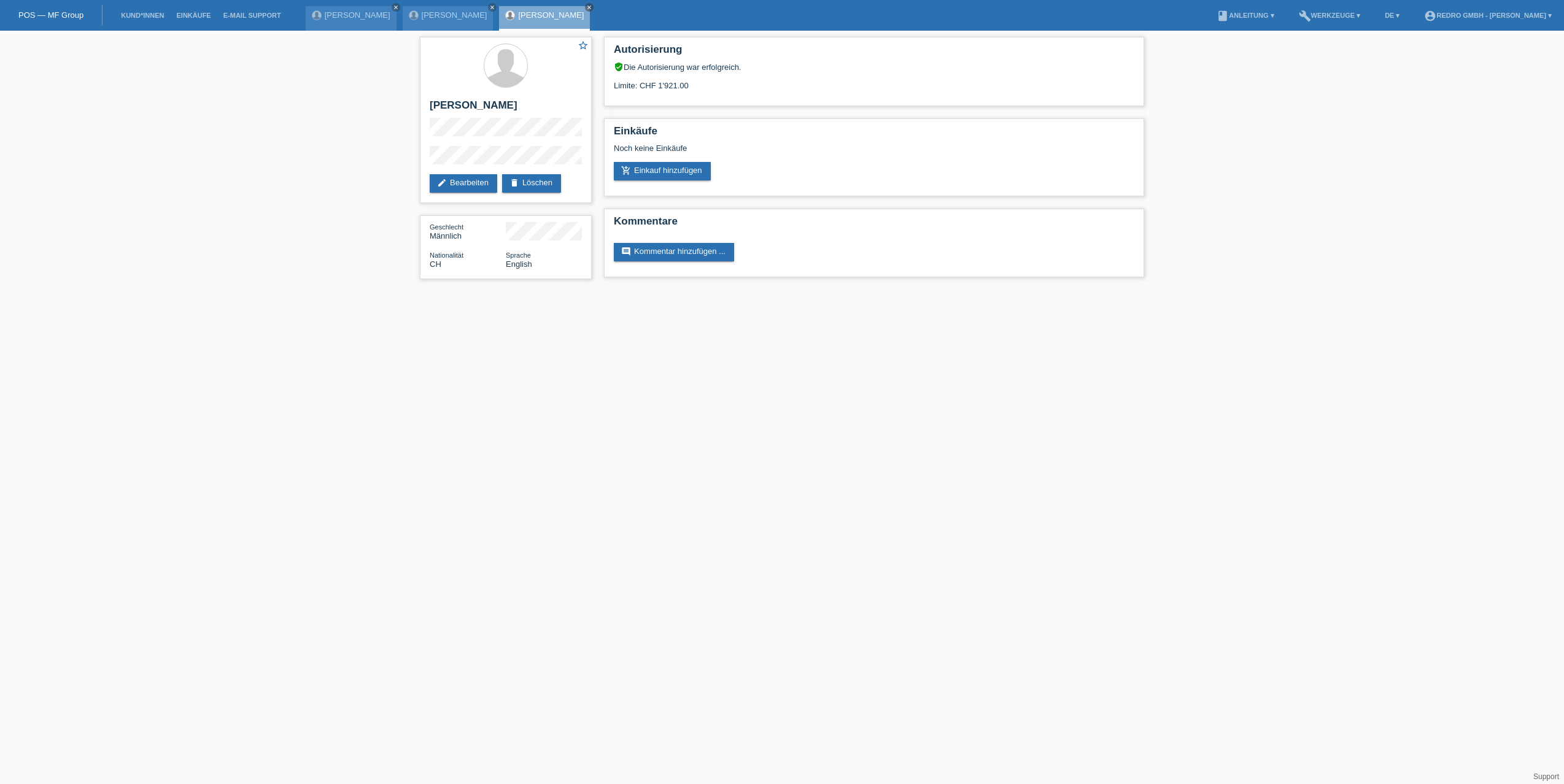
click at [874, 292] on html "POS — MF Group Kund*innen Einkäufe E-Mail Support [PERSON_NAME] close close clo…" at bounding box center [782, 145] width 1564 height 292
